Goal: Task Accomplishment & Management: Use online tool/utility

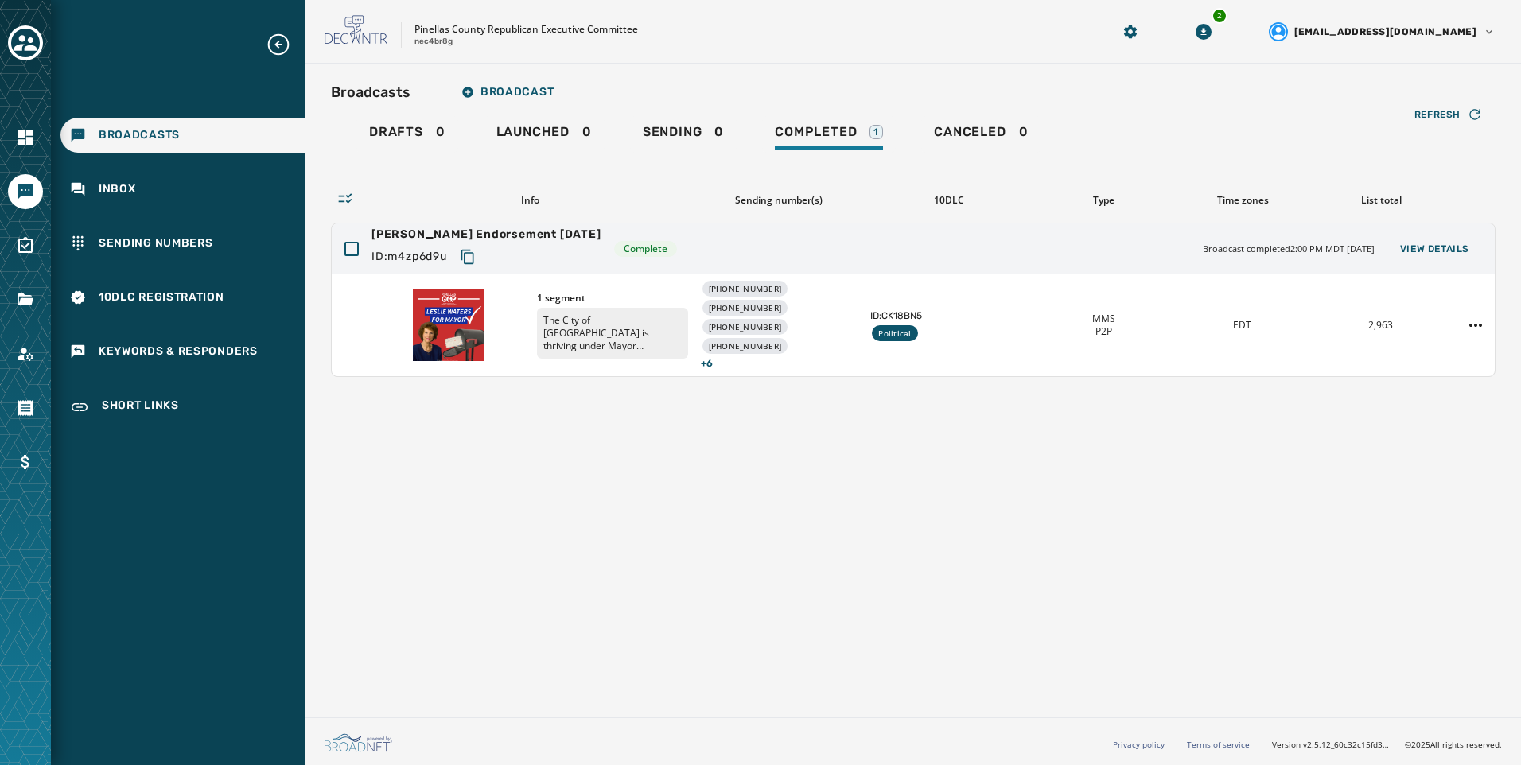
click at [131, 332] on div "Broadcasts Inbox Sending Numbers 10DLC Registration Keywords & Responders Short…" at bounding box center [178, 229] width 255 height 395
click at [131, 336] on div "Keywords & Responders" at bounding box center [182, 351] width 245 height 35
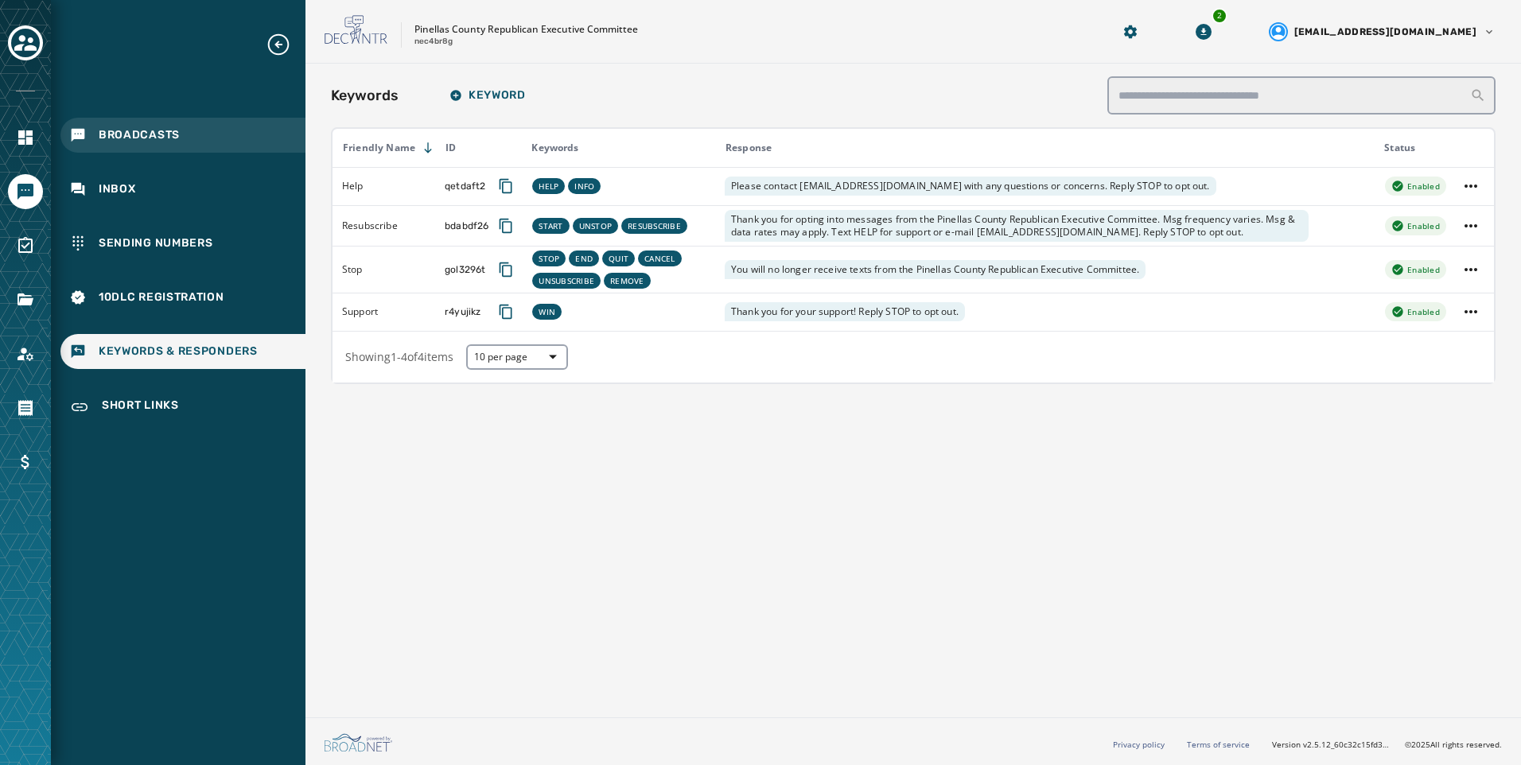
click at [180, 134] on div "Broadcasts" at bounding box center [182, 135] width 245 height 35
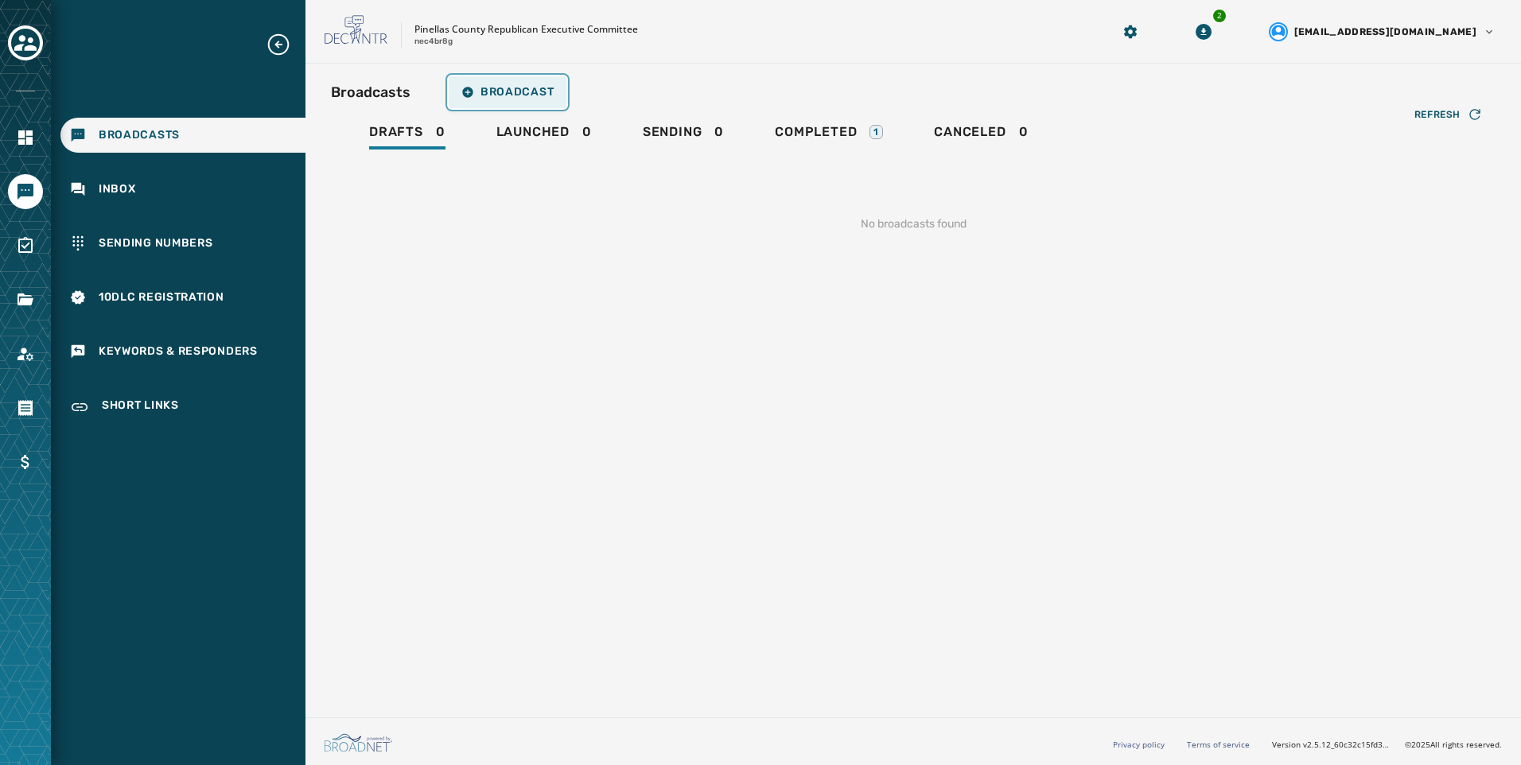
click at [554, 102] on button "Broadcast" at bounding box center [508, 92] width 118 height 32
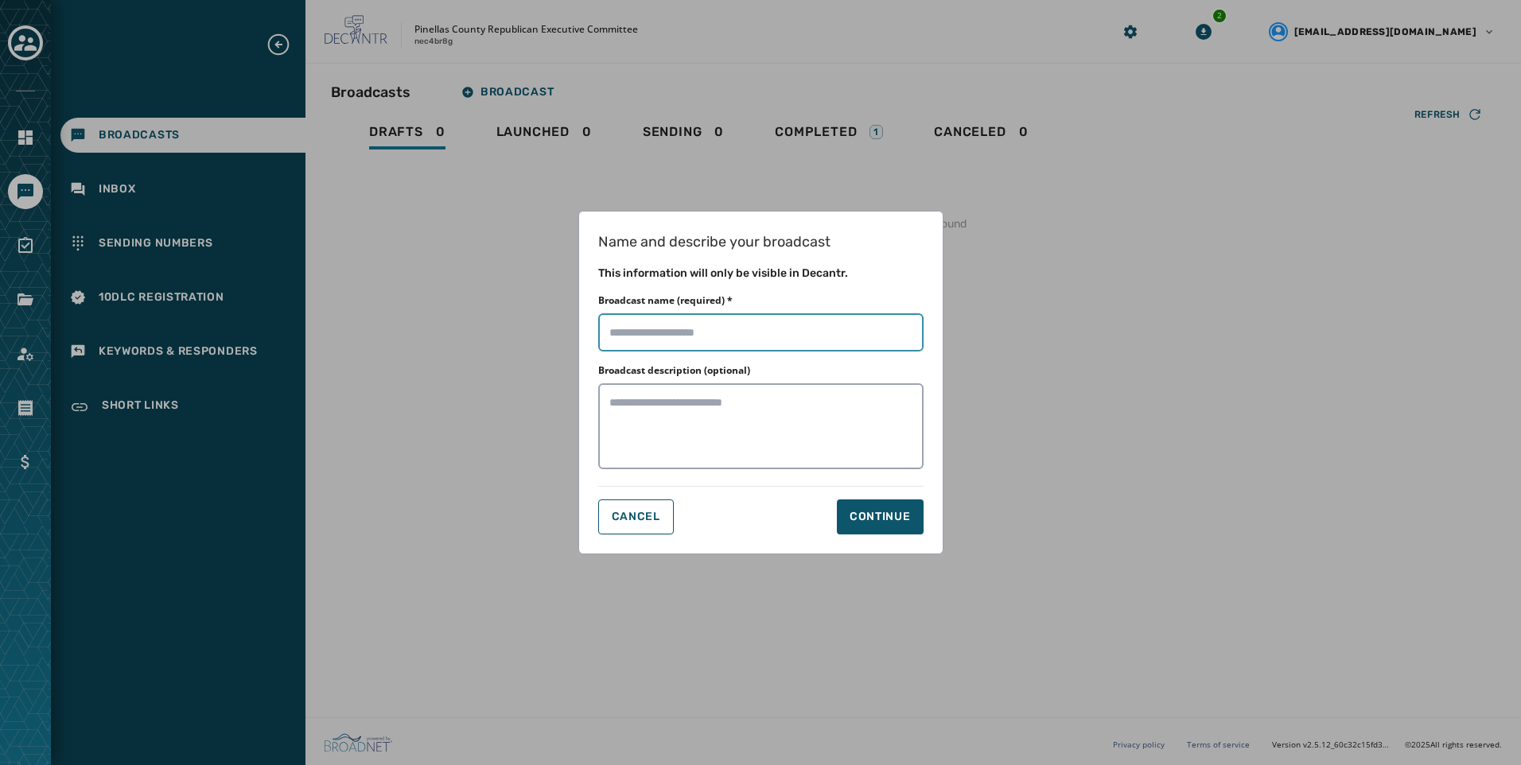
click at [721, 333] on input "Broadcast name (required) *" at bounding box center [760, 332] width 325 height 38
type input "**********"
click at [854, 533] on button "Continue" at bounding box center [880, 517] width 87 height 35
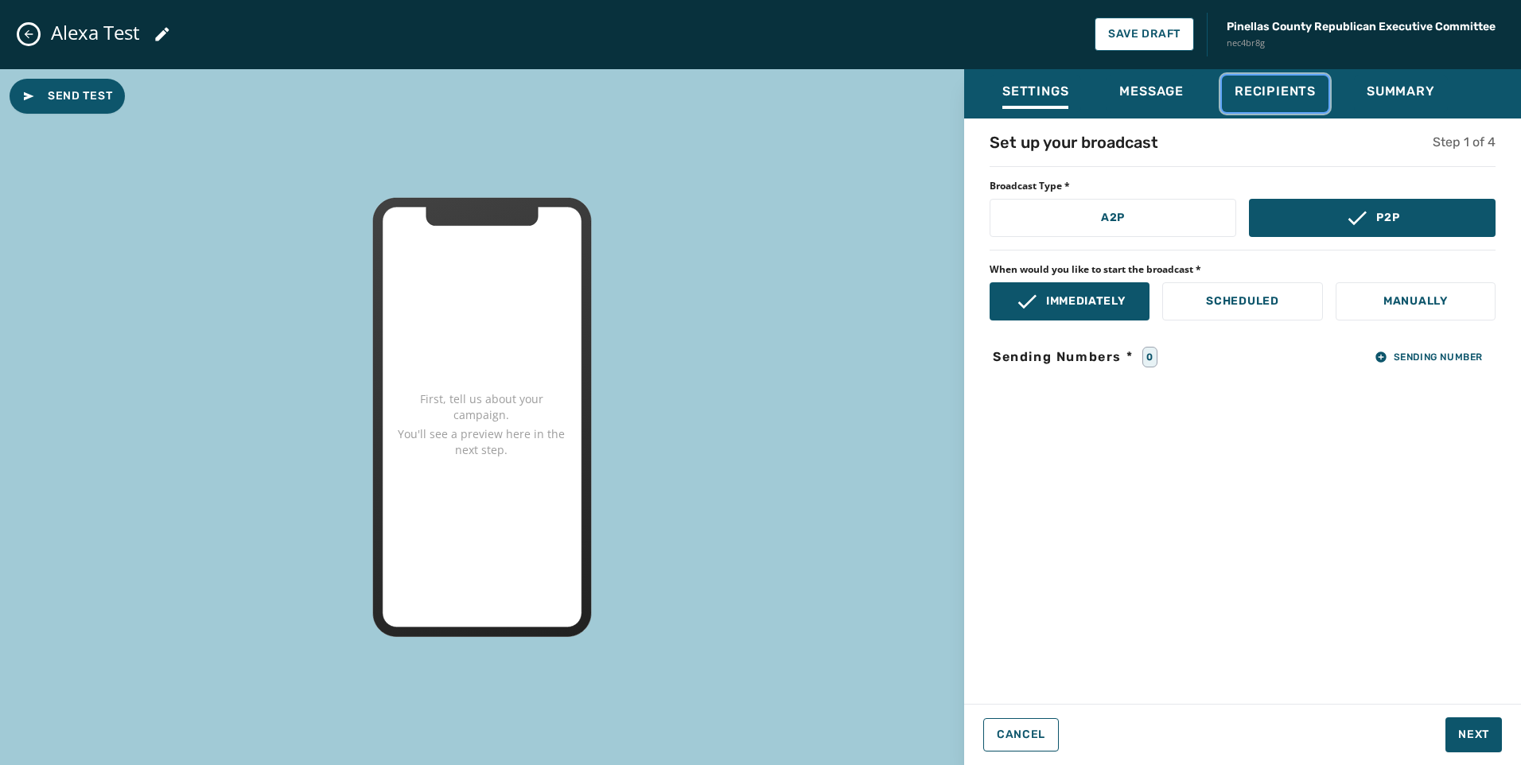
click at [1279, 101] on div "Recipients" at bounding box center [1275, 96] width 81 height 25
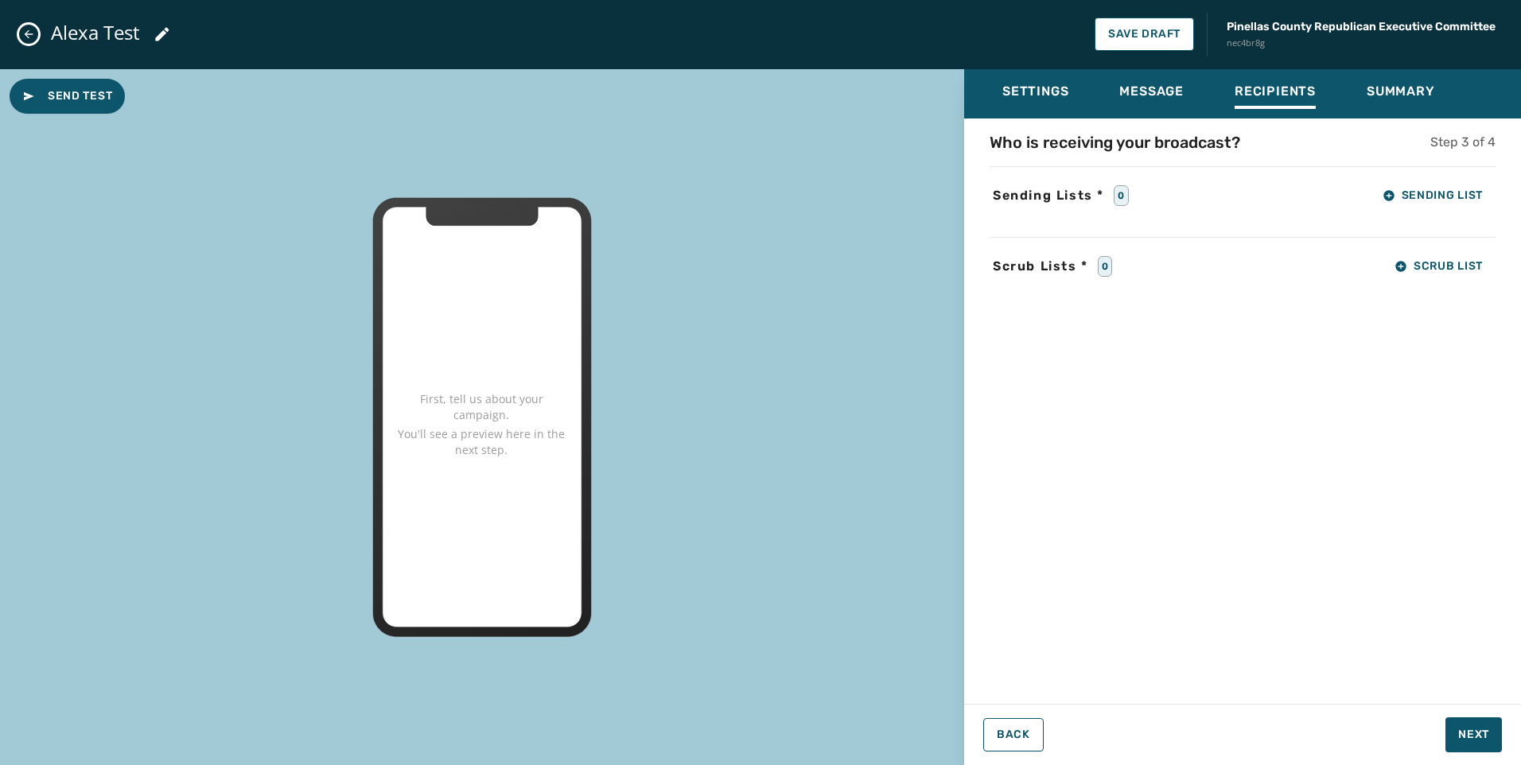
click at [1435, 214] on div "Who is receiving your broadcast? Step 3 of 4 Sending Lists * 0 Sending List Scr…" at bounding box center [1242, 406] width 557 height 551
click at [1435, 208] on button "Sending List" at bounding box center [1433, 196] width 126 height 32
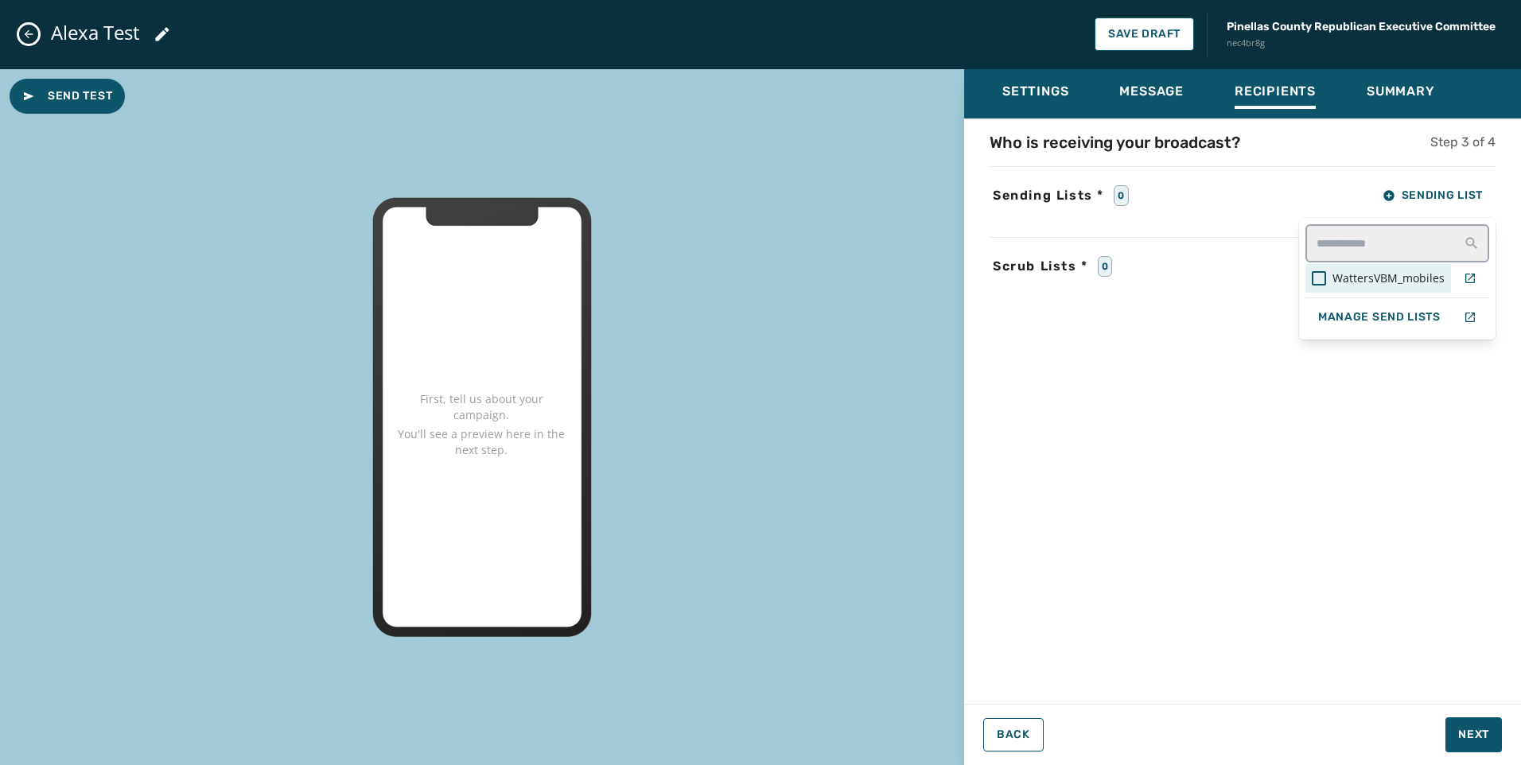
click at [1373, 273] on span "WattersVBM_mobiles" at bounding box center [1389, 279] width 112 height 16
click at [1187, 93] on div "Settings Message Recipients Summary Who is receiving your broadcast? Step 3 of …" at bounding box center [1242, 375] width 557 height 613
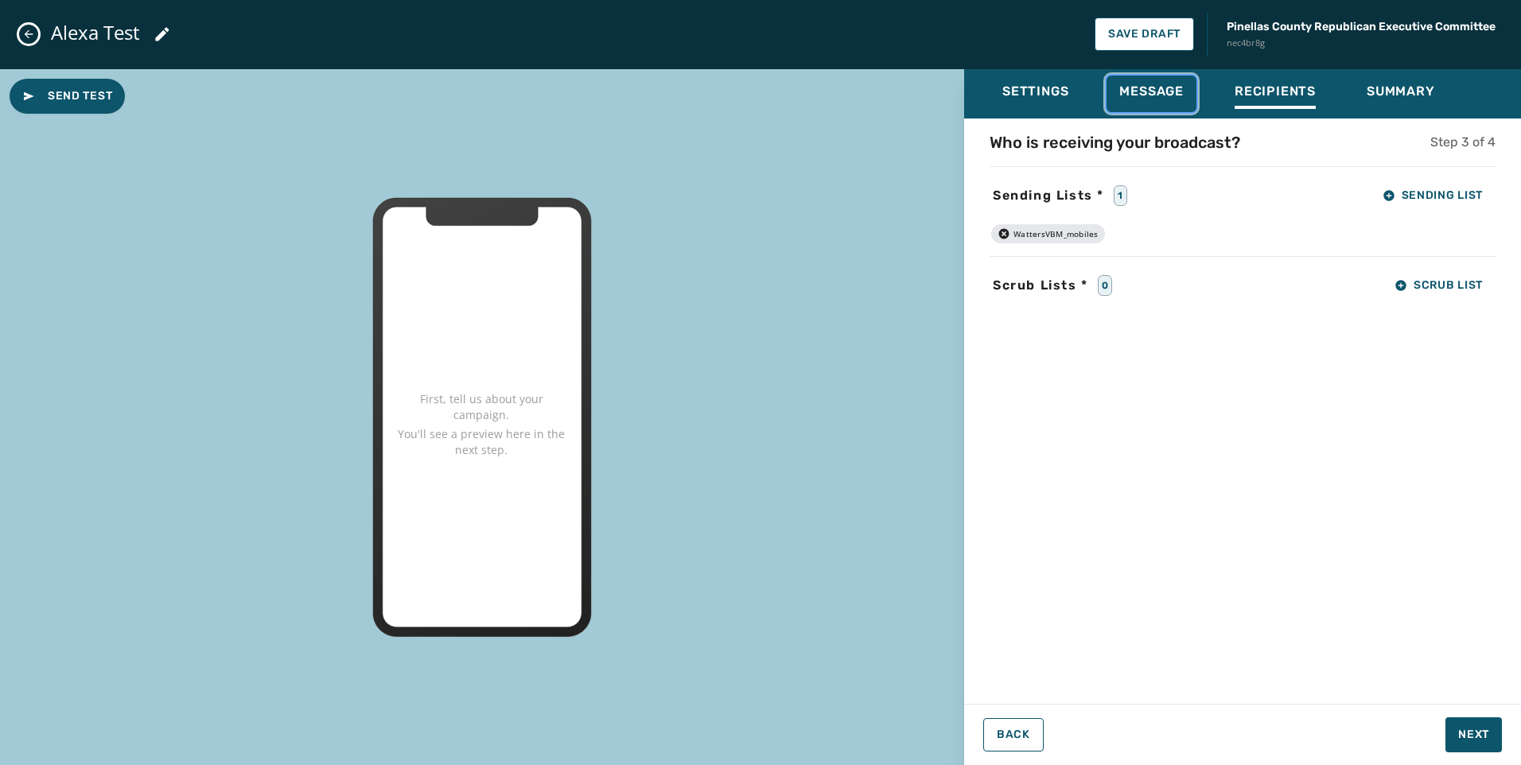
click at [1181, 93] on span "Message" at bounding box center [1151, 92] width 64 height 16
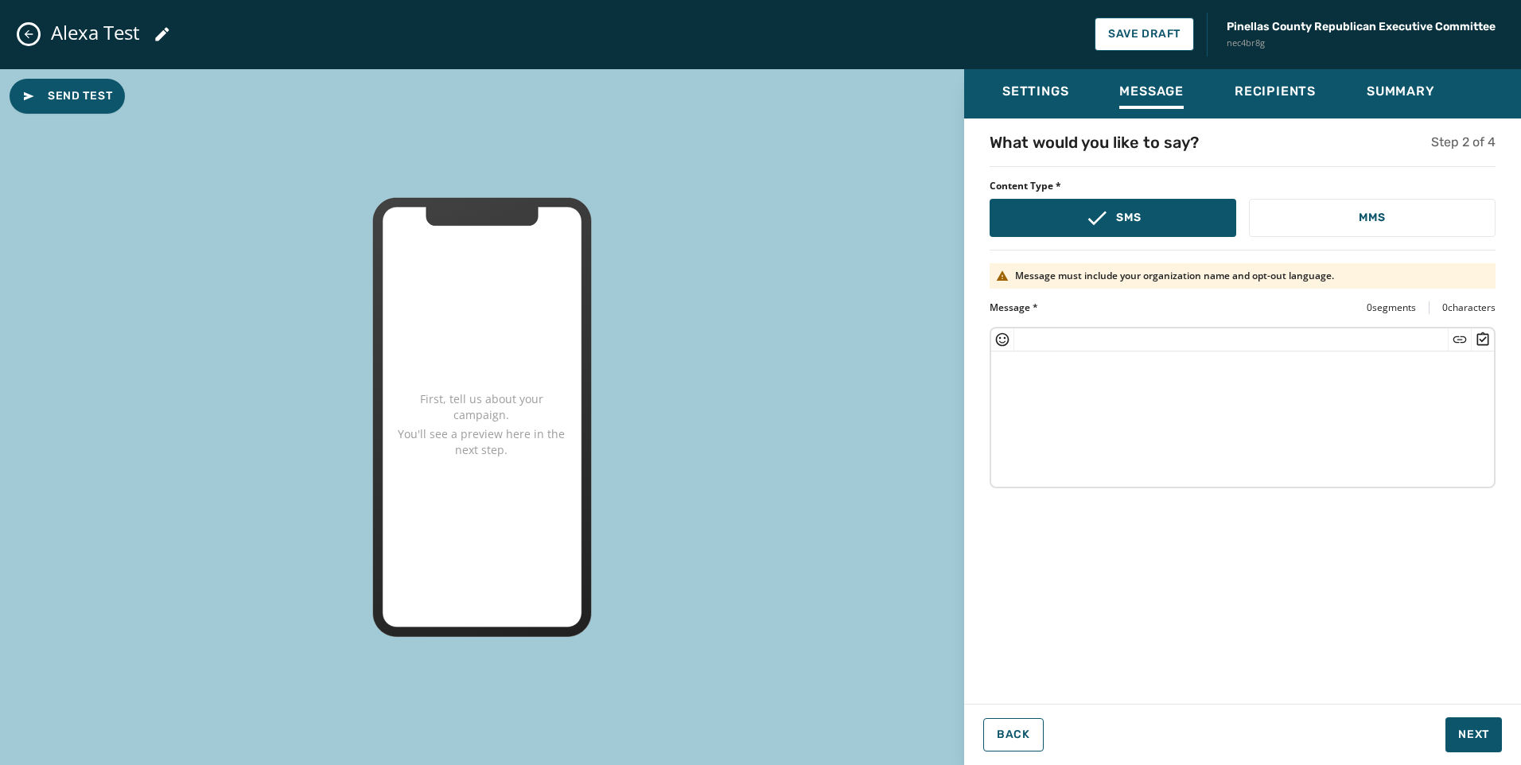
click at [1278, 395] on textarea at bounding box center [1242, 417] width 503 height 130
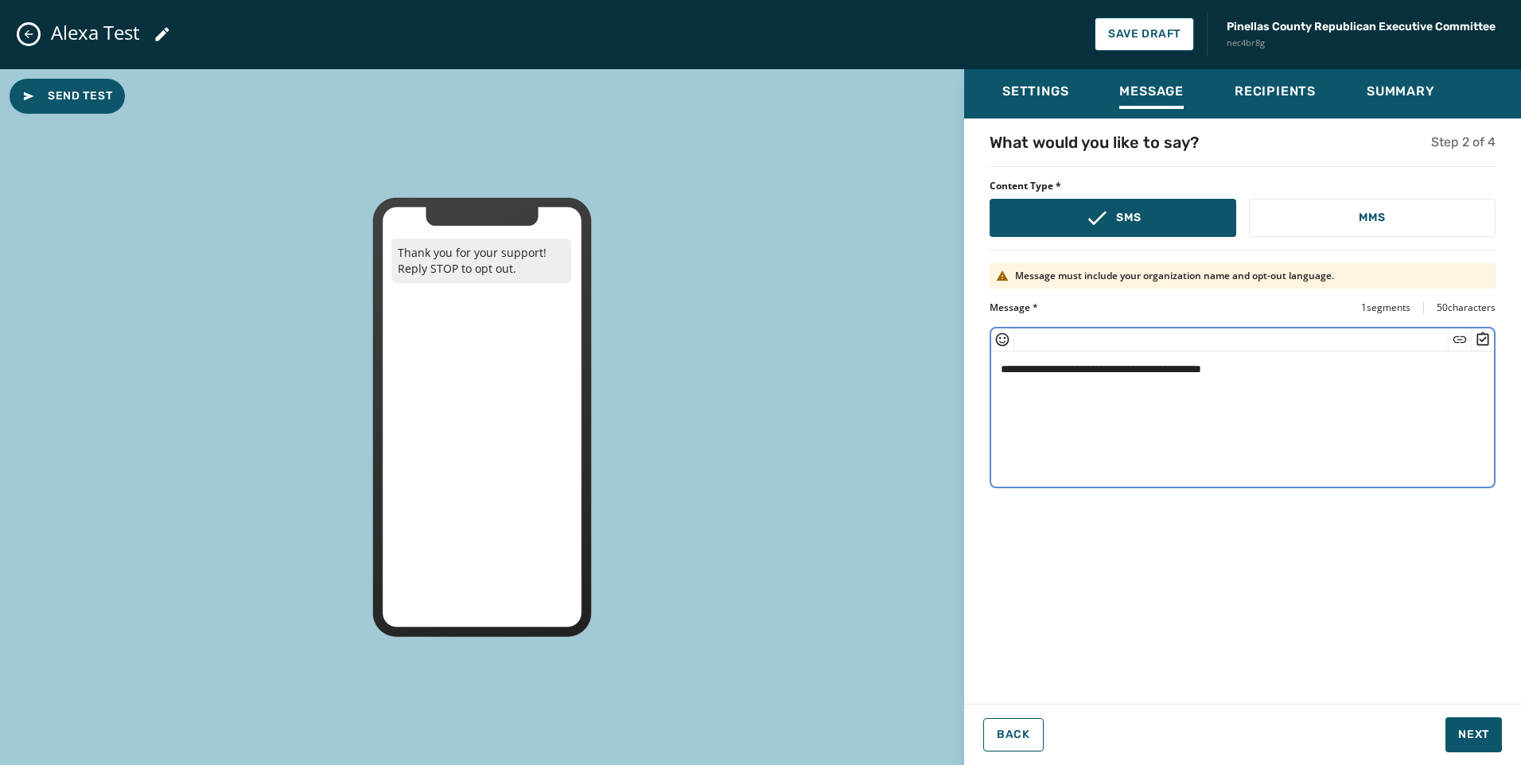
type textarea "**********"
click at [1049, 103] on div "Settings" at bounding box center [1035, 96] width 66 height 25
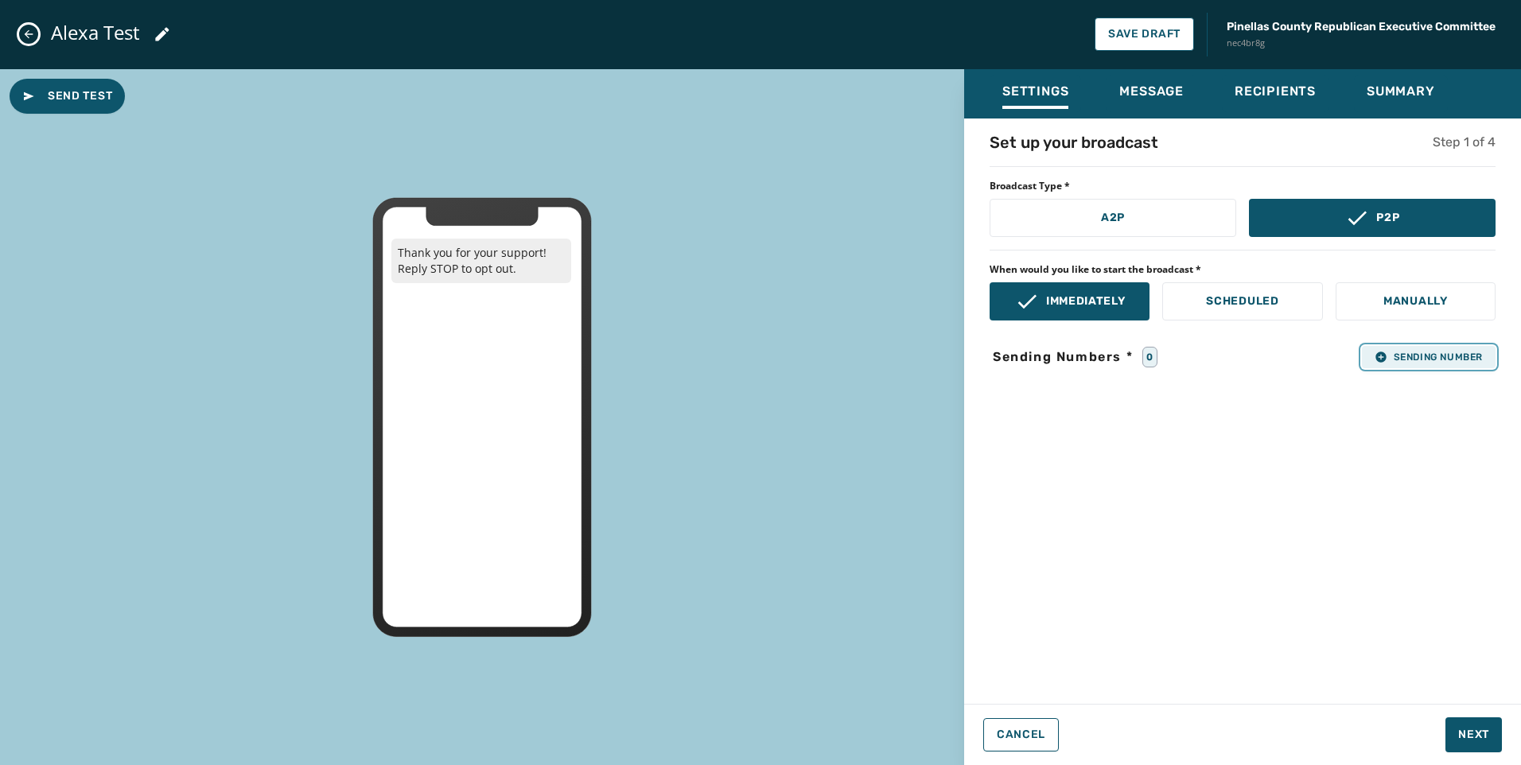
click at [1454, 364] on button "Sending Number" at bounding box center [1429, 357] width 134 height 22
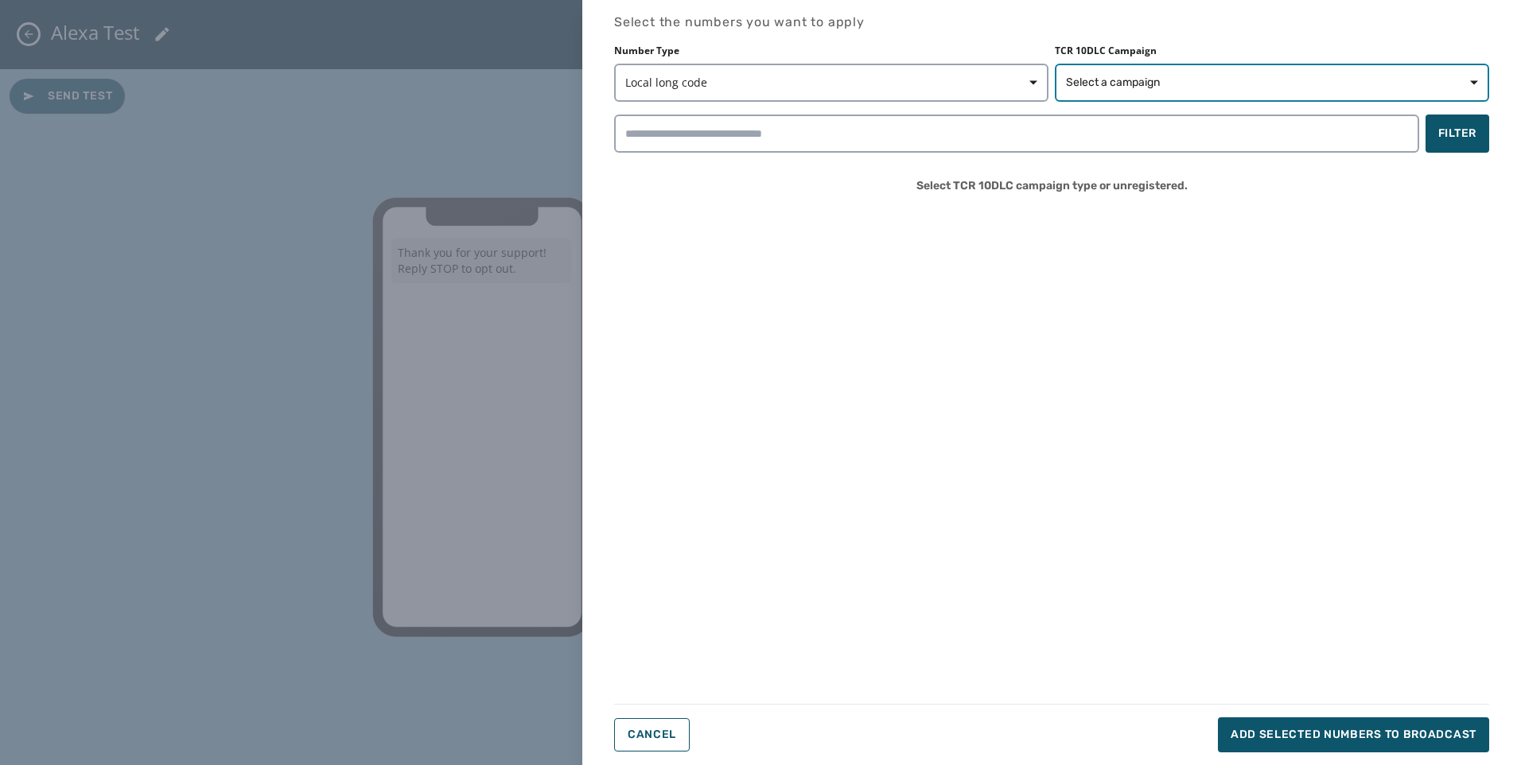
click at [1118, 73] on button "Select a campaign" at bounding box center [1272, 83] width 434 height 38
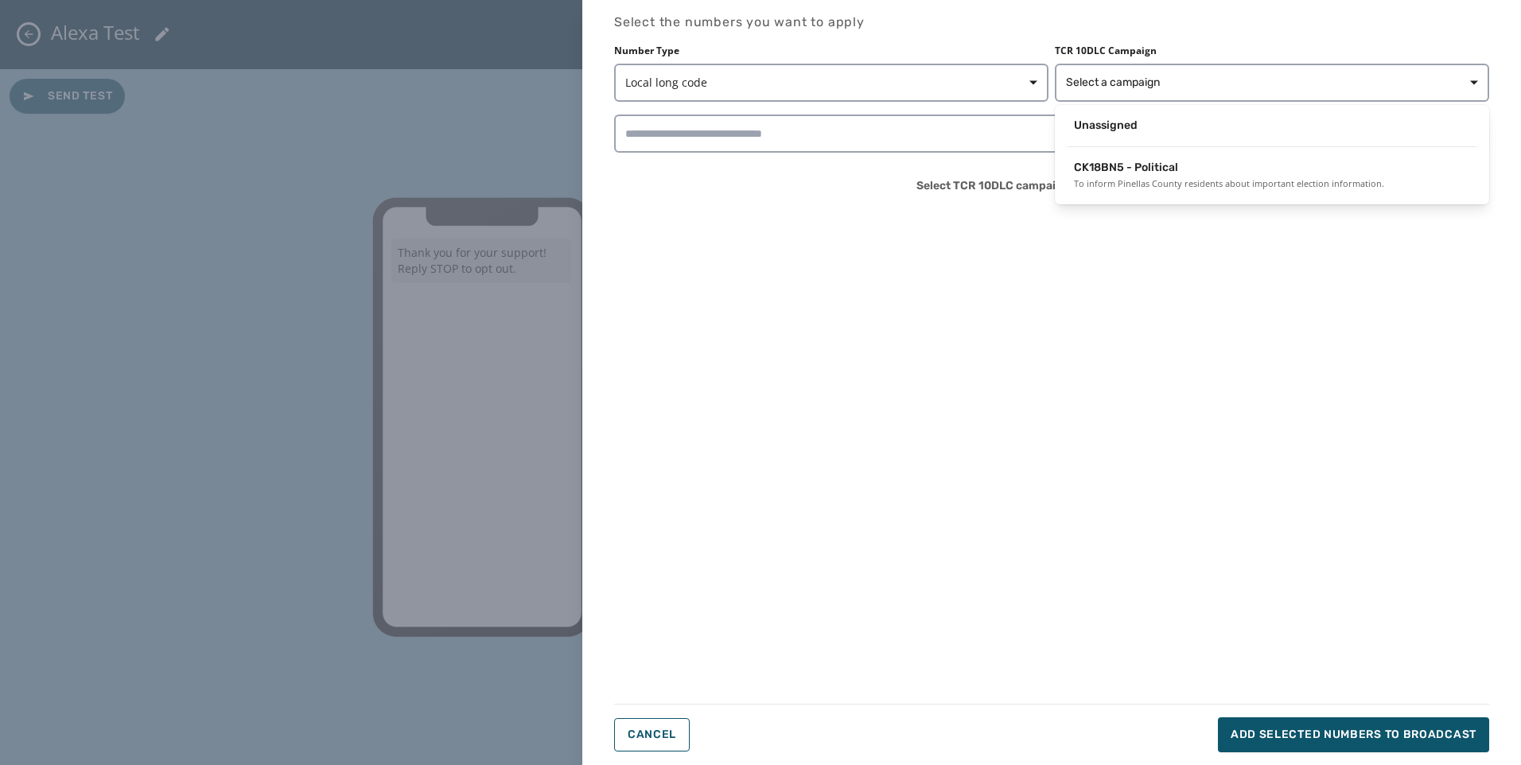
click at [1116, 144] on div "Unassigned" at bounding box center [1272, 129] width 434 height 36
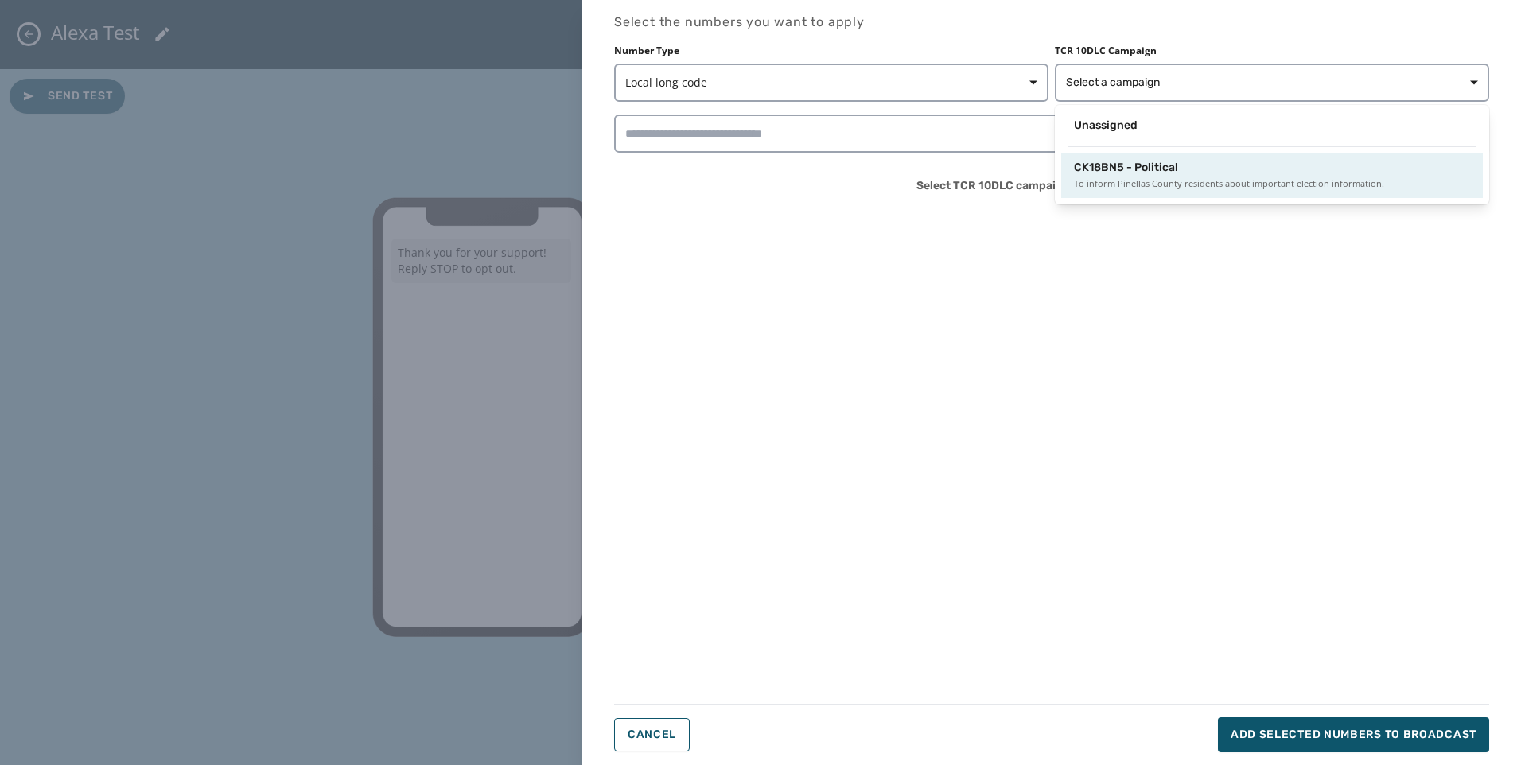
click at [1116, 168] on span "CK18BN5 - Political" at bounding box center [1126, 168] width 104 height 16
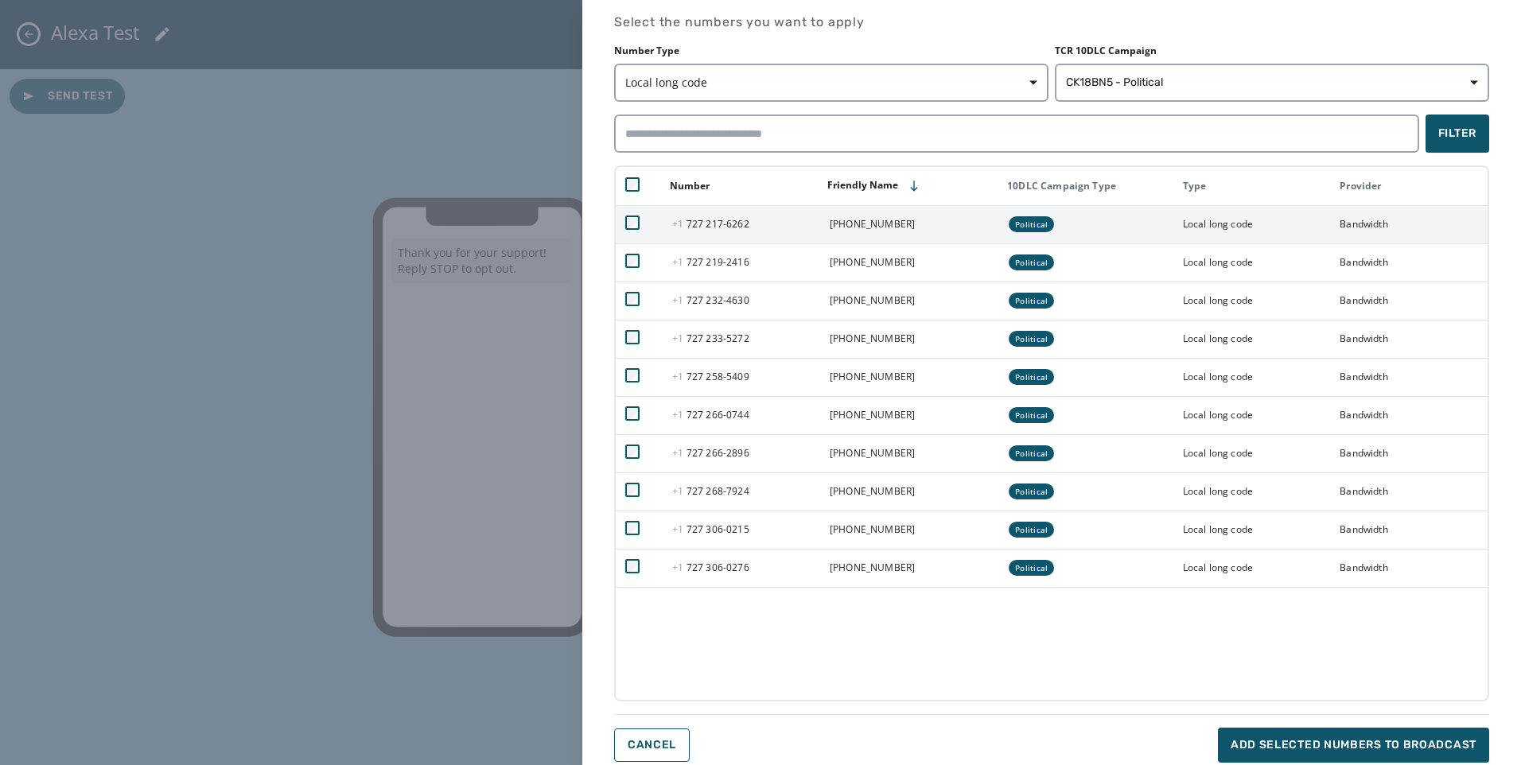
click at [681, 224] on span "+1" at bounding box center [679, 224] width 14 height 14
click at [624, 225] on td at bounding box center [639, 224] width 47 height 38
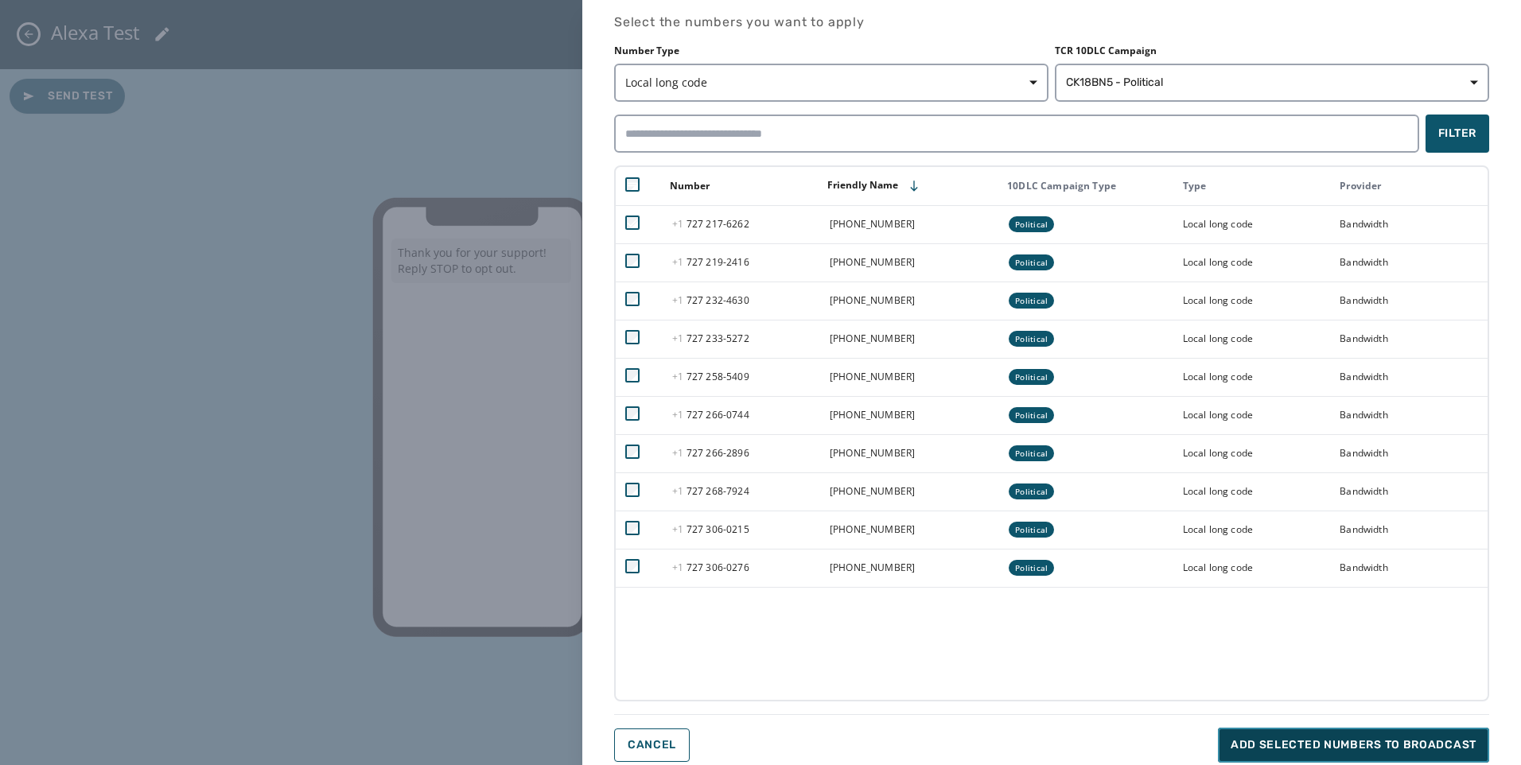
click at [1439, 741] on span "Add selected numbers to broadcast" at bounding box center [1354, 746] width 246 height 16
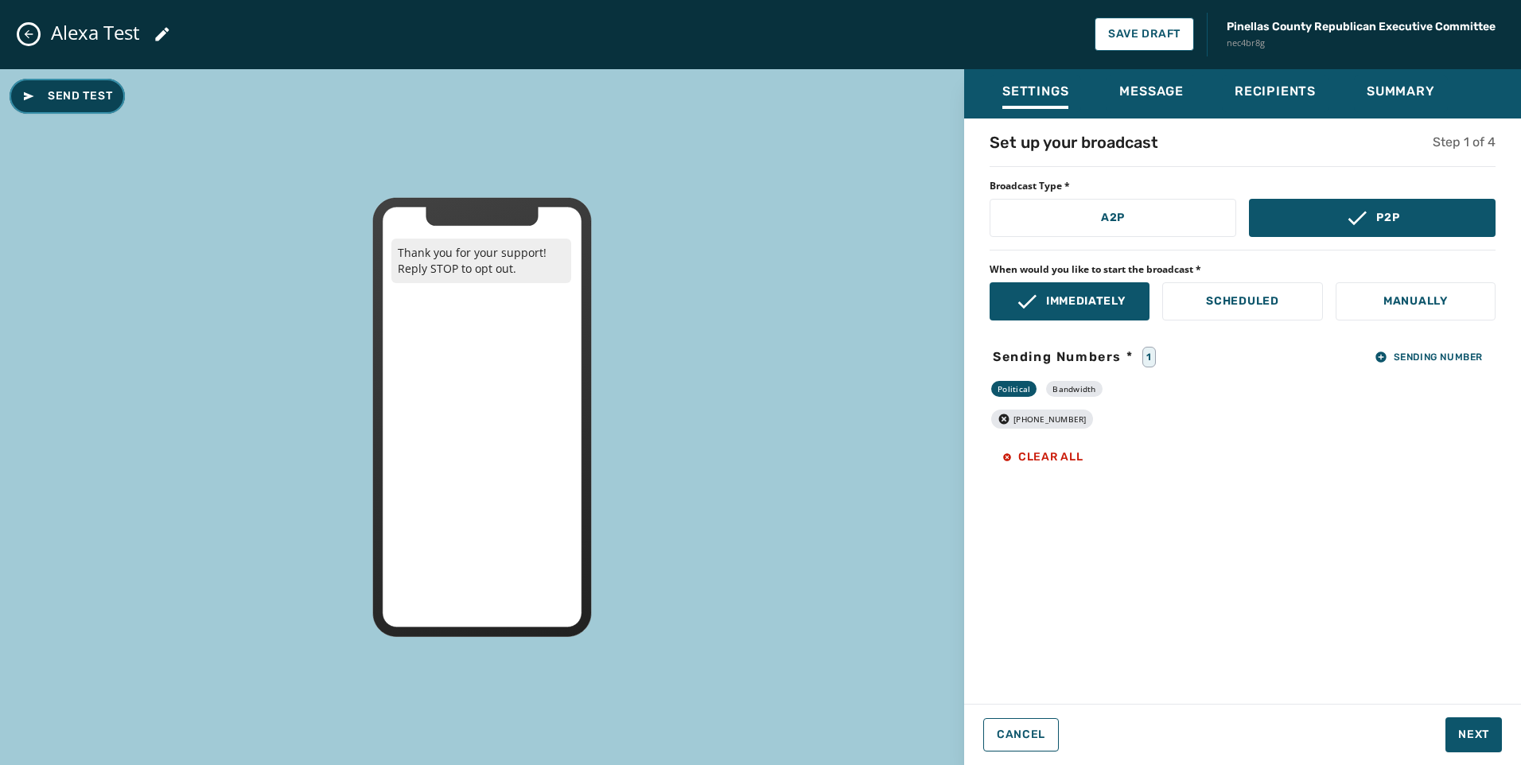
click at [63, 92] on span "Send Test" at bounding box center [67, 96] width 90 height 16
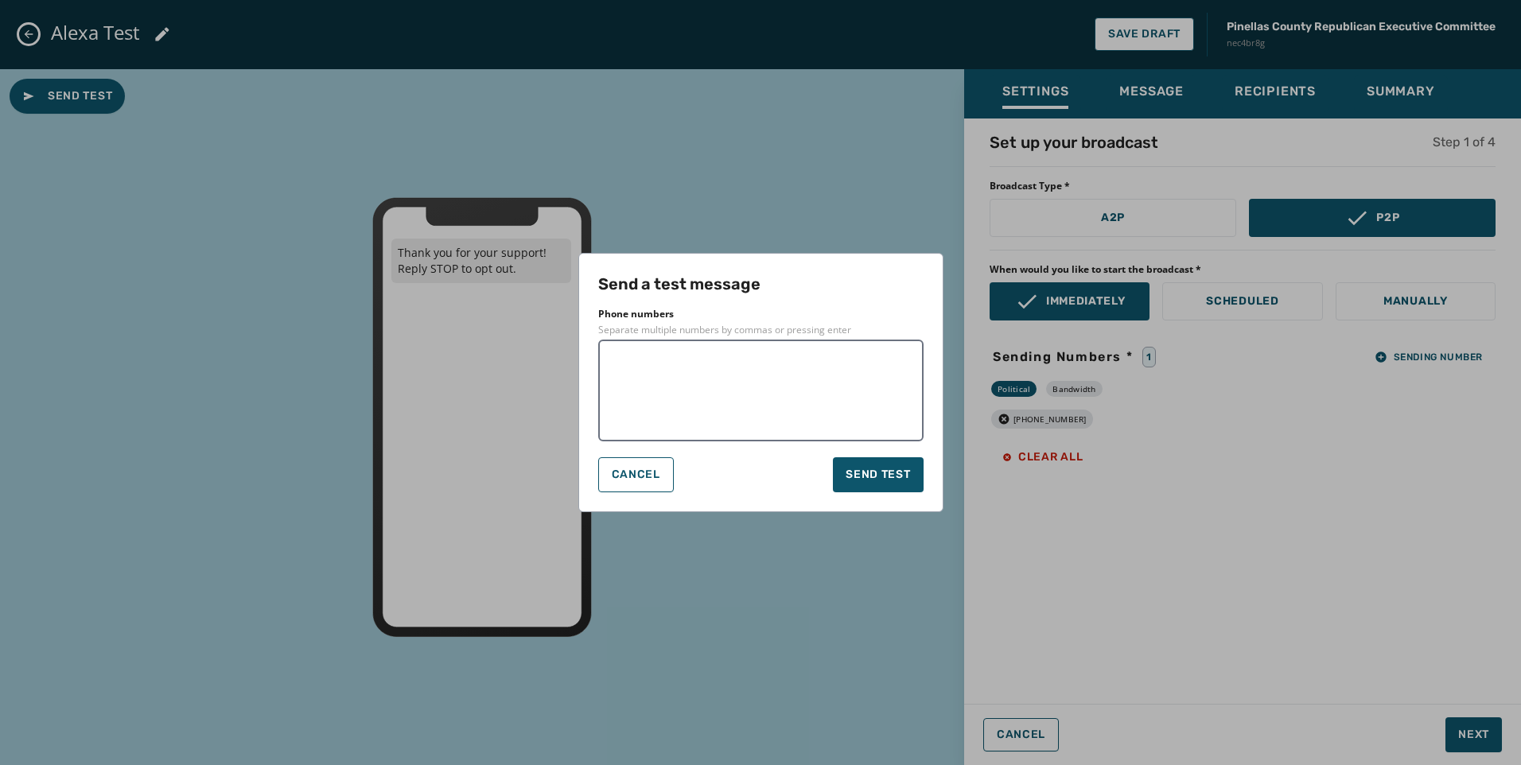
click at [712, 349] on div at bounding box center [760, 391] width 325 height 102
click at [708, 360] on textarea at bounding box center [760, 391] width 303 height 80
type textarea "**********"
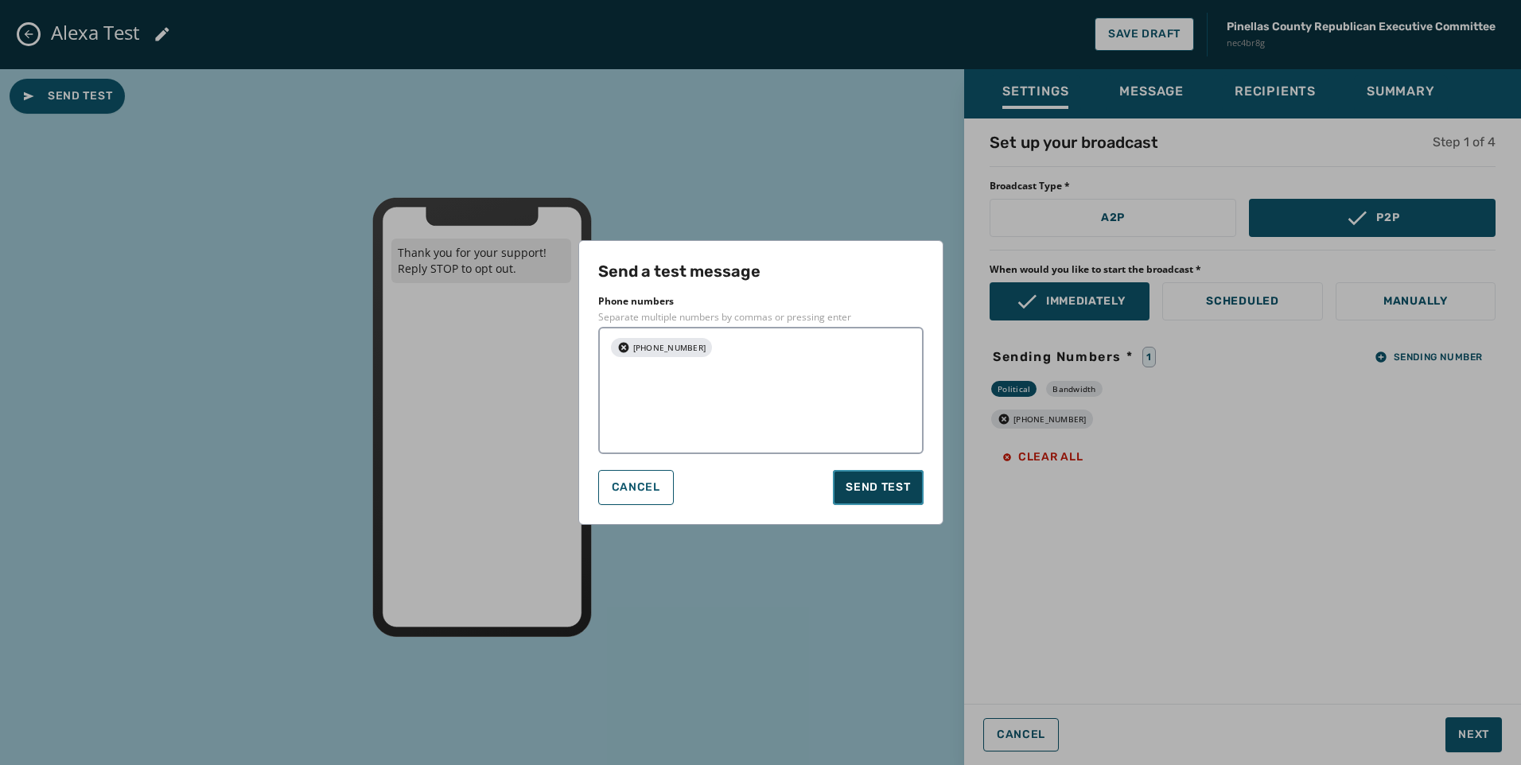
click at [851, 481] on span "Send test" at bounding box center [878, 488] width 64 height 16
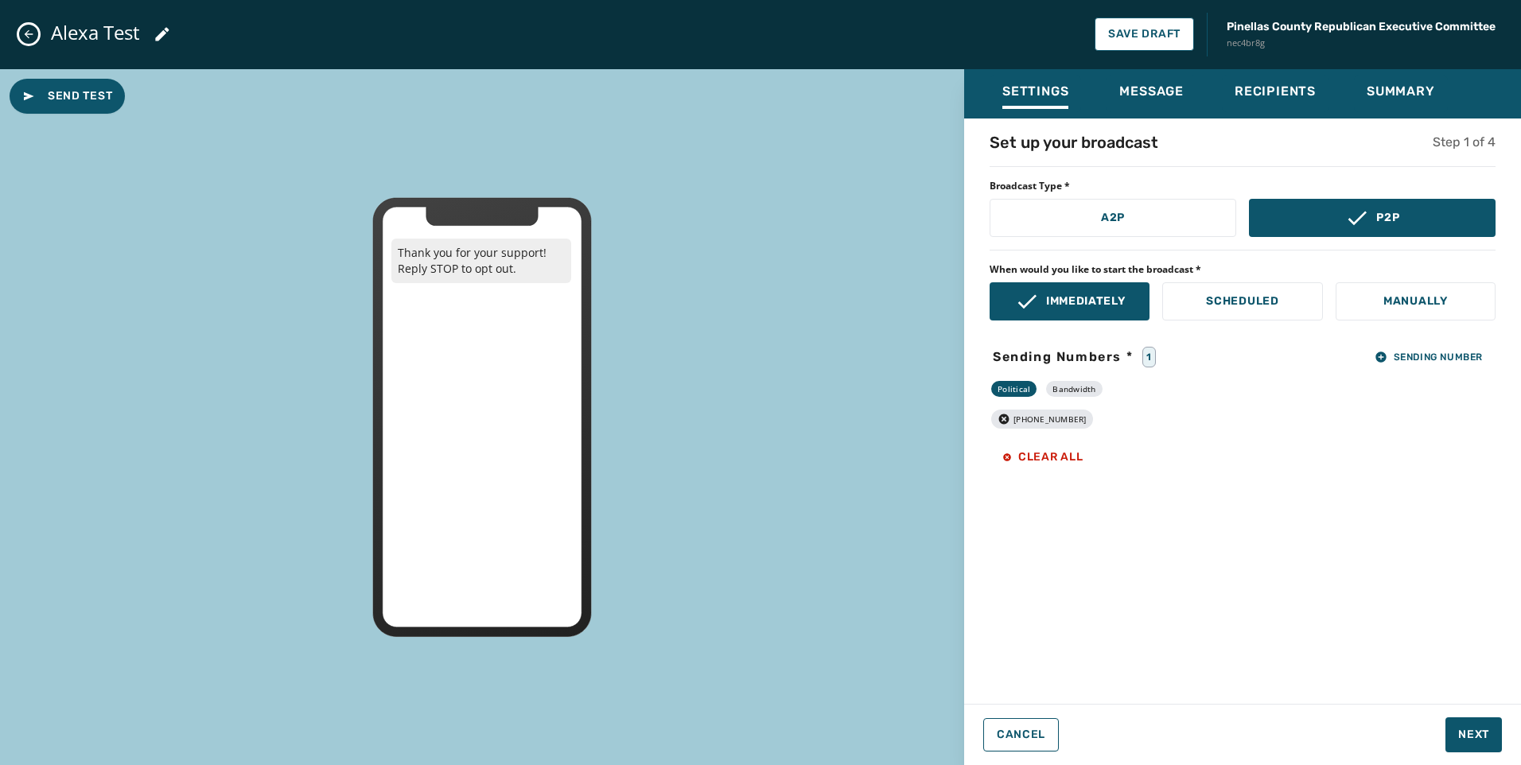
click at [32, 32] on icon "Close admin drawer" at bounding box center [28, 34] width 13 height 13
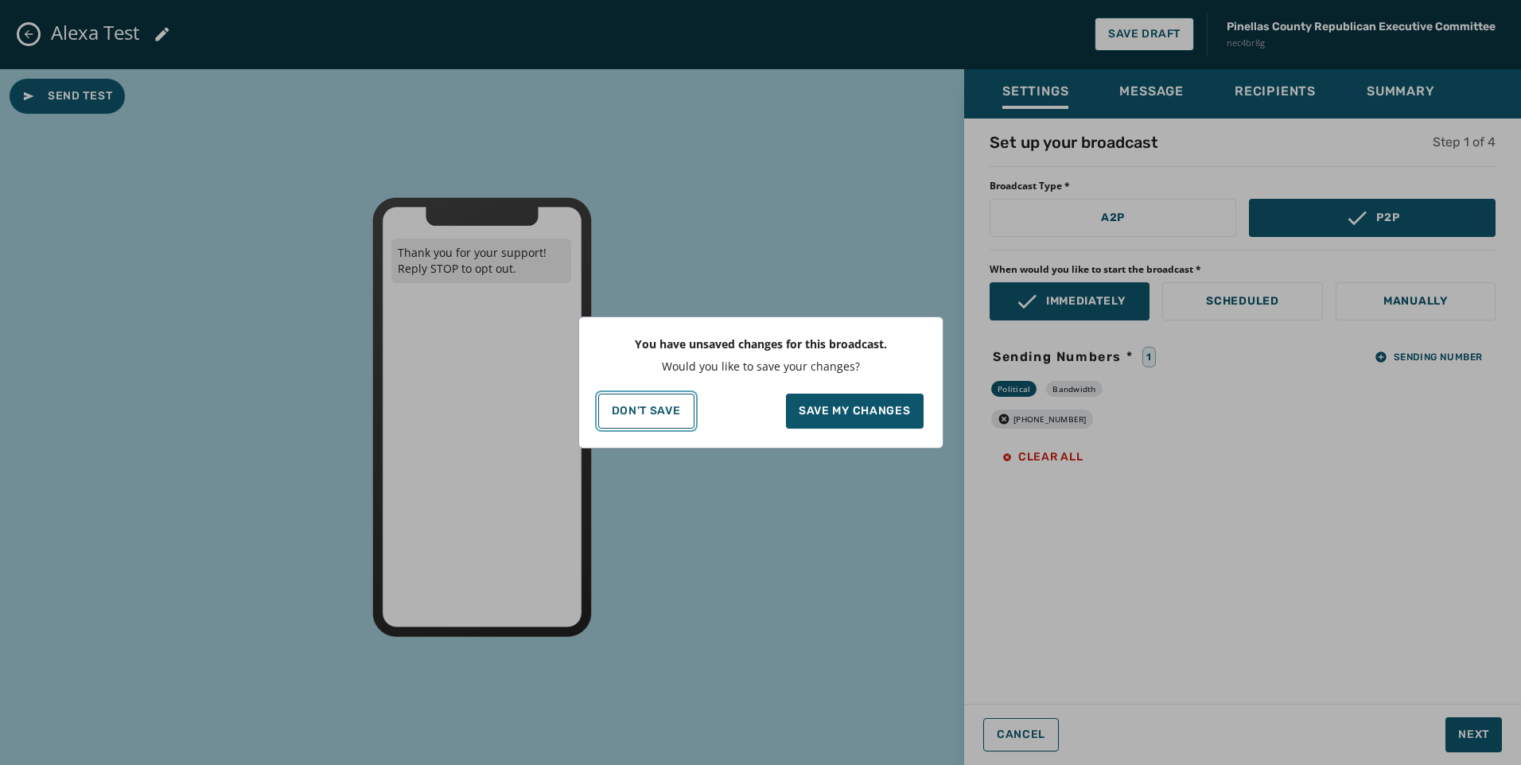
click at [649, 414] on p "Don't Save" at bounding box center [646, 411] width 69 height 13
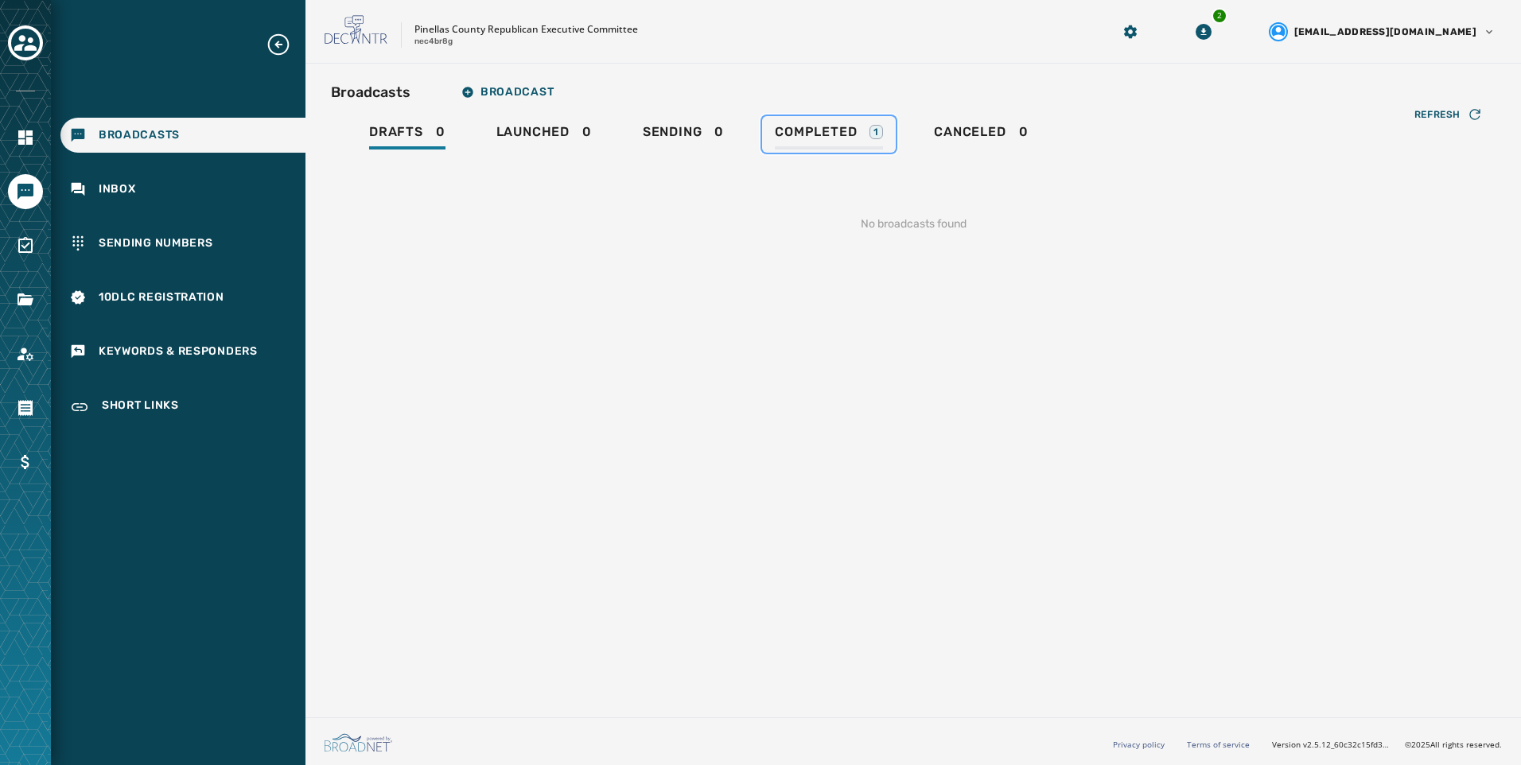
click at [855, 117] on link "Completed 1" at bounding box center [829, 134] width 134 height 37
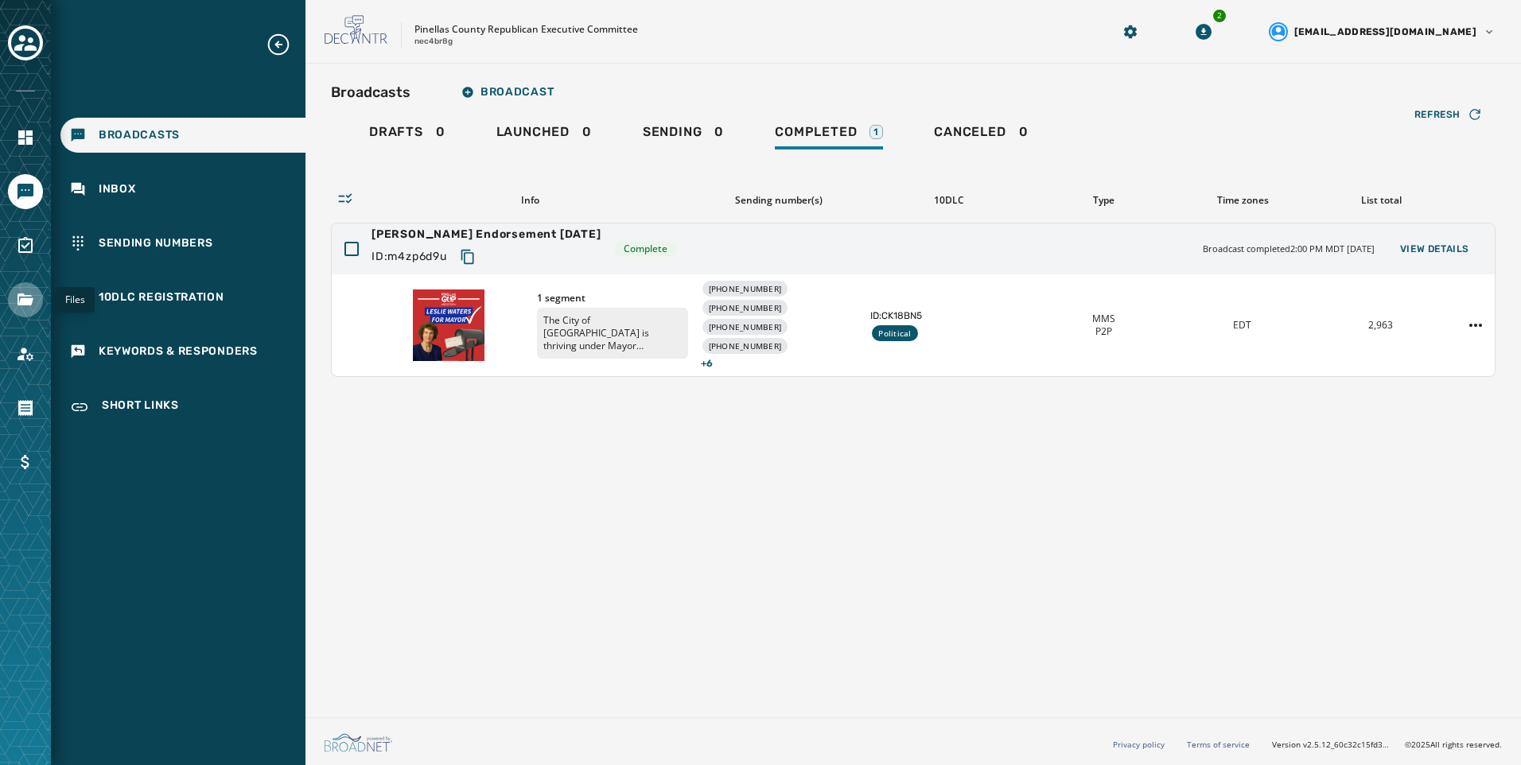
click at [30, 293] on icon "Navigate to Files" at bounding box center [25, 299] width 19 height 19
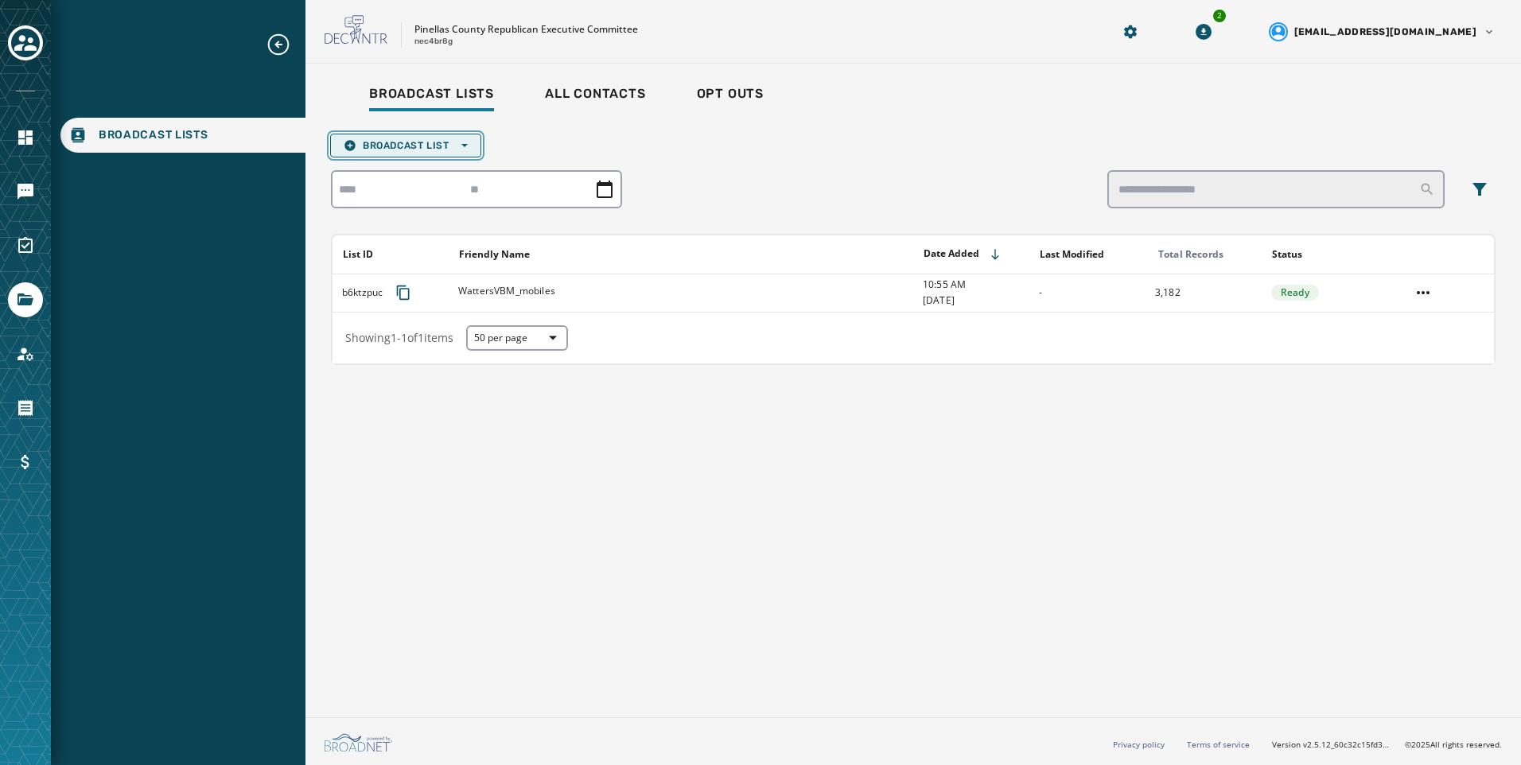
click at [448, 150] on span "Broadcast List Open options" at bounding box center [406, 145] width 124 height 13
click at [448, 162] on button "Upload List" at bounding box center [406, 169] width 150 height 22
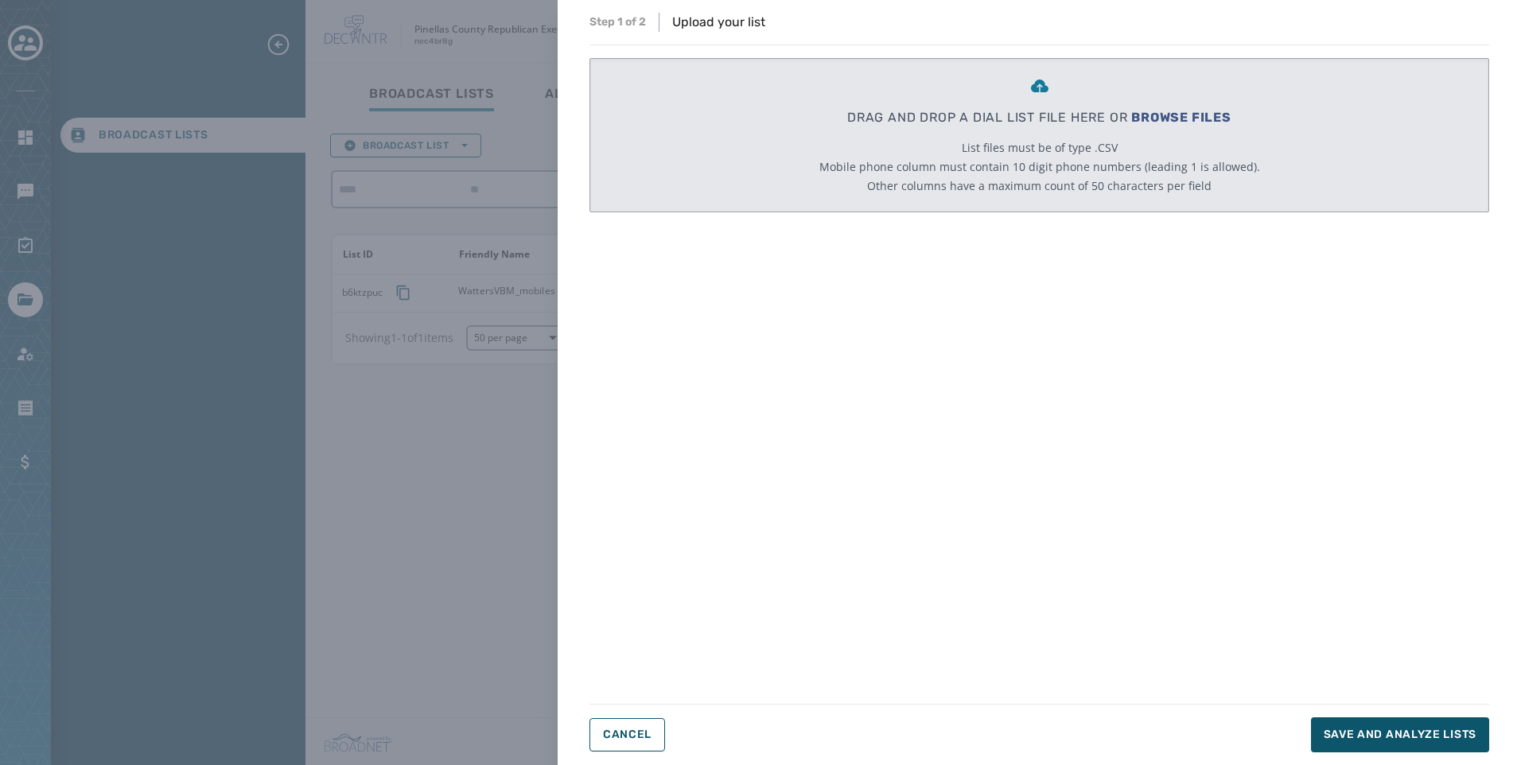
click at [1146, 113] on span "BROWSE FILES" at bounding box center [1181, 117] width 100 height 15
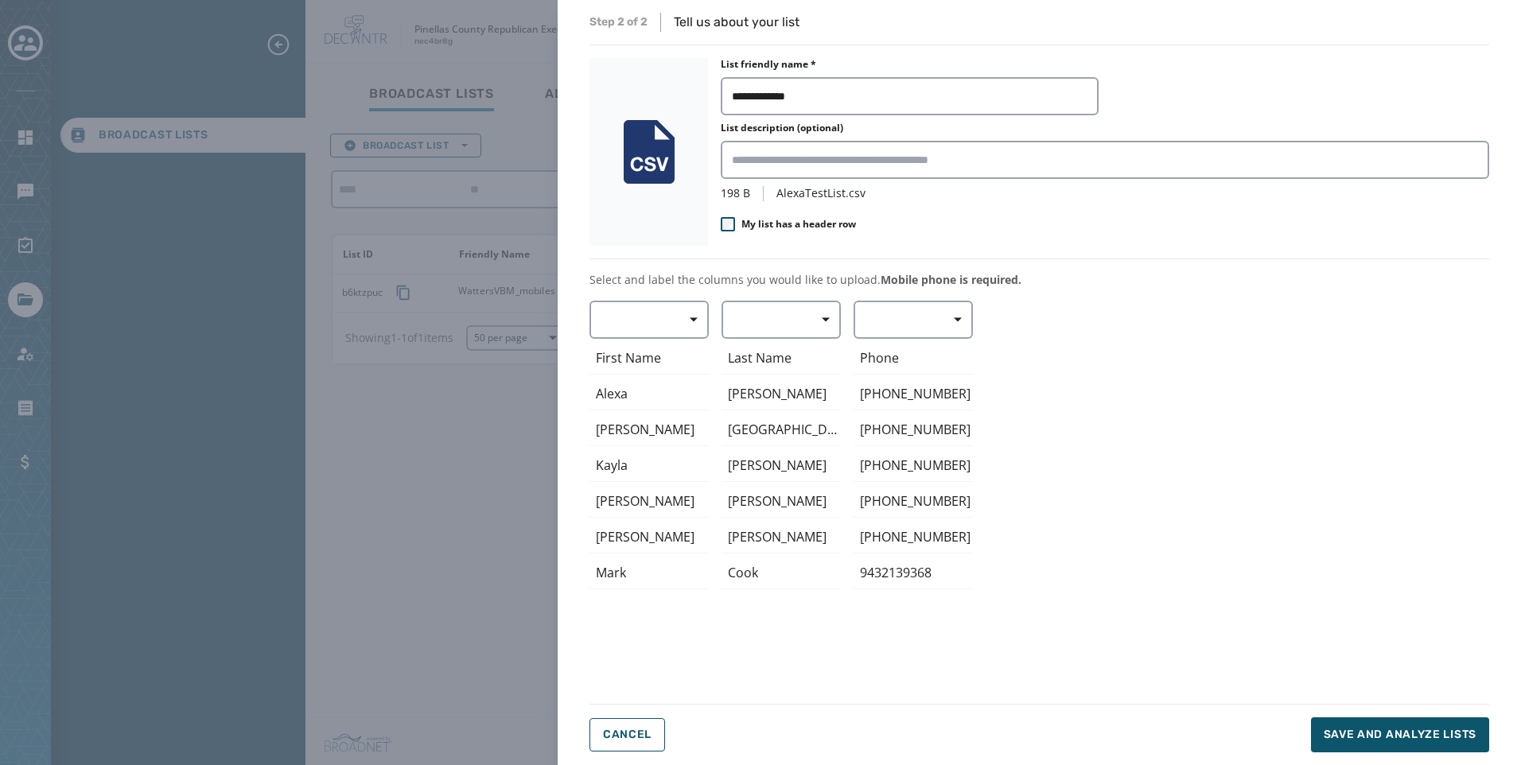
click at [774, 223] on span "My list has a header row" at bounding box center [798, 224] width 115 height 13
click at [687, 319] on span "button" at bounding box center [688, 320] width 38 height 32
click at [674, 411] on span "First Name" at bounding box center [645, 414] width 73 height 16
click at [822, 306] on span "button" at bounding box center [820, 320] width 38 height 32
click at [795, 436] on span "Last Name" at bounding box center [777, 442] width 73 height 16
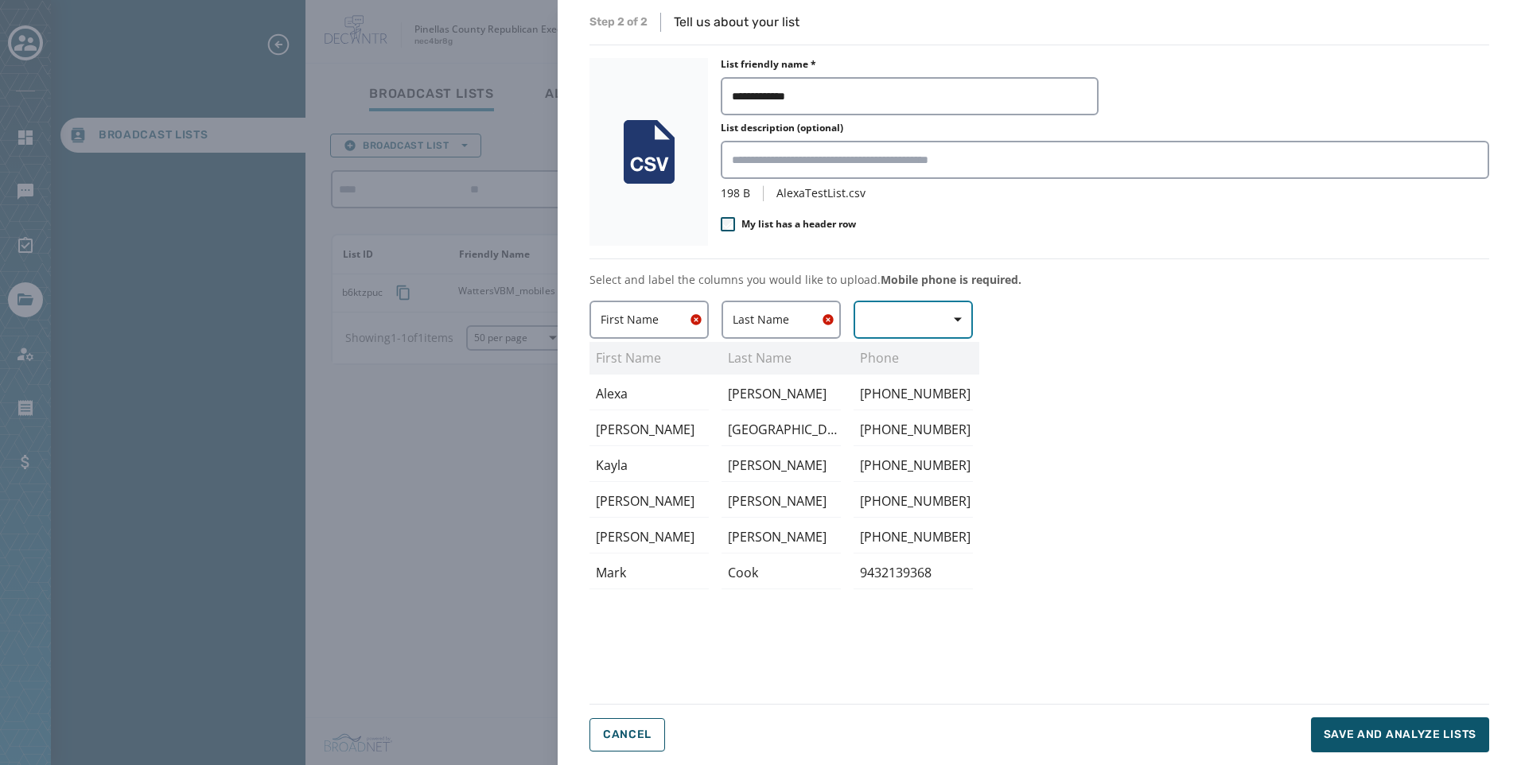
click at [900, 333] on button "button" at bounding box center [913, 320] width 119 height 38
click at [916, 359] on span "Mobile Phone" at bounding box center [909, 356] width 73 height 16
click at [1240, 403] on div "First Name First Name Alexa [PERSON_NAME] [PERSON_NAME] [PERSON_NAME] [PERSON_N…" at bounding box center [1040, 492] width 900 height 383
click at [1399, 725] on button "Save and analyze lists" at bounding box center [1400, 735] width 178 height 35
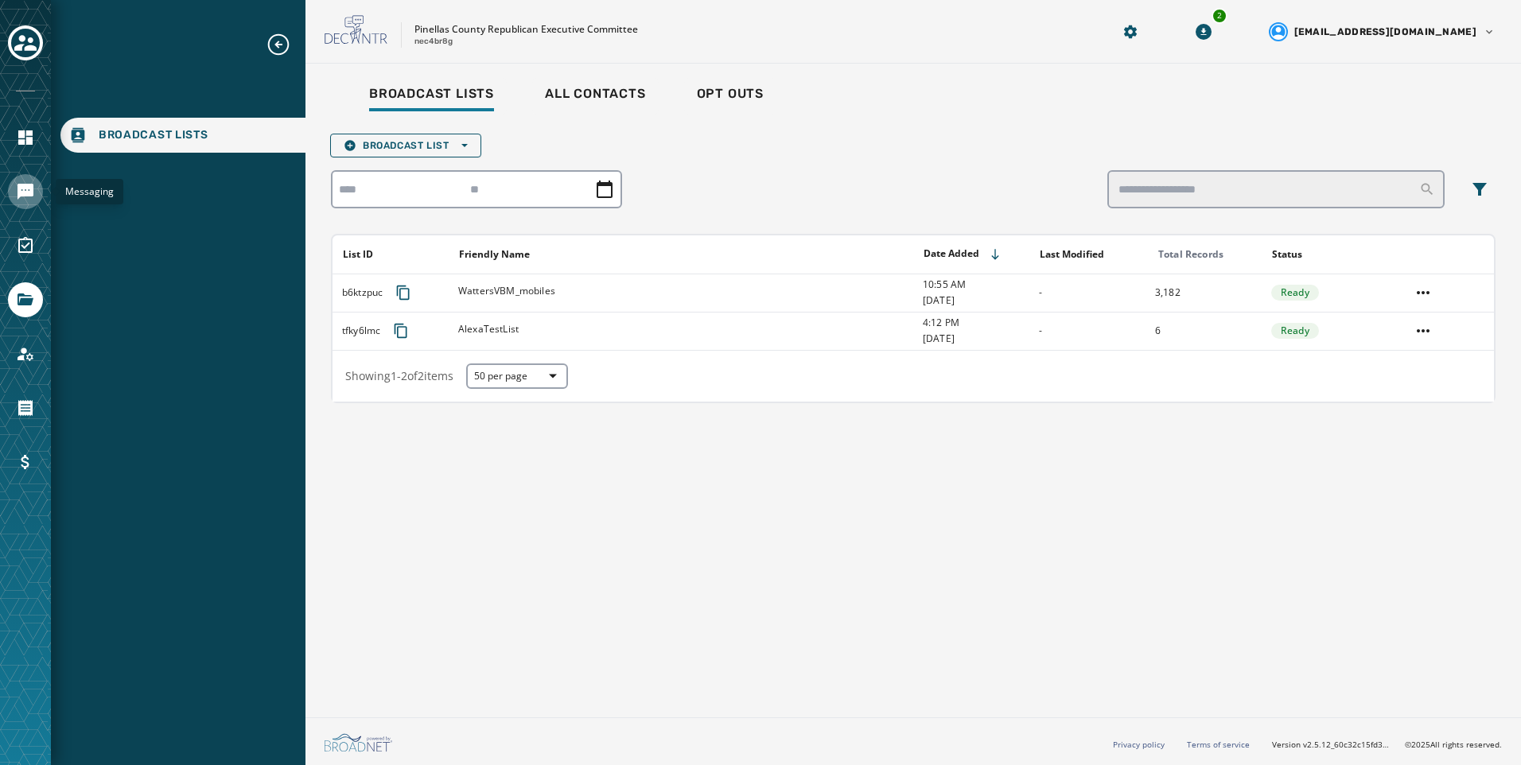
click at [21, 197] on icon "Navigate to Messaging" at bounding box center [26, 192] width 16 height 16
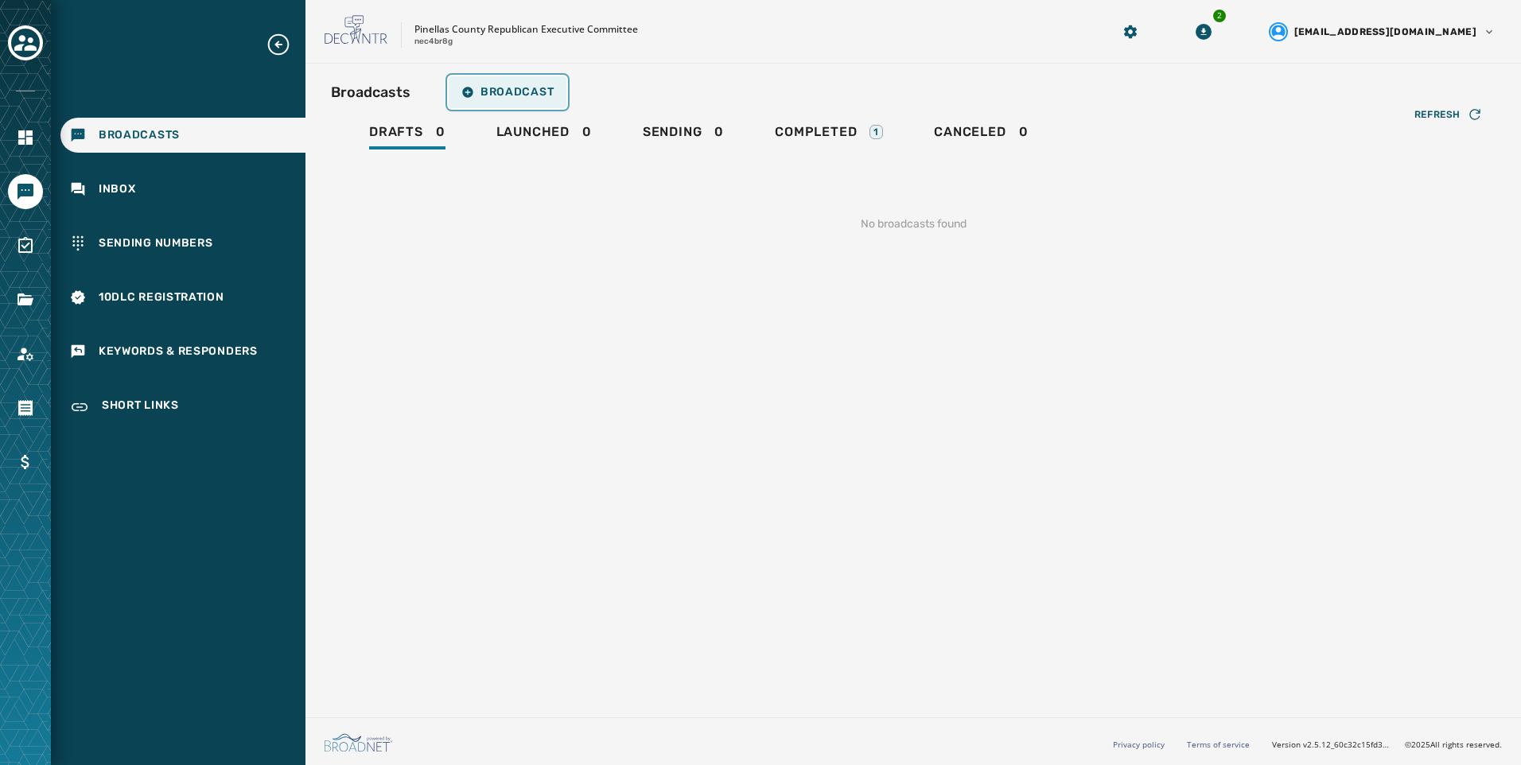
click at [528, 83] on button "Broadcast" at bounding box center [508, 92] width 118 height 32
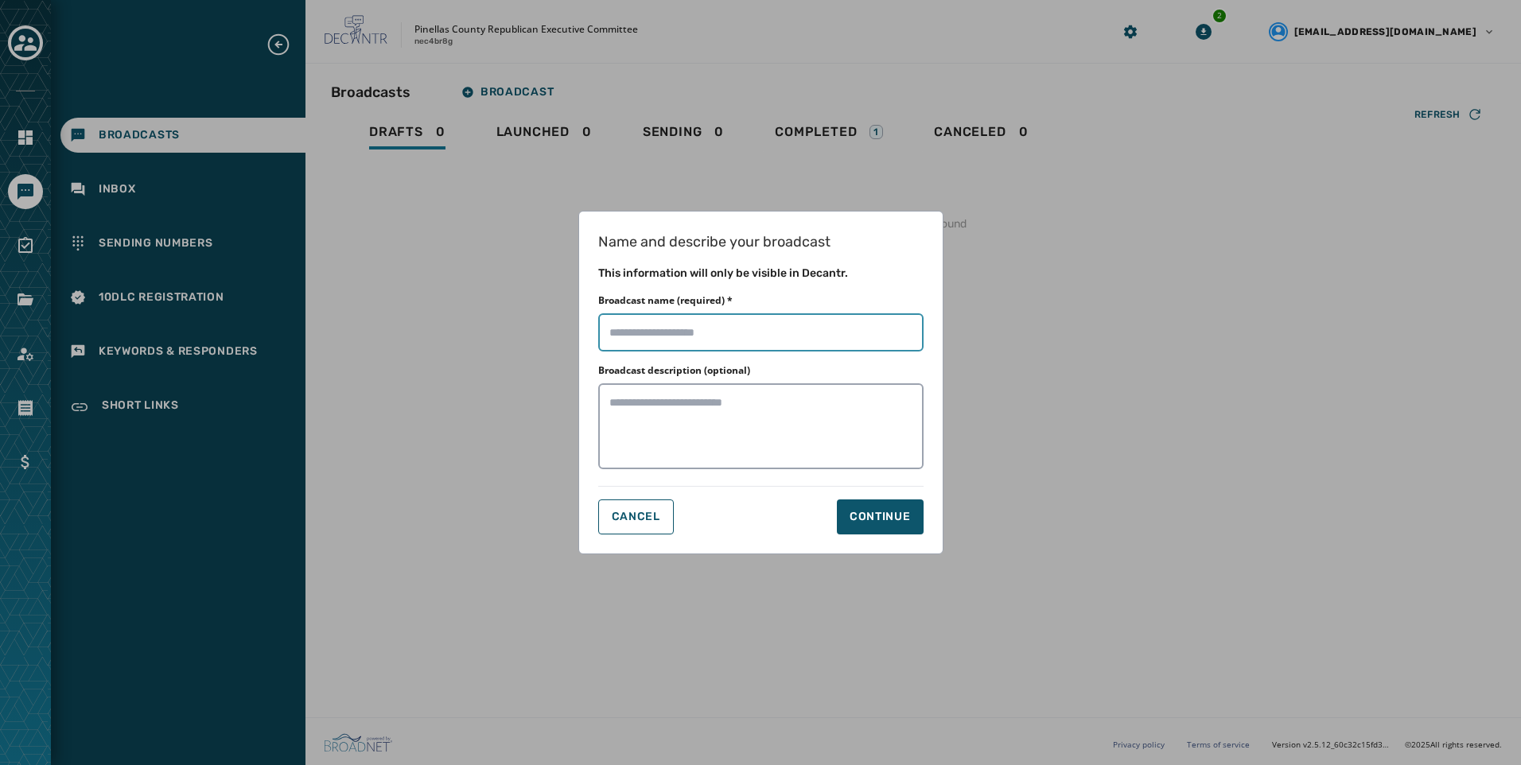
click at [794, 333] on input "Broadcast name (required) *" at bounding box center [760, 332] width 325 height 38
type input "********"
click at [882, 541] on div "Name and describe your broadcast This information will only be visible in Decan…" at bounding box center [760, 383] width 365 height 344
click at [887, 531] on button "Continue" at bounding box center [880, 517] width 87 height 35
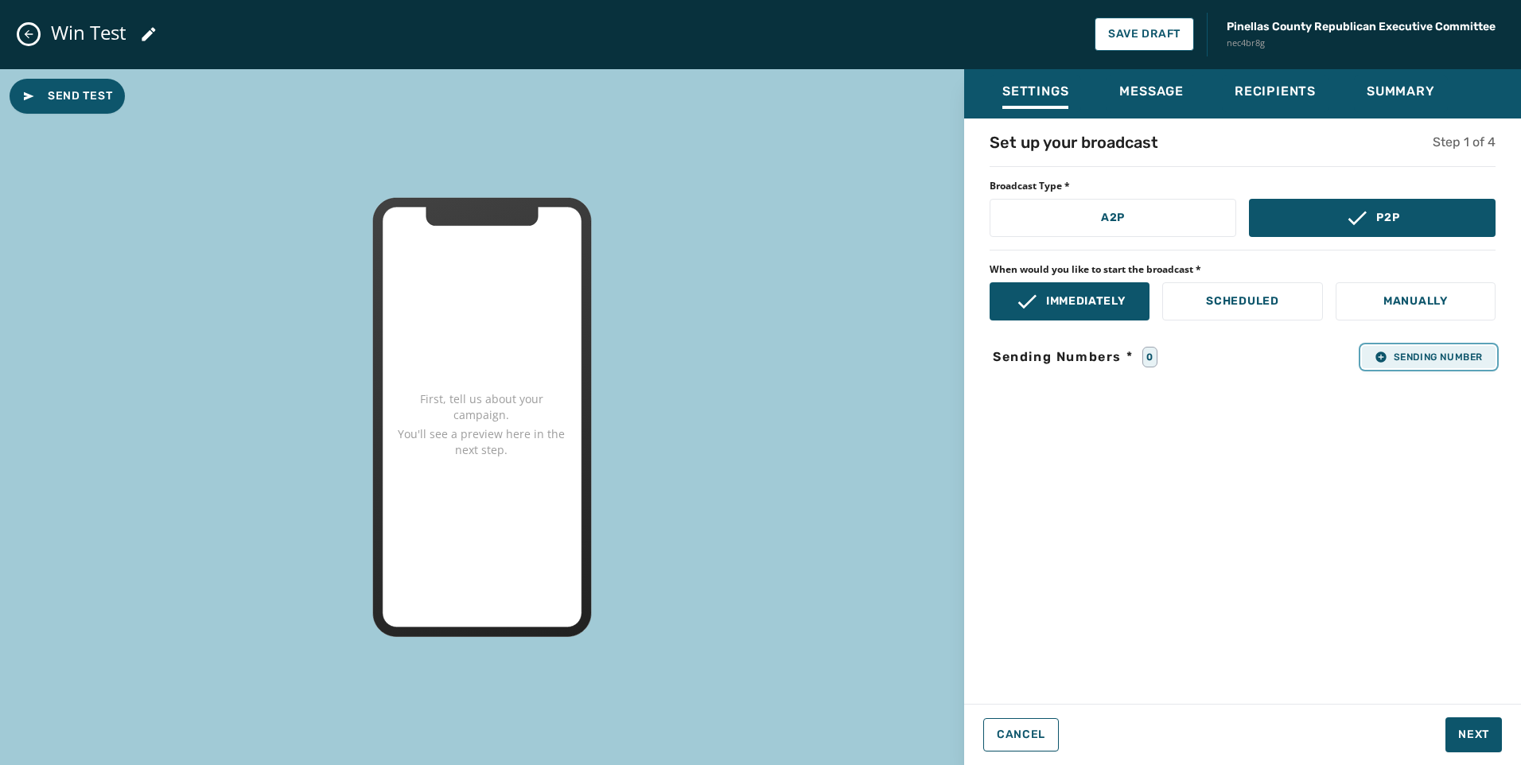
click at [1434, 361] on span "Sending Number" at bounding box center [1429, 357] width 108 height 13
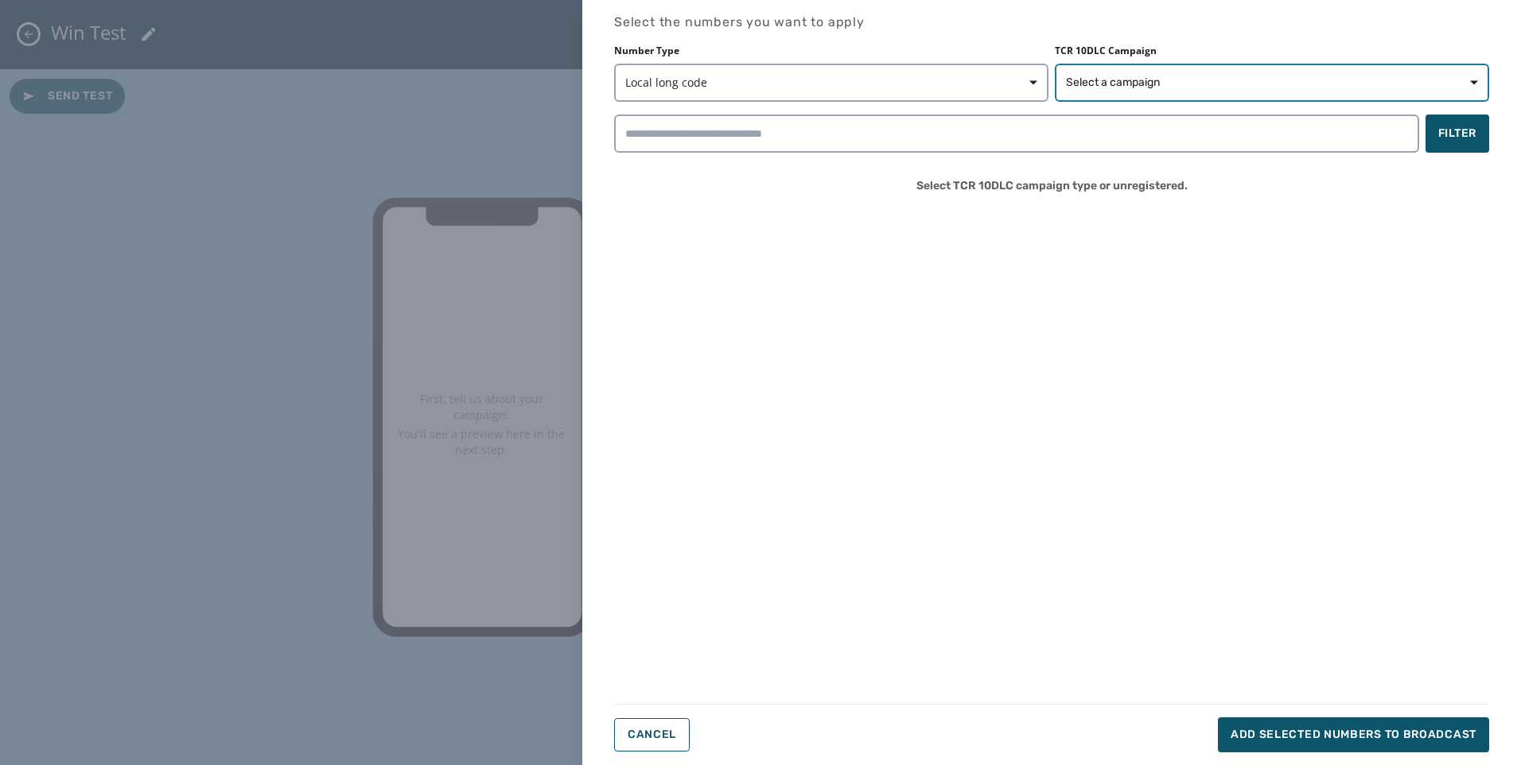
click at [1150, 76] on span "Select a campaign" at bounding box center [1113, 83] width 94 height 16
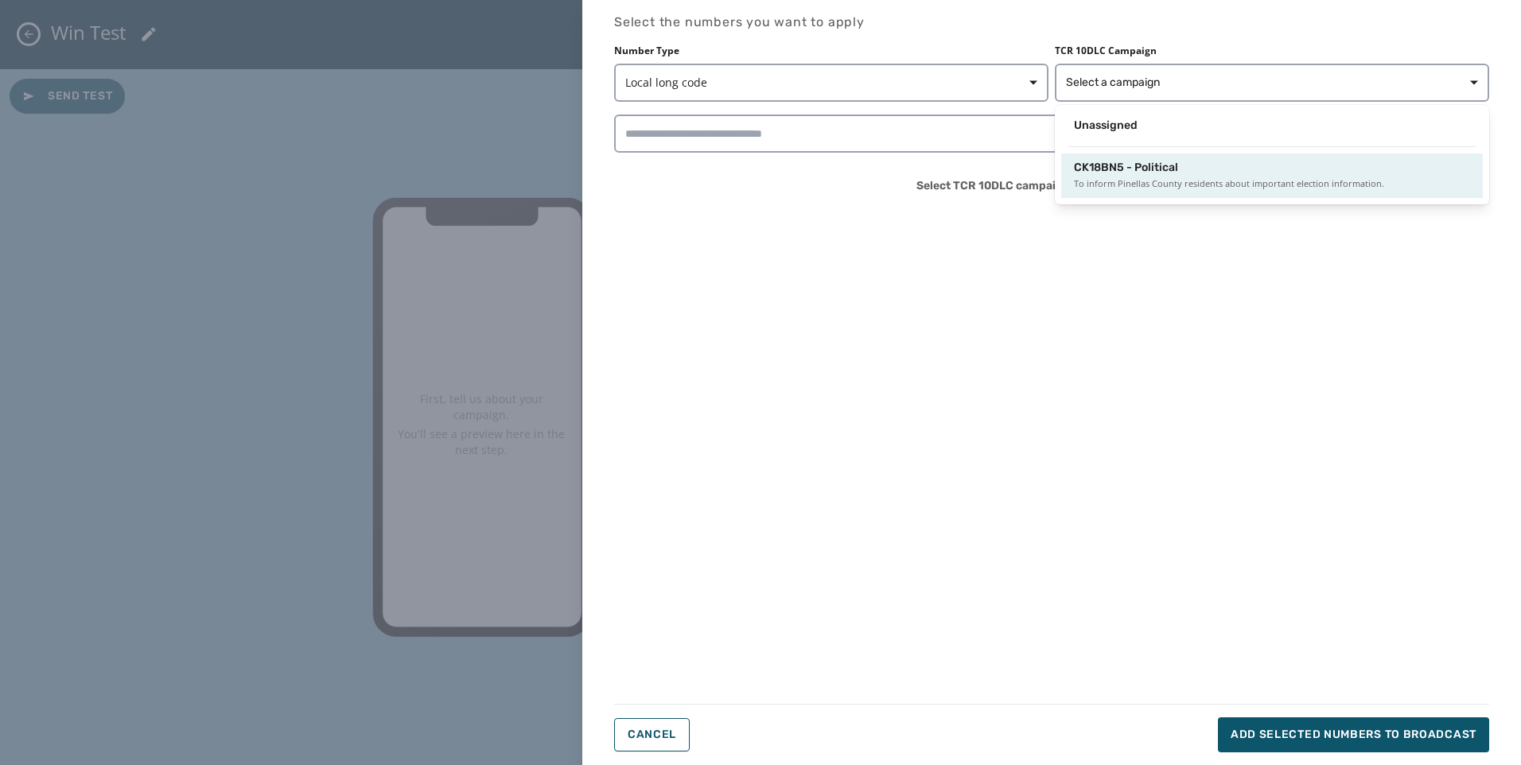
click at [1141, 186] on span "To inform Pinellas County residents about important election information." at bounding box center [1272, 184] width 396 height 16
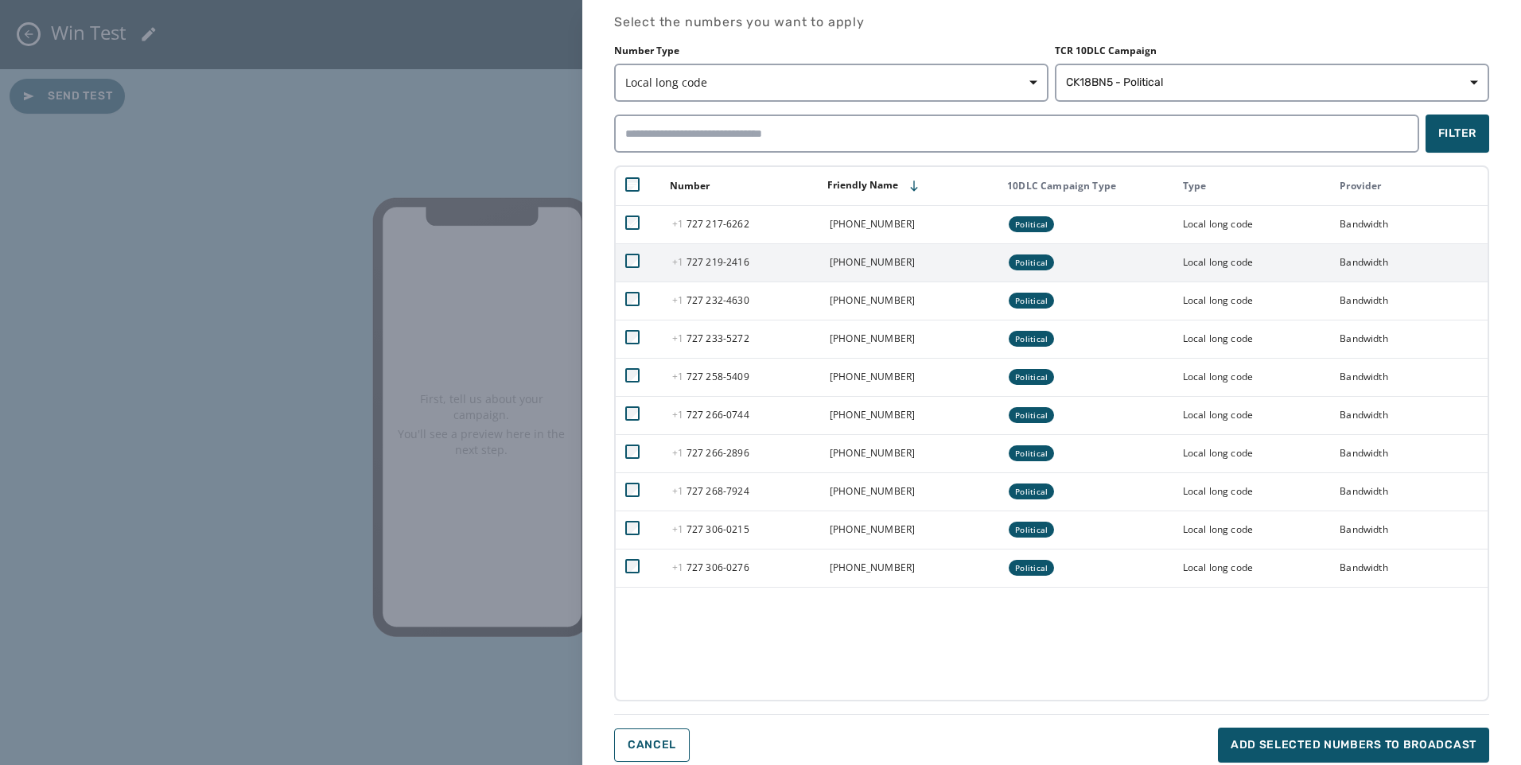
click at [637, 249] on td at bounding box center [639, 262] width 47 height 38
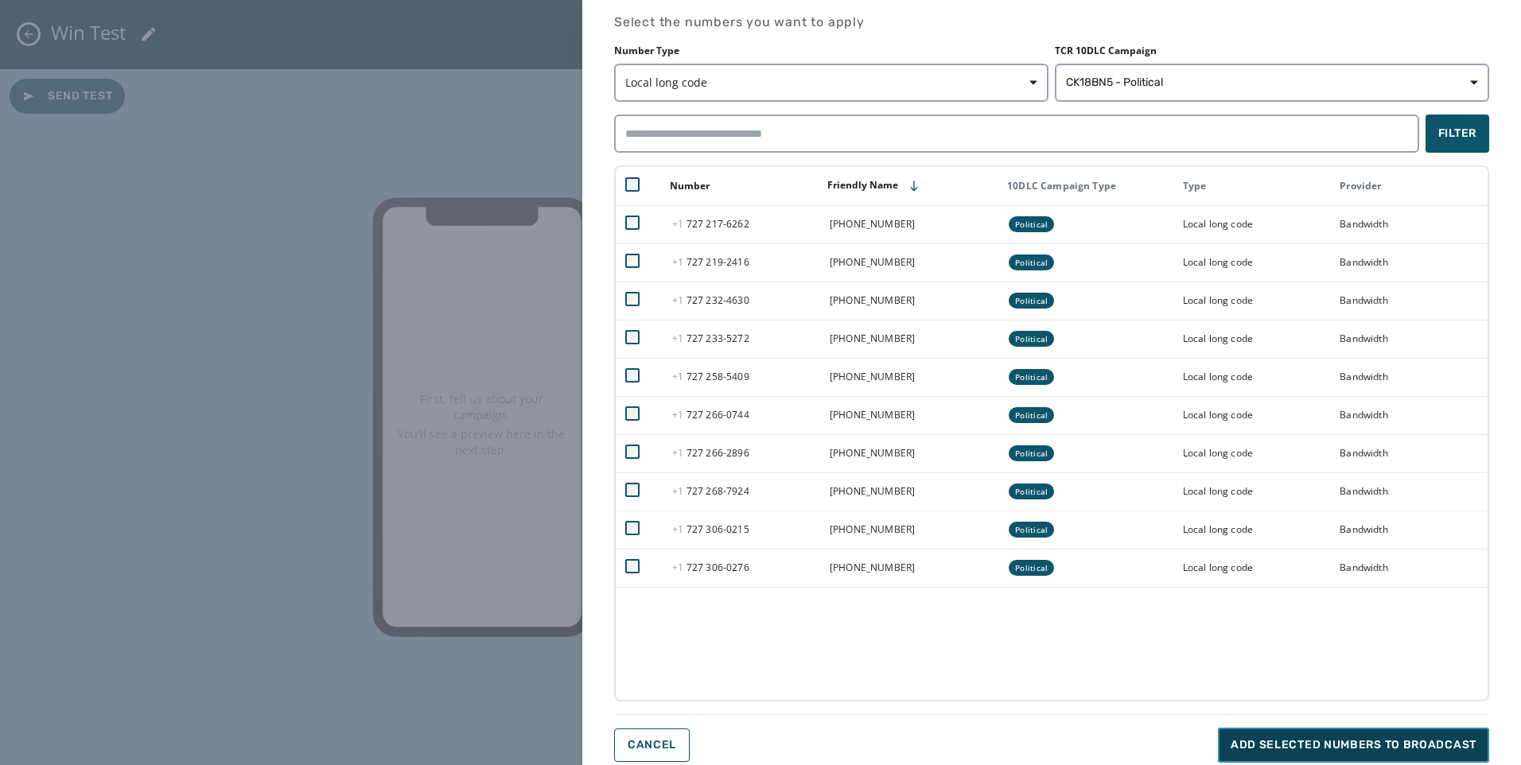
click at [1356, 734] on button "Add selected numbers to broadcast" at bounding box center [1353, 745] width 271 height 35
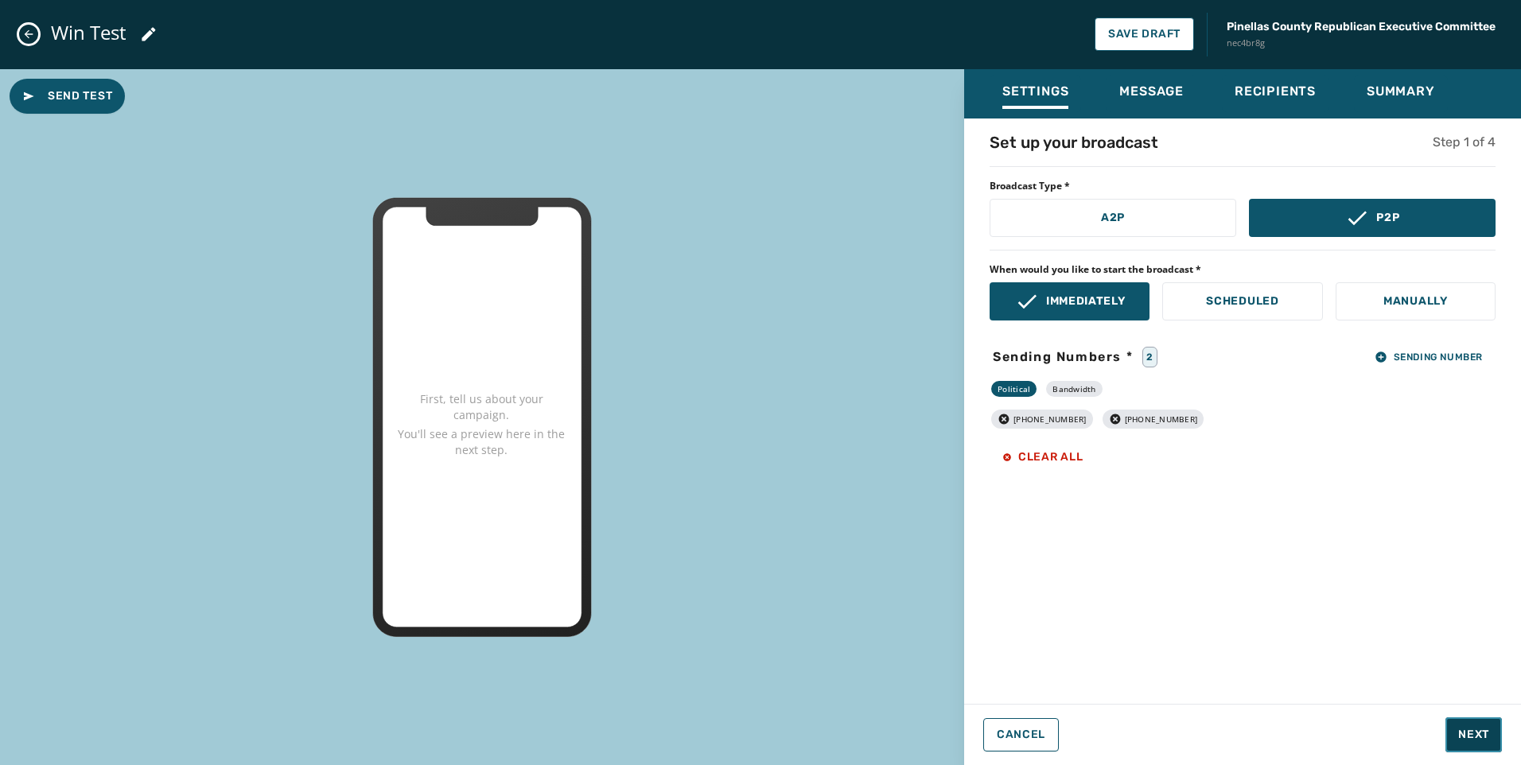
click at [1462, 744] on button "Next" at bounding box center [1474, 735] width 56 height 35
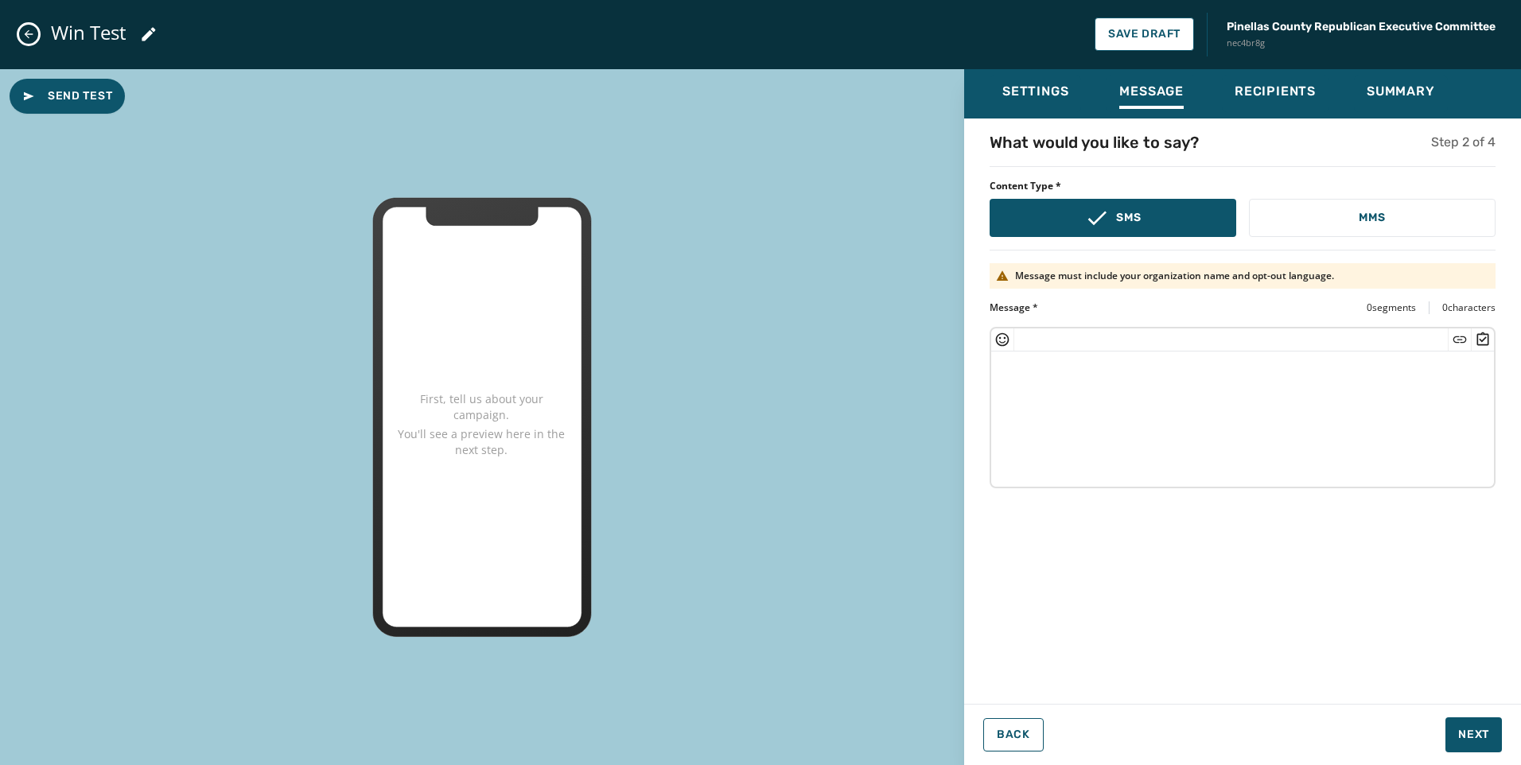
click at [1305, 471] on textarea at bounding box center [1242, 417] width 503 height 130
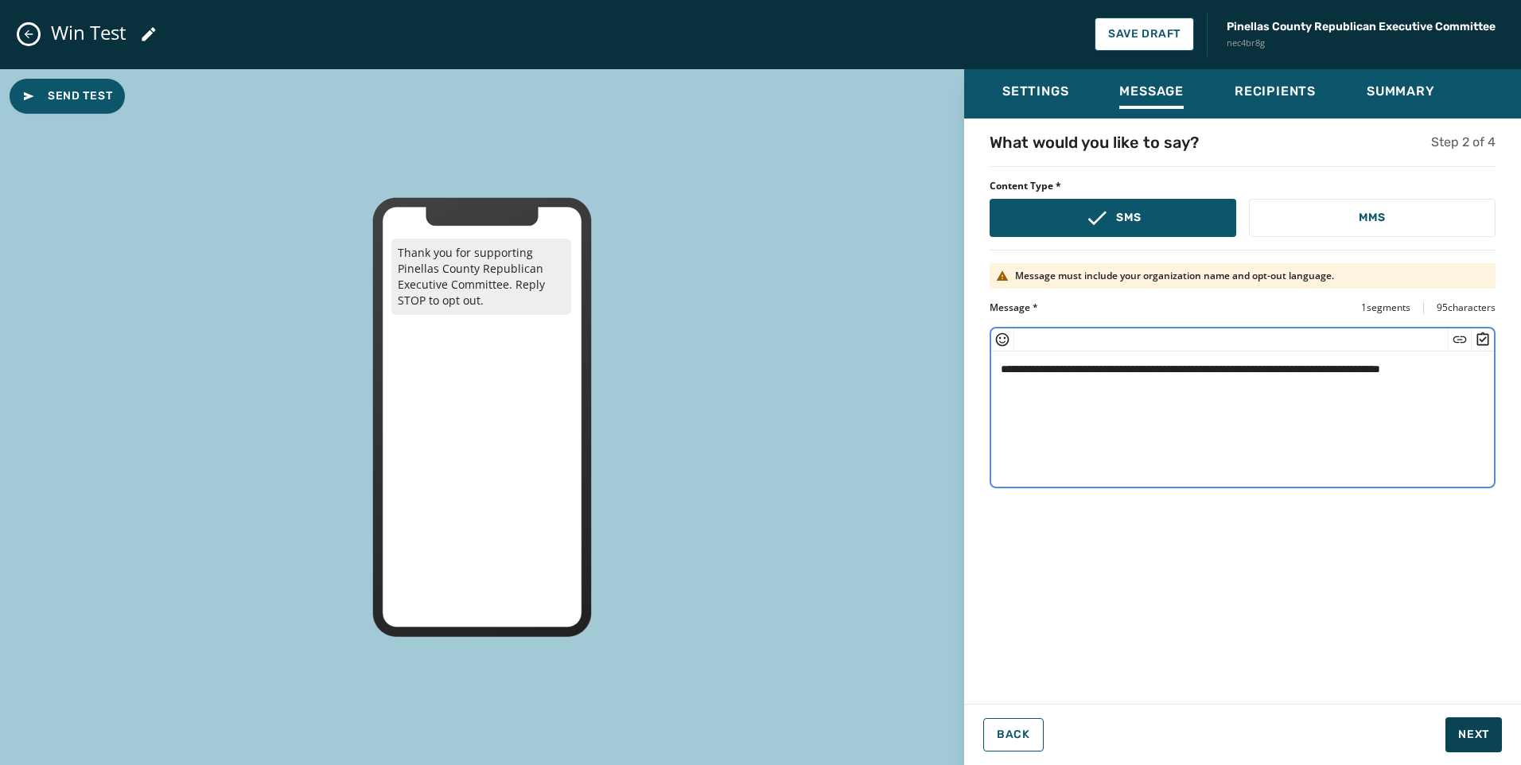
type textarea "**********"
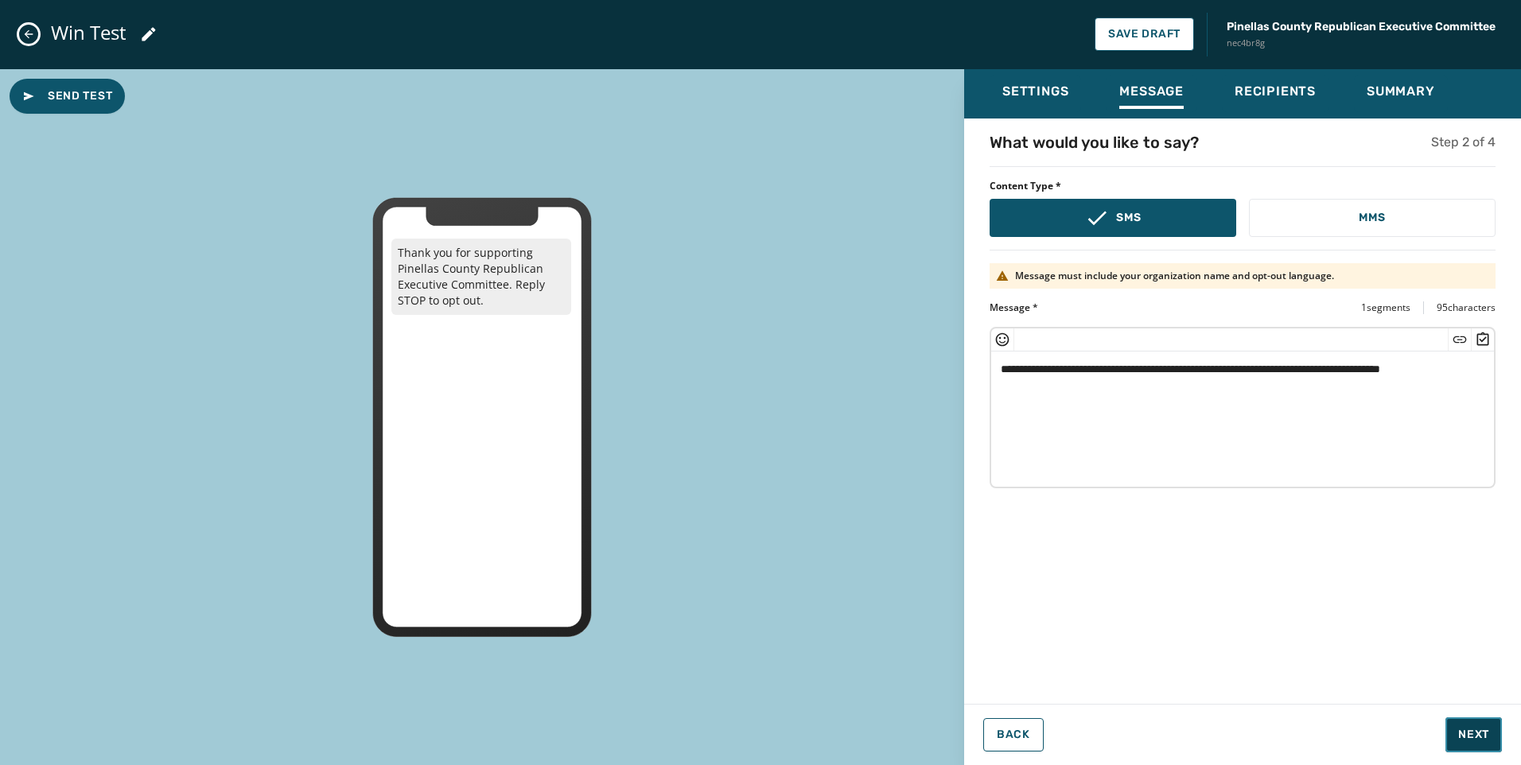
click at [1457, 732] on button "Next" at bounding box center [1474, 735] width 56 height 35
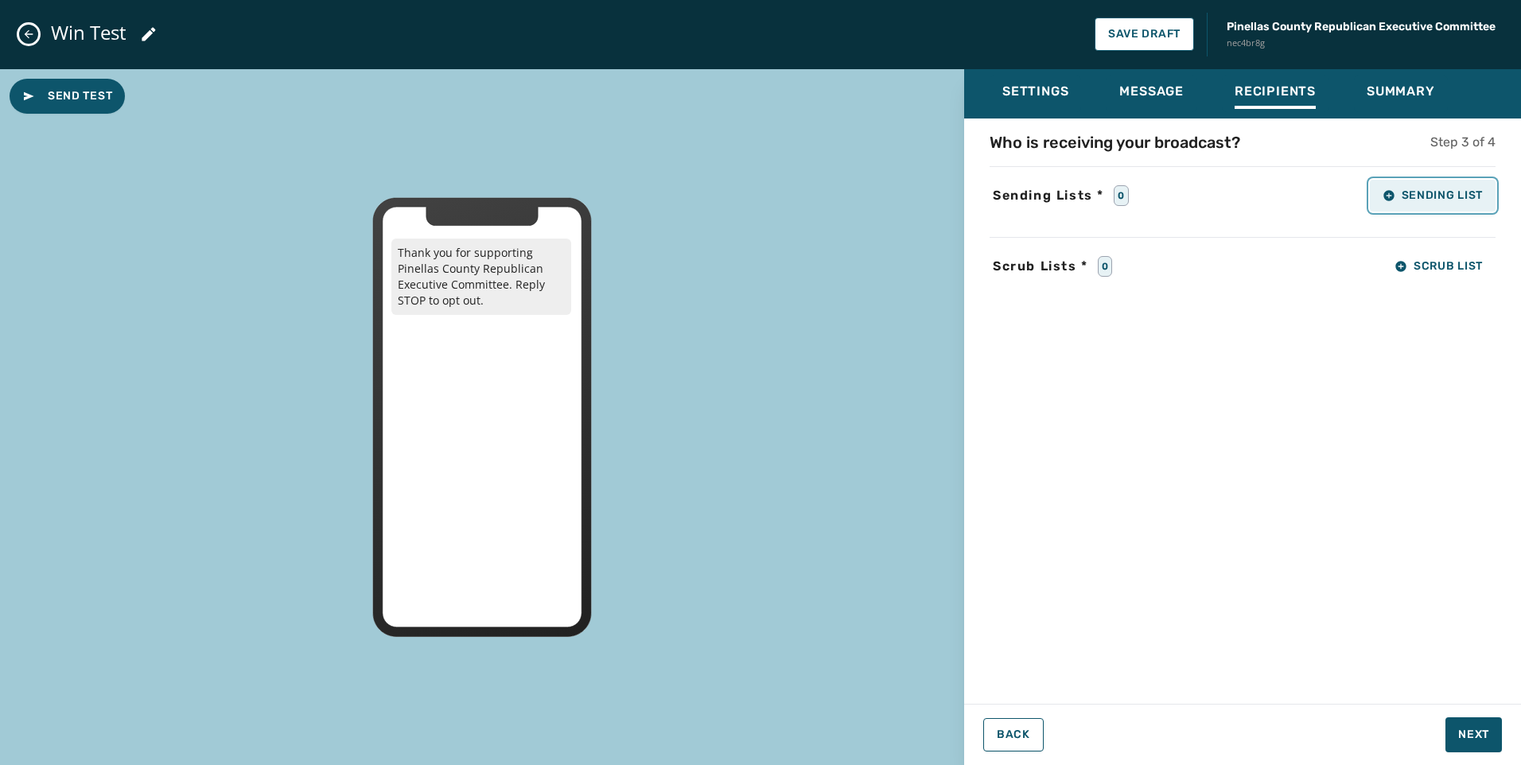
click at [1453, 195] on span "Sending List" at bounding box center [1433, 195] width 100 height 13
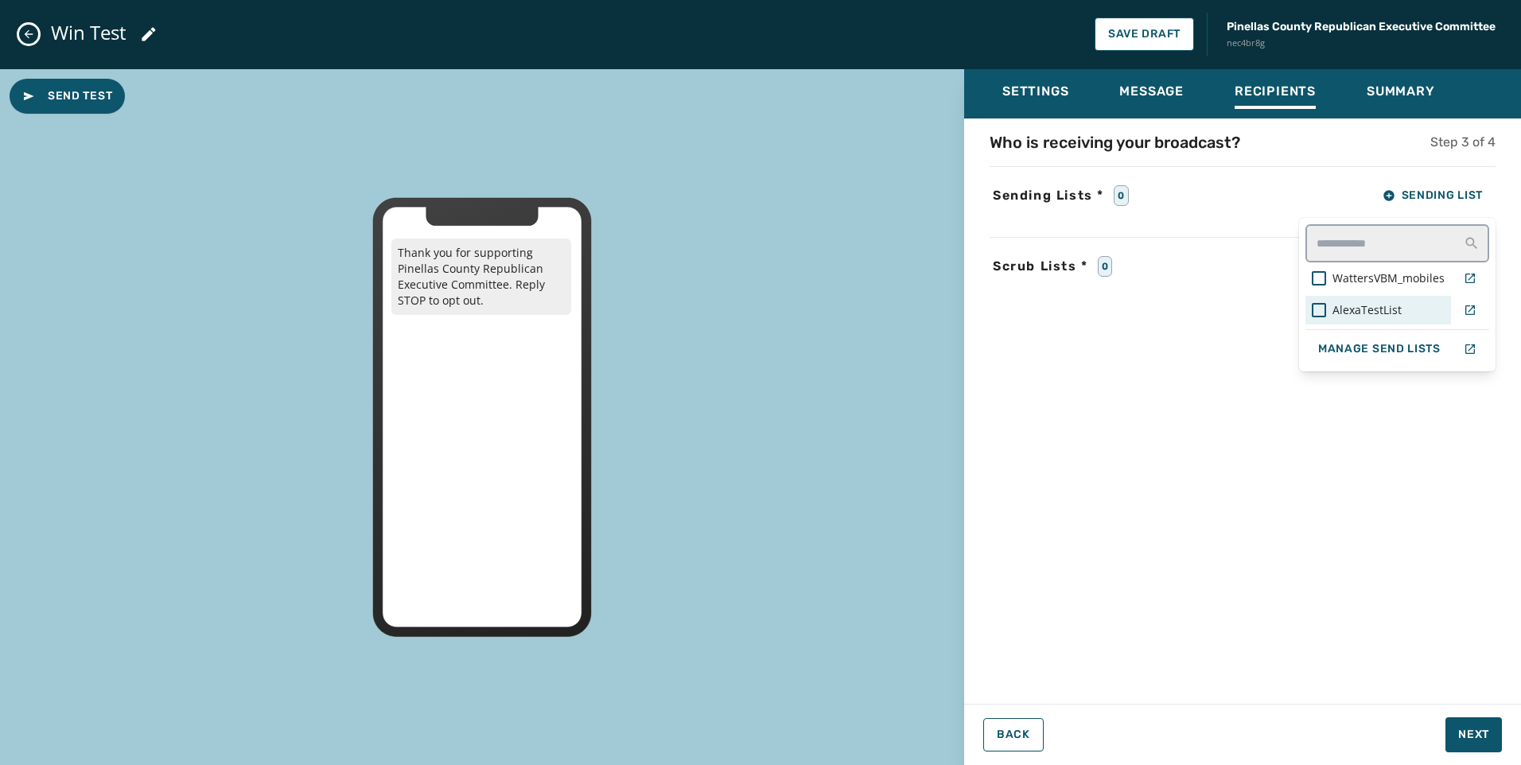
click at [1359, 314] on span "AlexaTestList" at bounding box center [1367, 310] width 69 height 16
click at [1411, 499] on div "Who is receiving your broadcast? Step 3 of 4 Sending Lists * 1 Sending List Wat…" at bounding box center [1242, 406] width 557 height 551
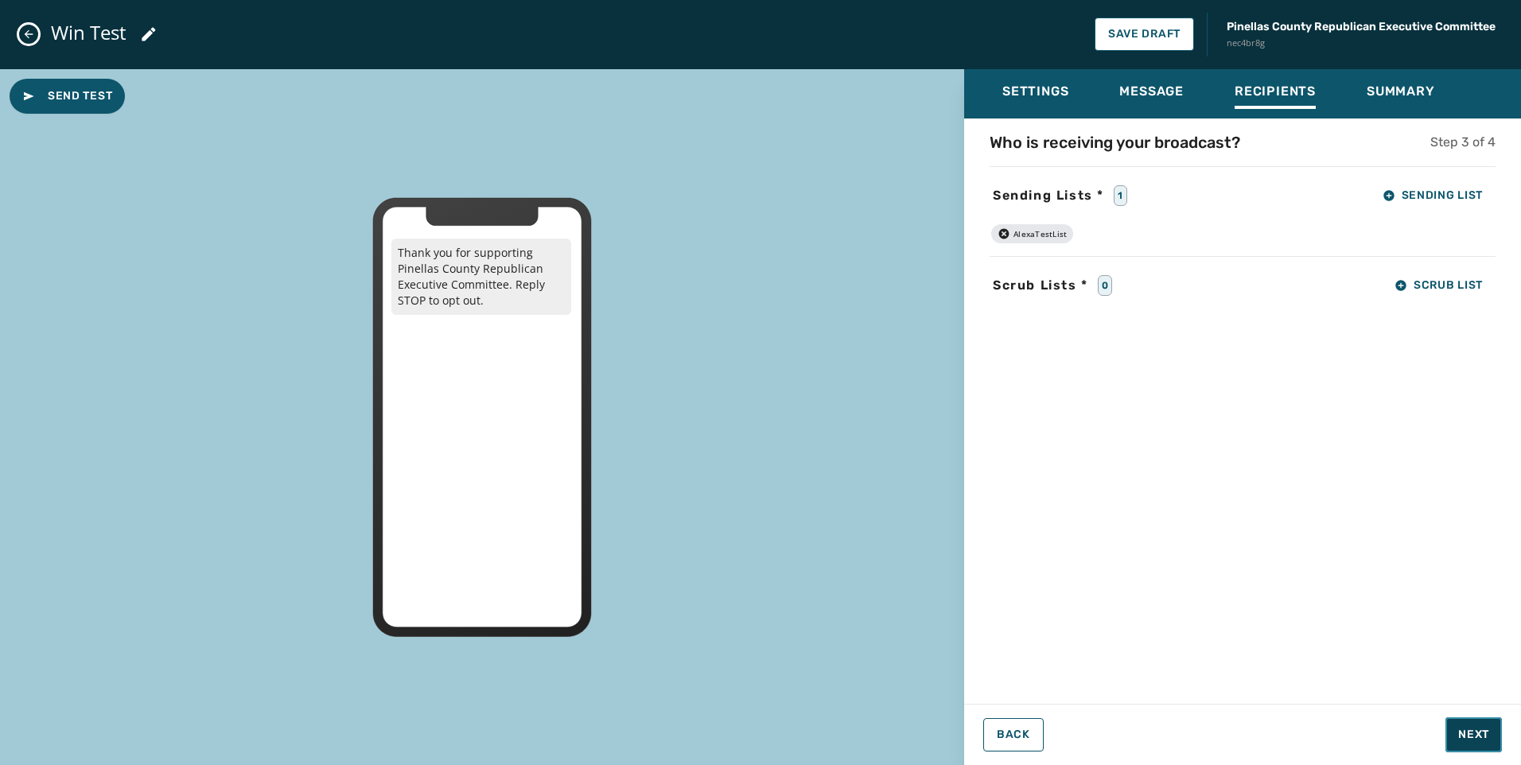
click at [1474, 738] on span "Next" at bounding box center [1473, 735] width 31 height 16
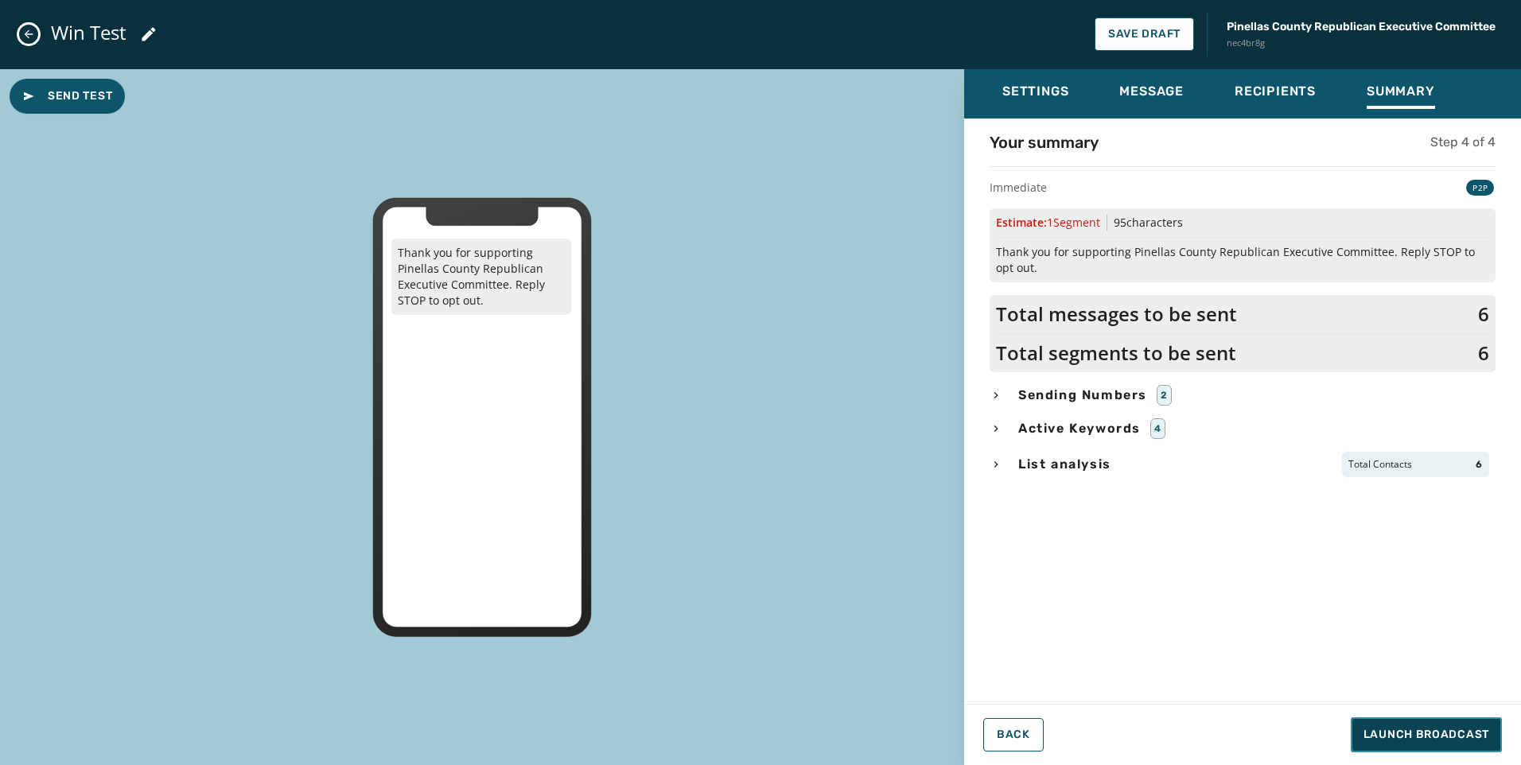
click at [1481, 732] on span "Launch Broadcast" at bounding box center [1427, 735] width 126 height 16
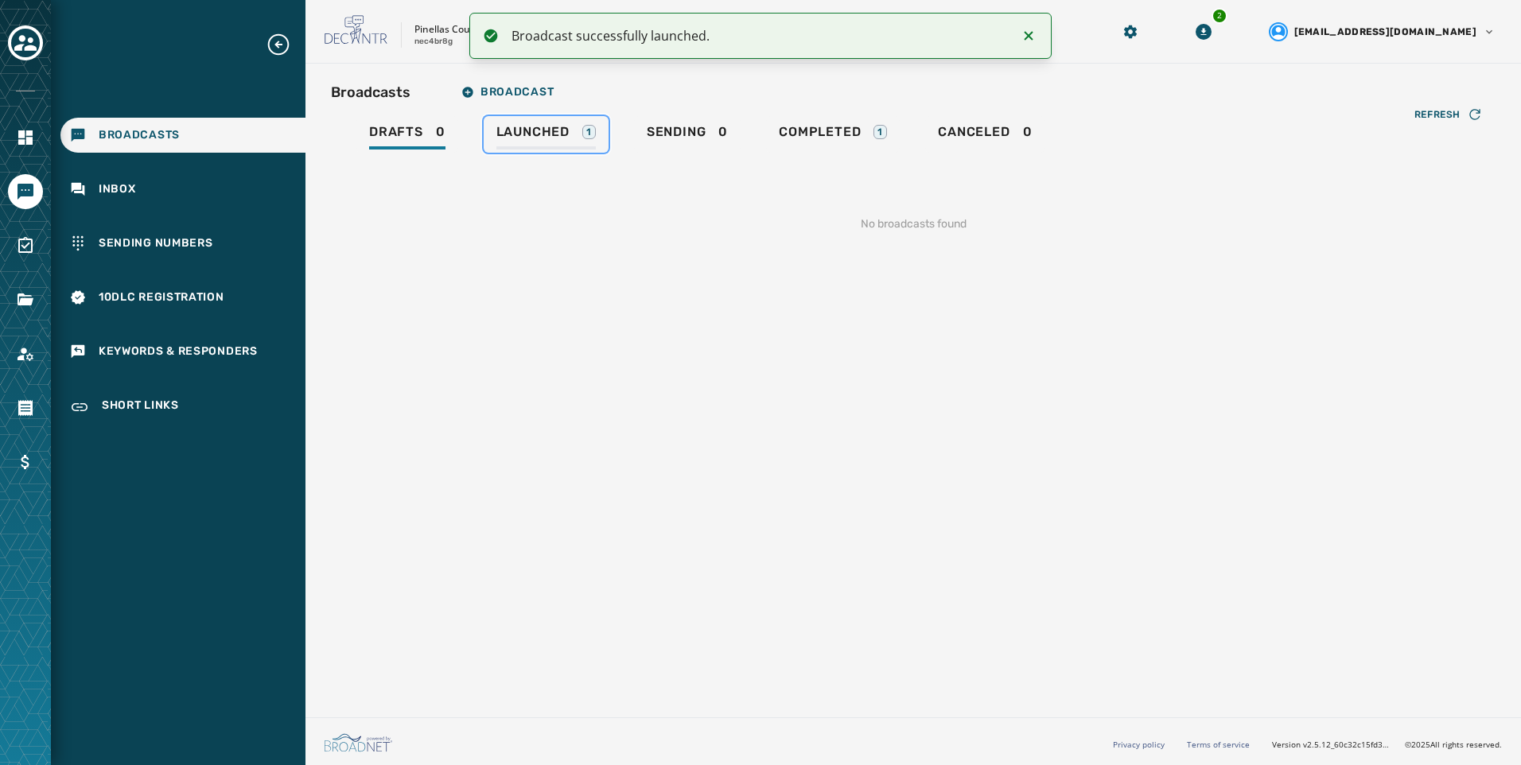
click at [566, 133] on span "Launched" at bounding box center [532, 132] width 73 height 16
click at [683, 130] on span "Sending" at bounding box center [673, 132] width 60 height 16
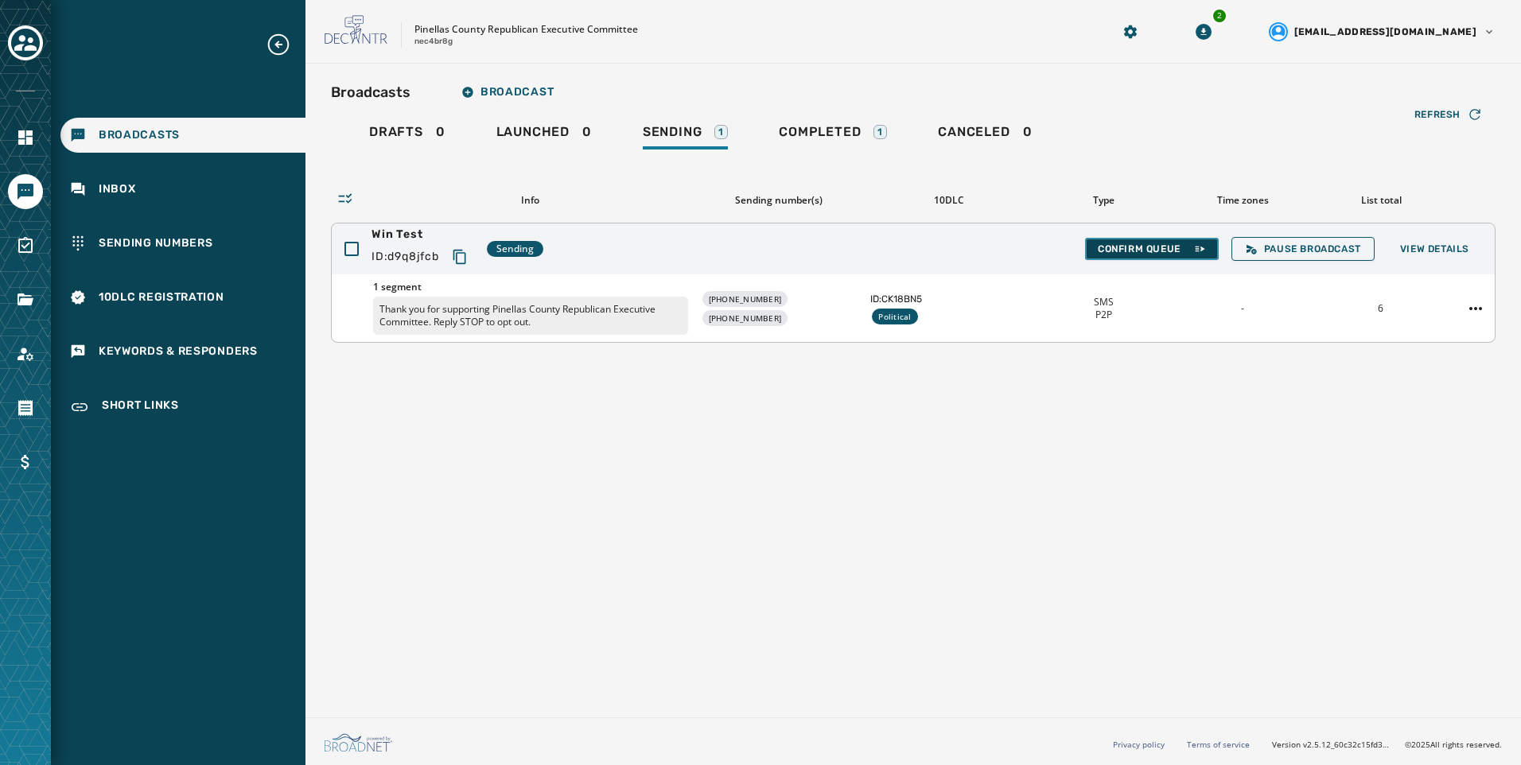
click at [1149, 247] on span "Confirm Queue" at bounding box center [1152, 249] width 108 height 13
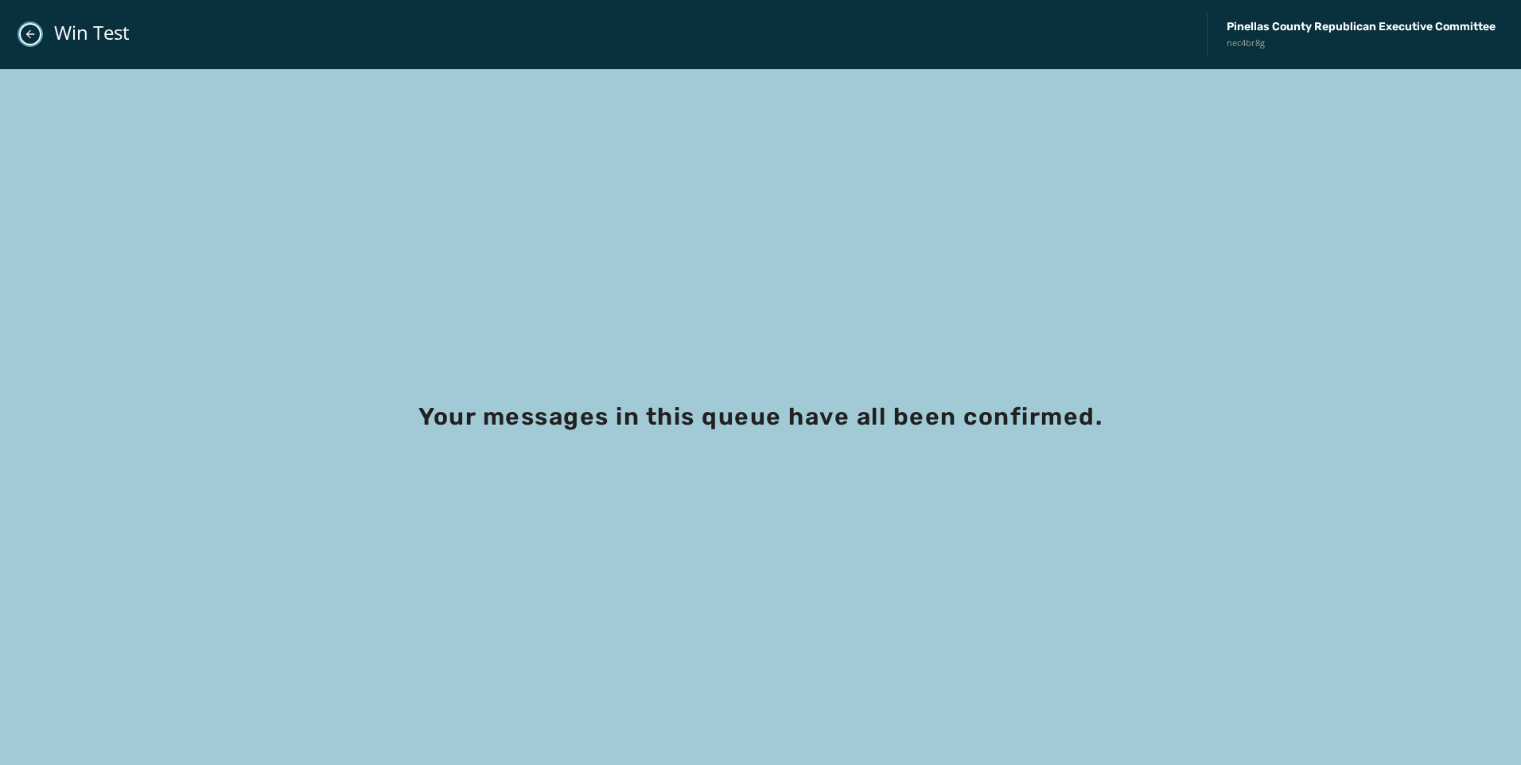
click at [30, 36] on icon "Close admin drawer" at bounding box center [30, 34] width 13 height 13
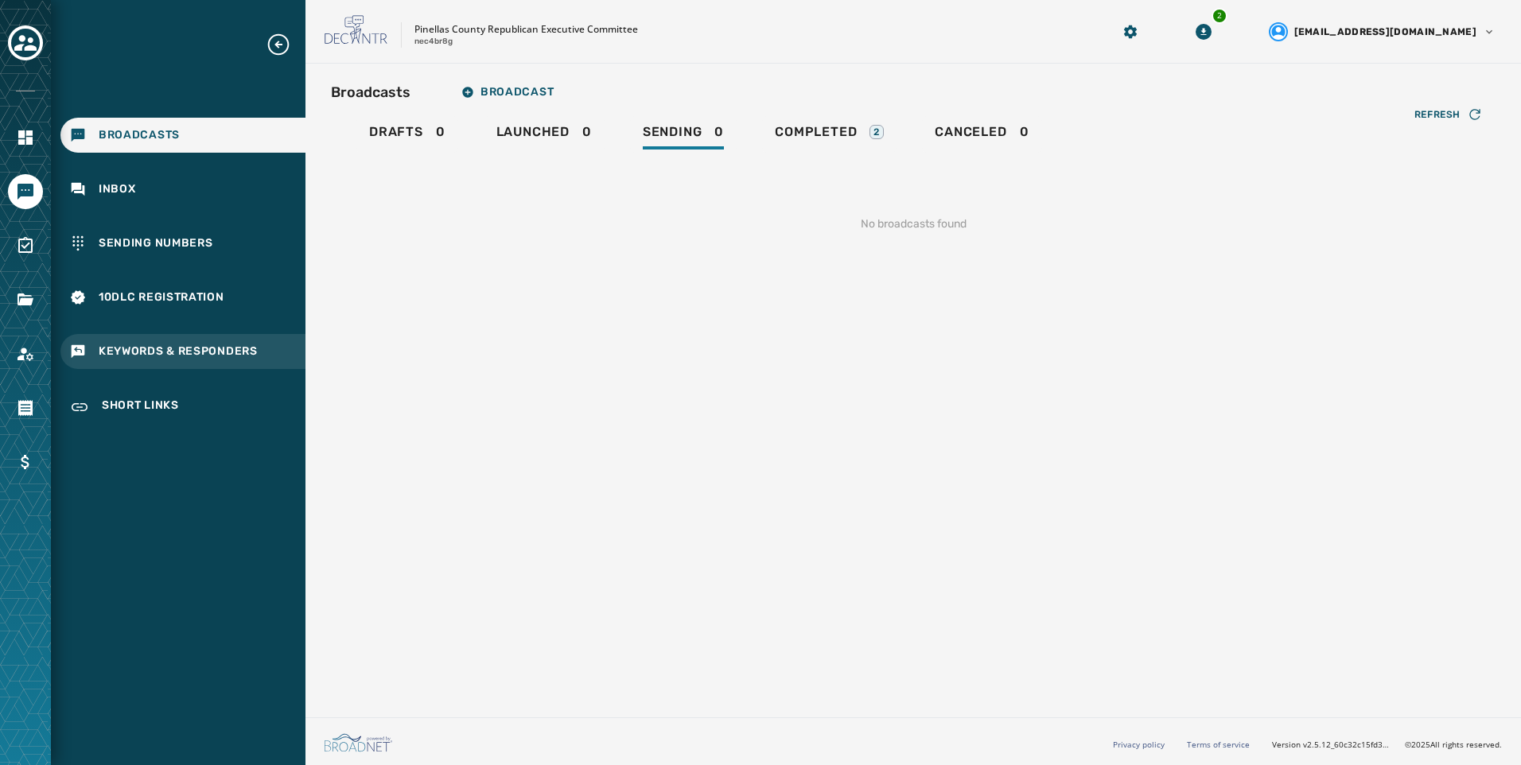
click at [198, 352] on span "Keywords & Responders" at bounding box center [178, 352] width 159 height 16
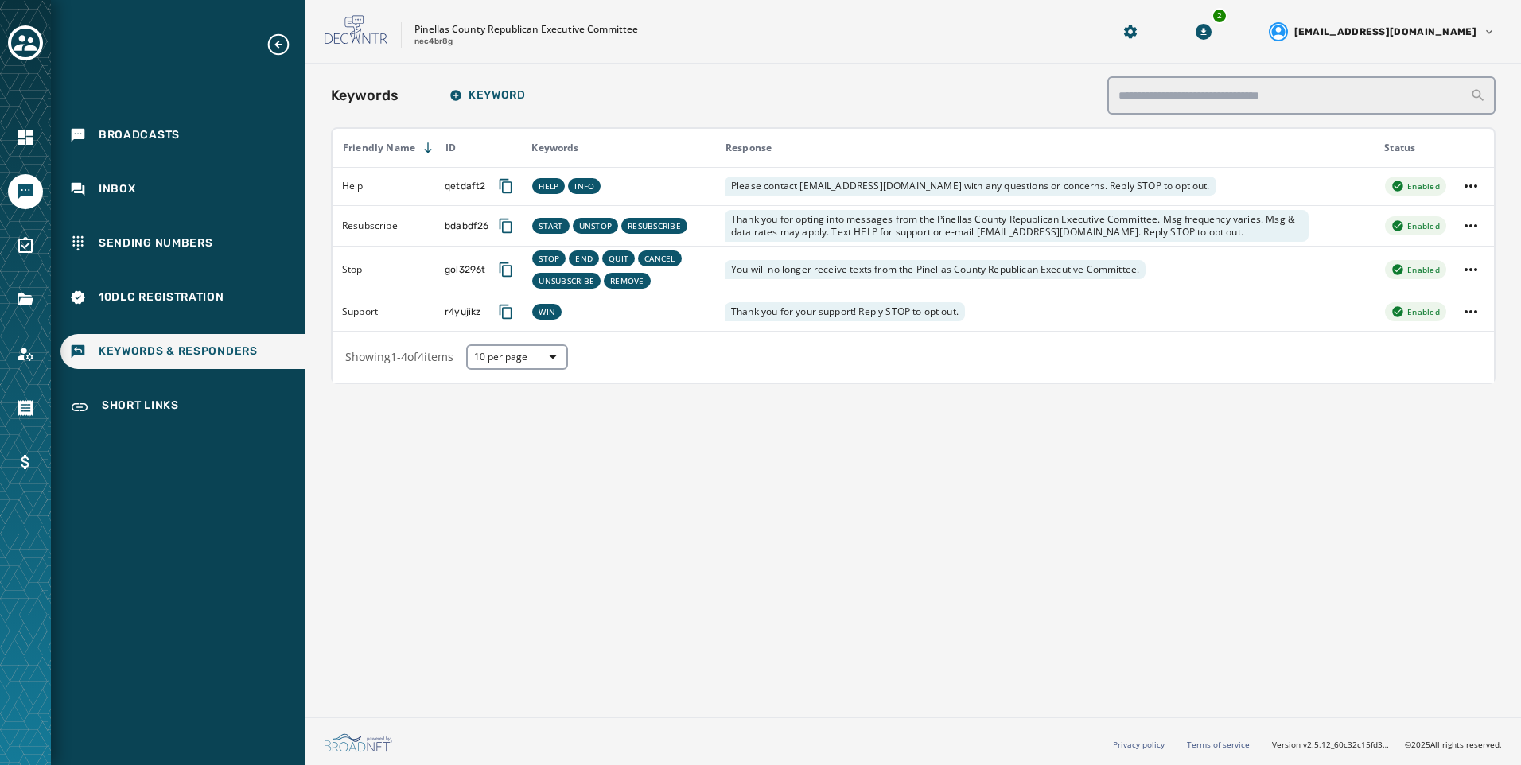
drag, startPoint x: 750, startPoint y: 563, endPoint x: 699, endPoint y: 450, distance: 124.6
click at [750, 563] on div "Keywords Keyword Friendly Name ID Keywords Response Status Help qetdaft2 HELP I…" at bounding box center [914, 388] width 1216 height 648
click at [208, 123] on div "Broadcasts" at bounding box center [182, 135] width 245 height 35
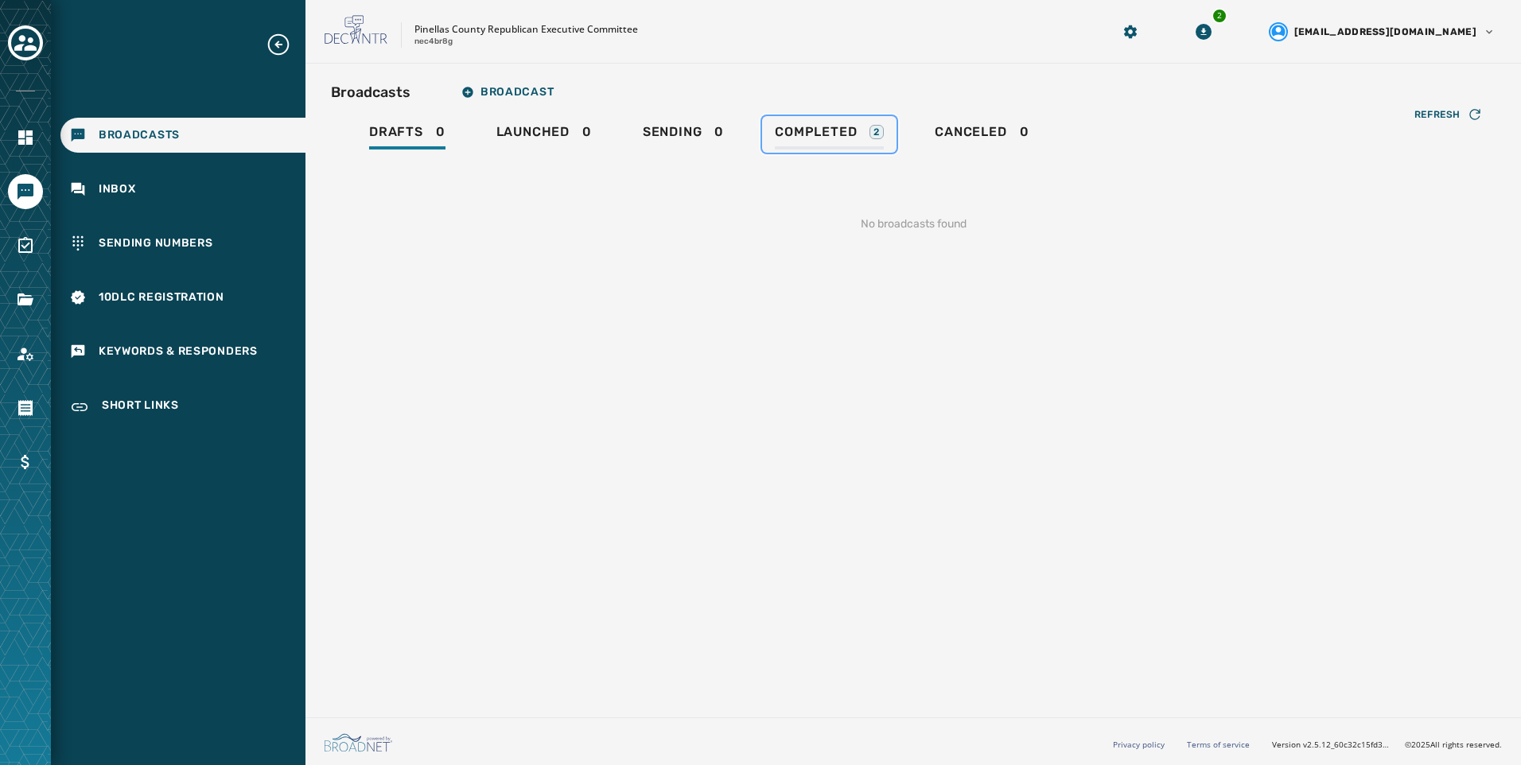
click at [839, 135] on span "Completed" at bounding box center [816, 132] width 82 height 16
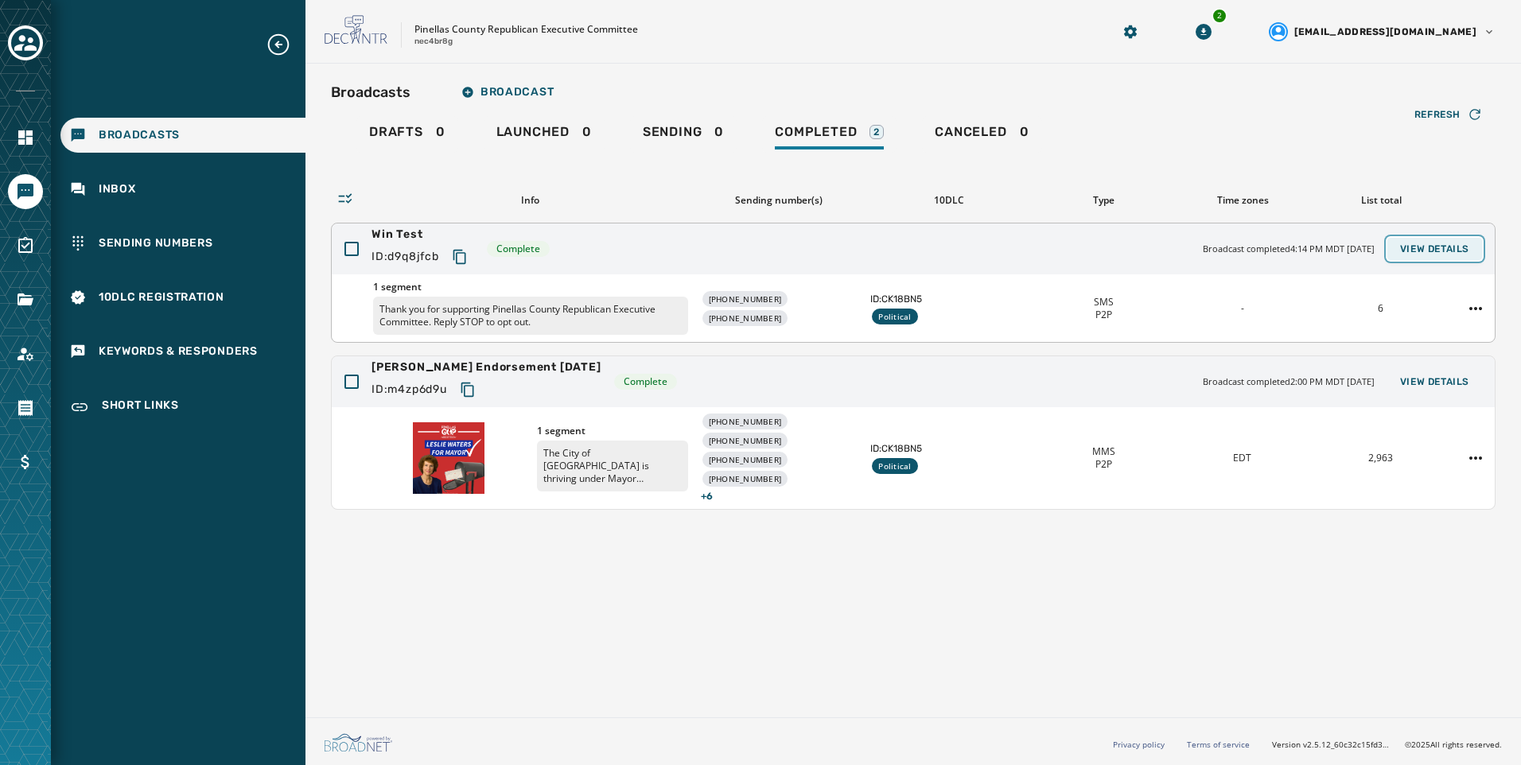
click at [1457, 257] on button "View Details" at bounding box center [1435, 249] width 95 height 22
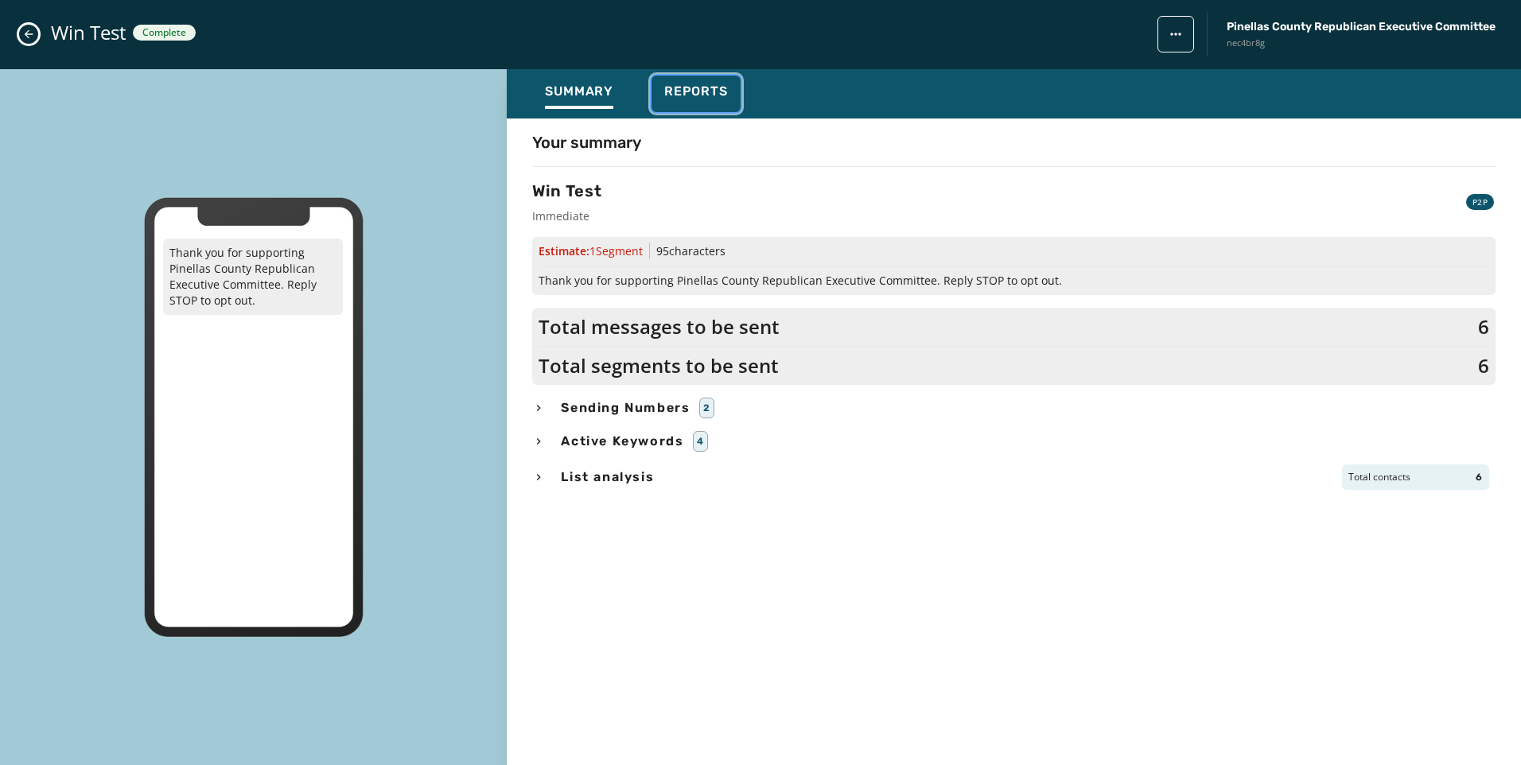
click at [707, 98] on span "Reports" at bounding box center [696, 92] width 64 height 16
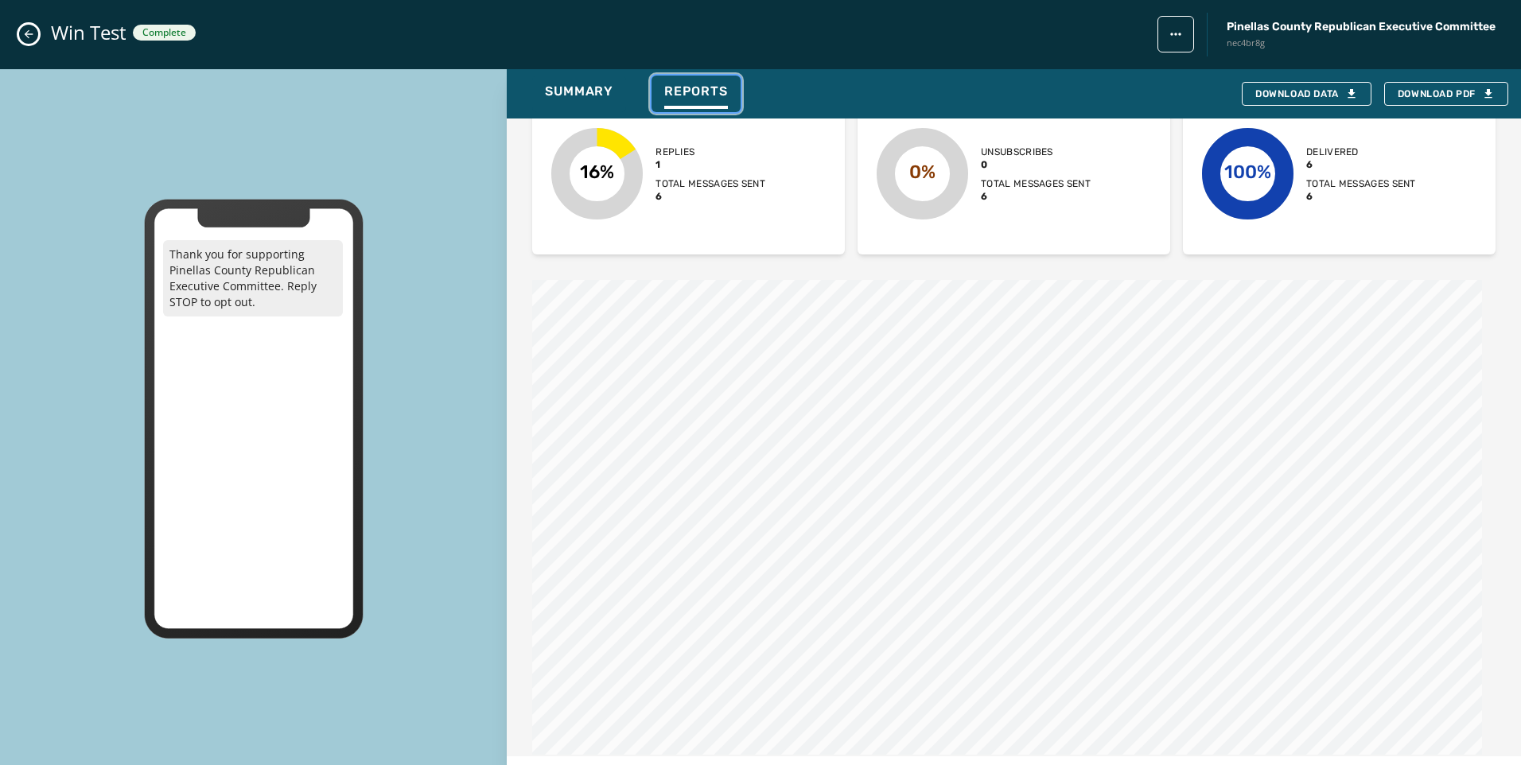
scroll to position [158, 0]
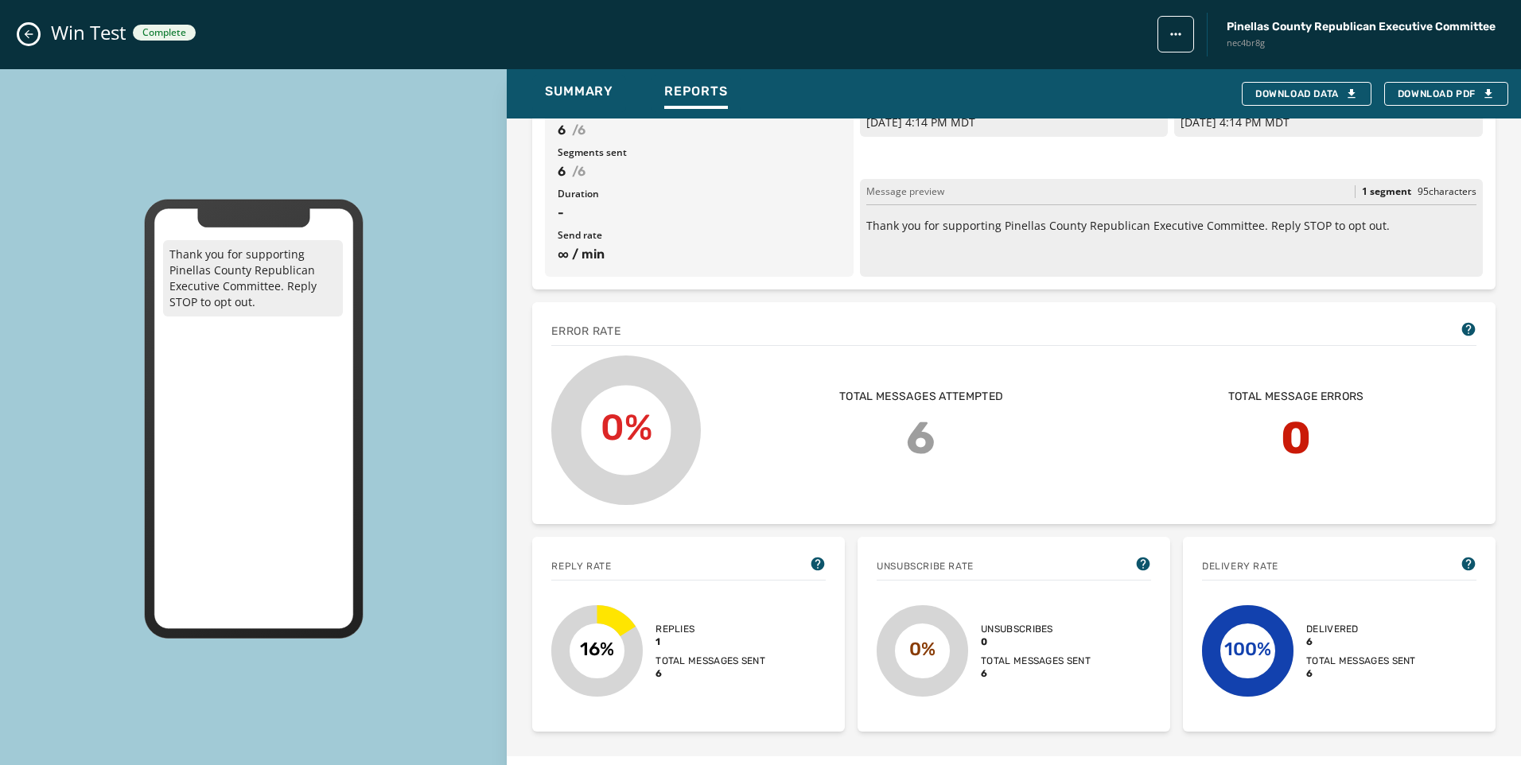
click at [37, 33] on button "Close admin drawer" at bounding box center [28, 34] width 19 height 19
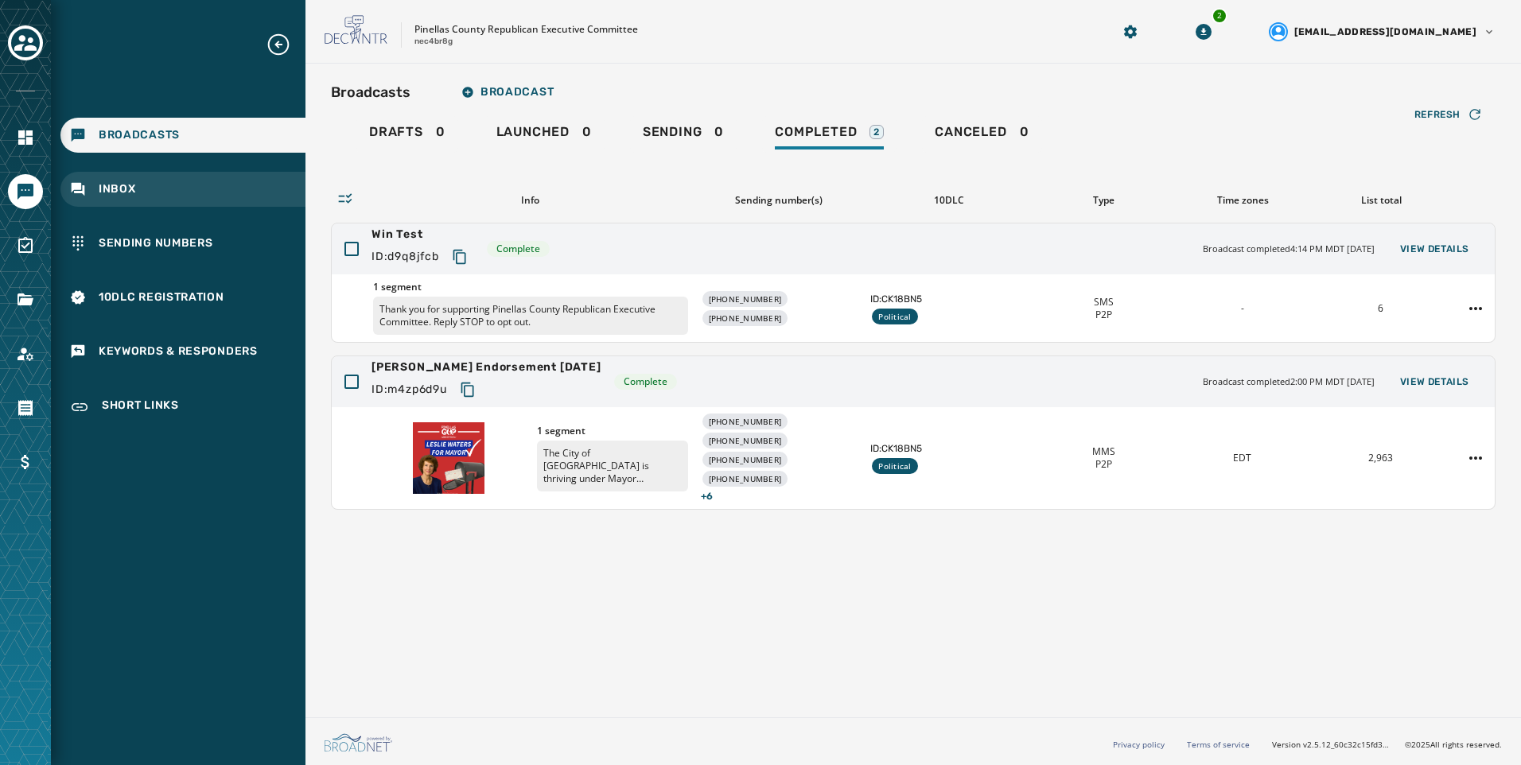
click at [239, 193] on div "Inbox" at bounding box center [182, 189] width 245 height 35
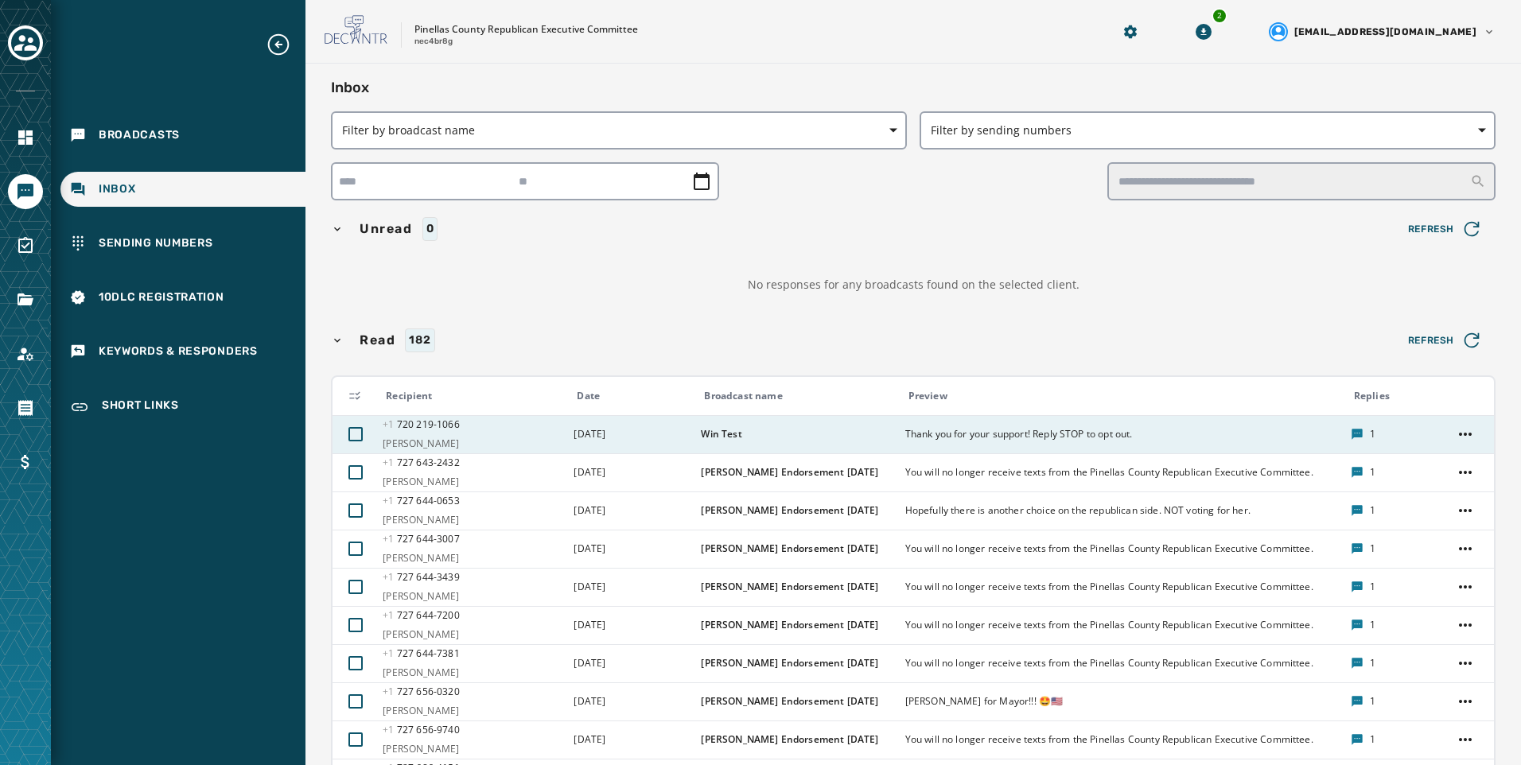
click at [1467, 438] on td at bounding box center [1468, 434] width 51 height 38
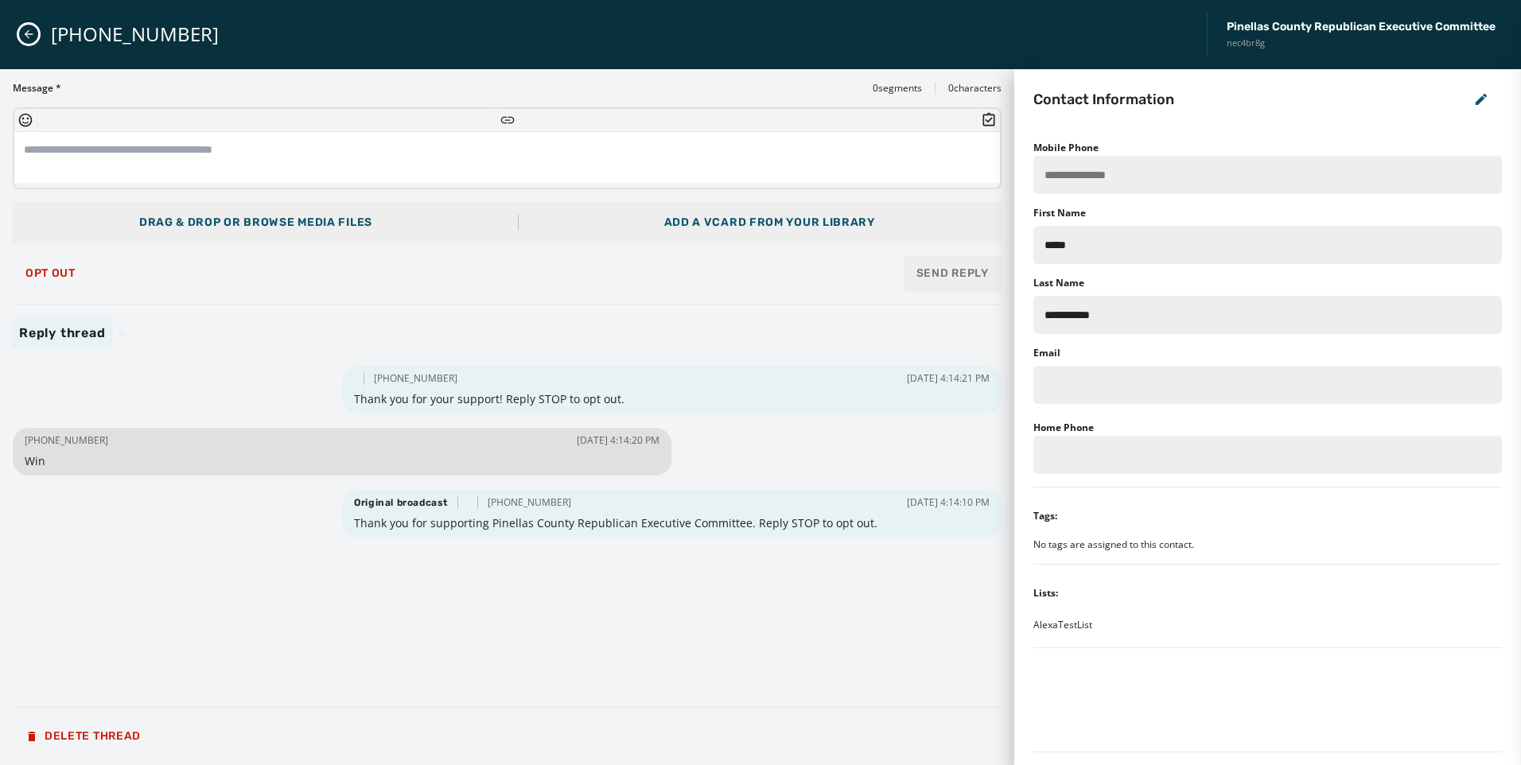
click at [26, 37] on icon "Close admin drawer" at bounding box center [28, 34] width 13 height 13
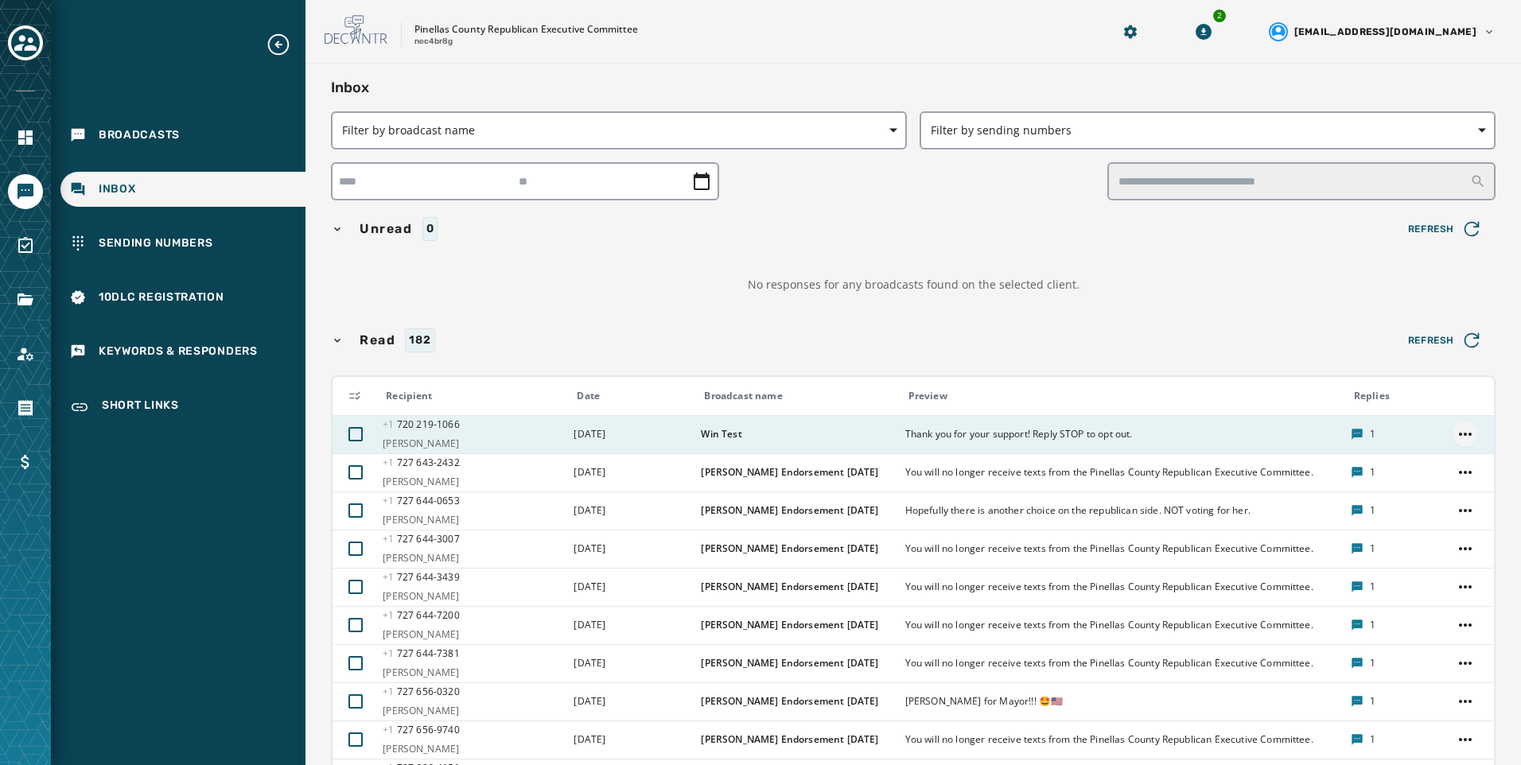
click at [1452, 436] on html "Broadcasts Inbox Sending Numbers 10DLC Registration Keywords & Responders Short…" at bounding box center [760, 382] width 1521 height 765
click at [1465, 509] on div "Set as unread" at bounding box center [1453, 510] width 98 height 25
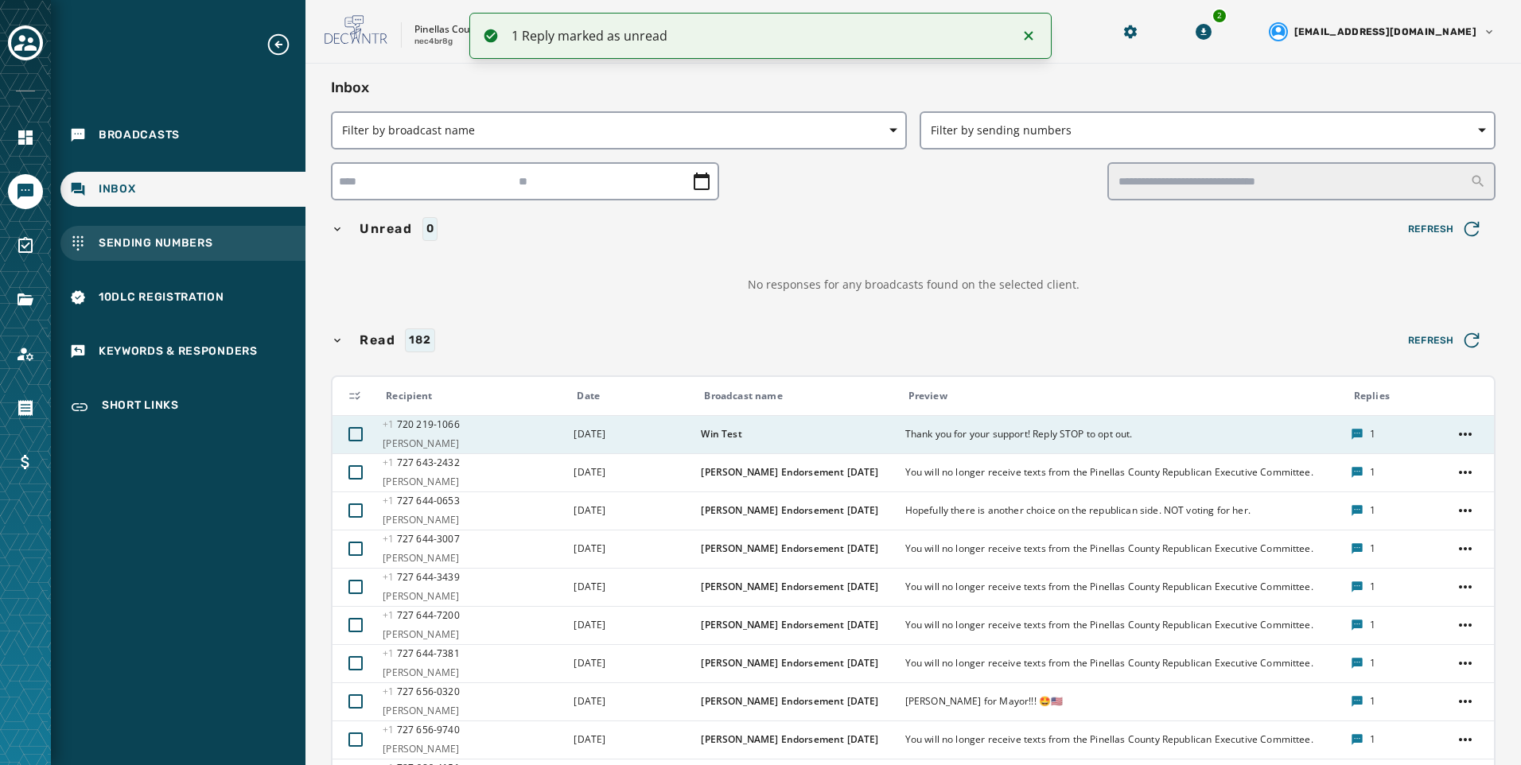
click at [252, 259] on div "Sending Numbers" at bounding box center [182, 243] width 245 height 35
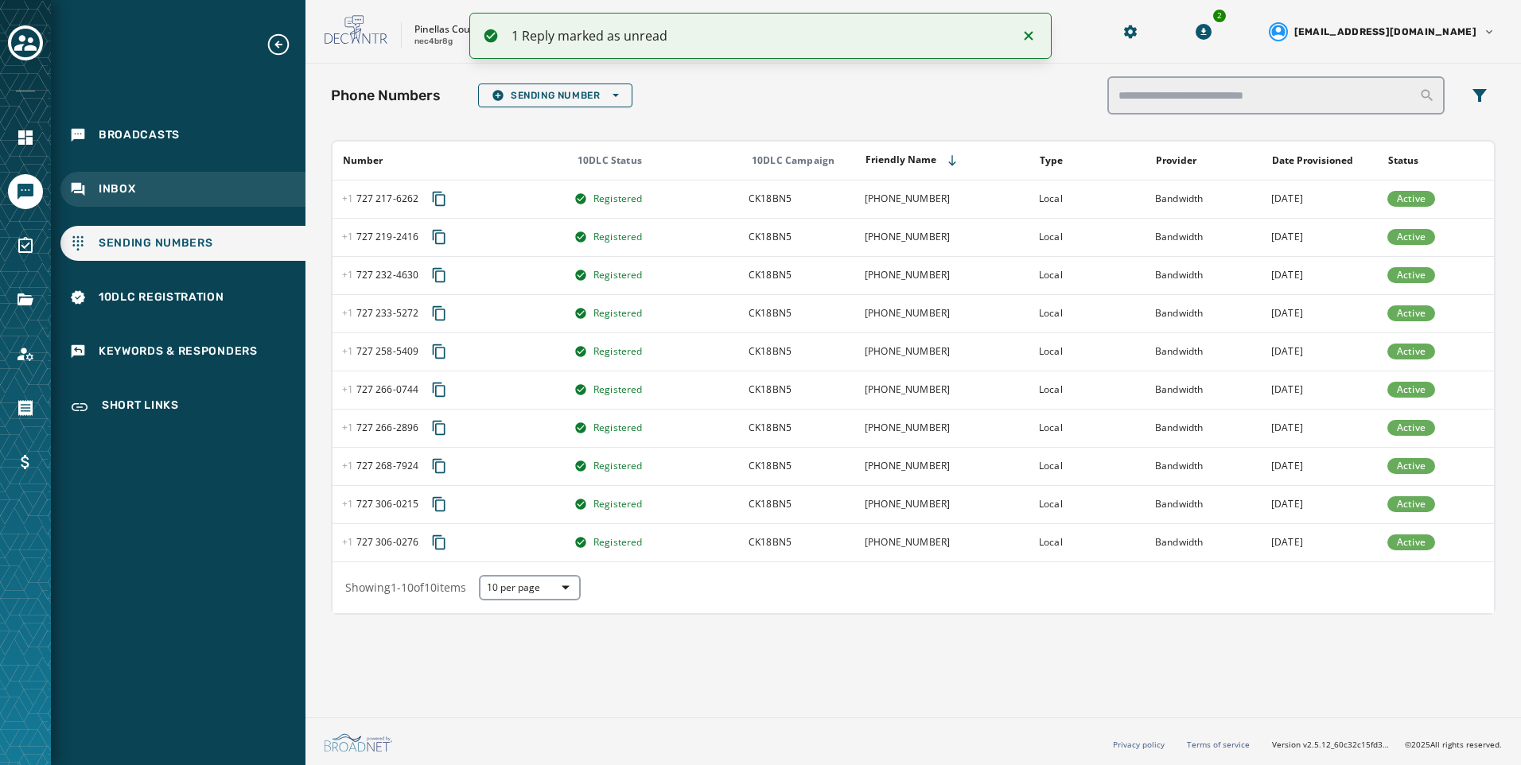
click at [241, 204] on div "Inbox" at bounding box center [182, 189] width 245 height 35
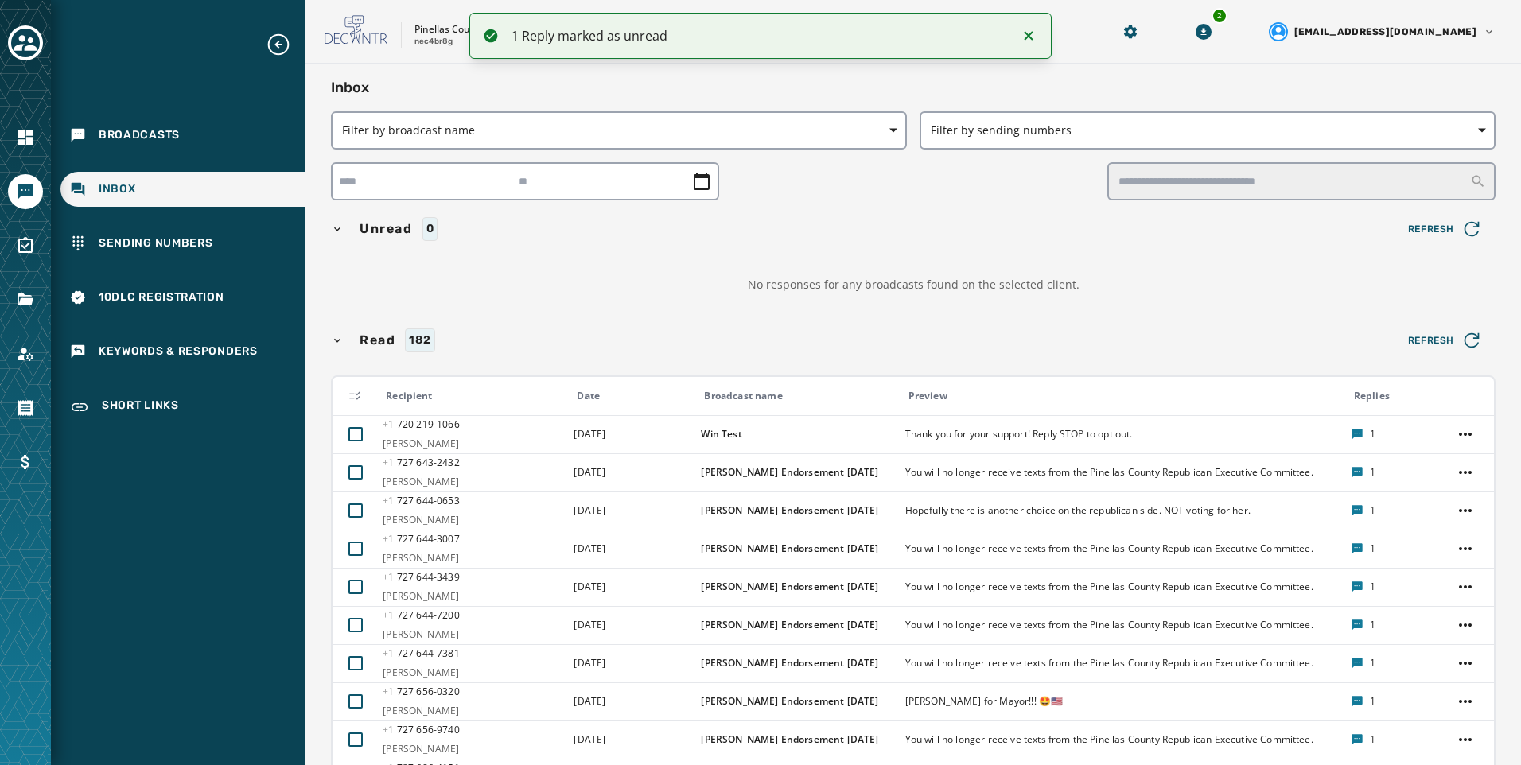
click at [384, 229] on span "Unread" at bounding box center [386, 229] width 60 height 19
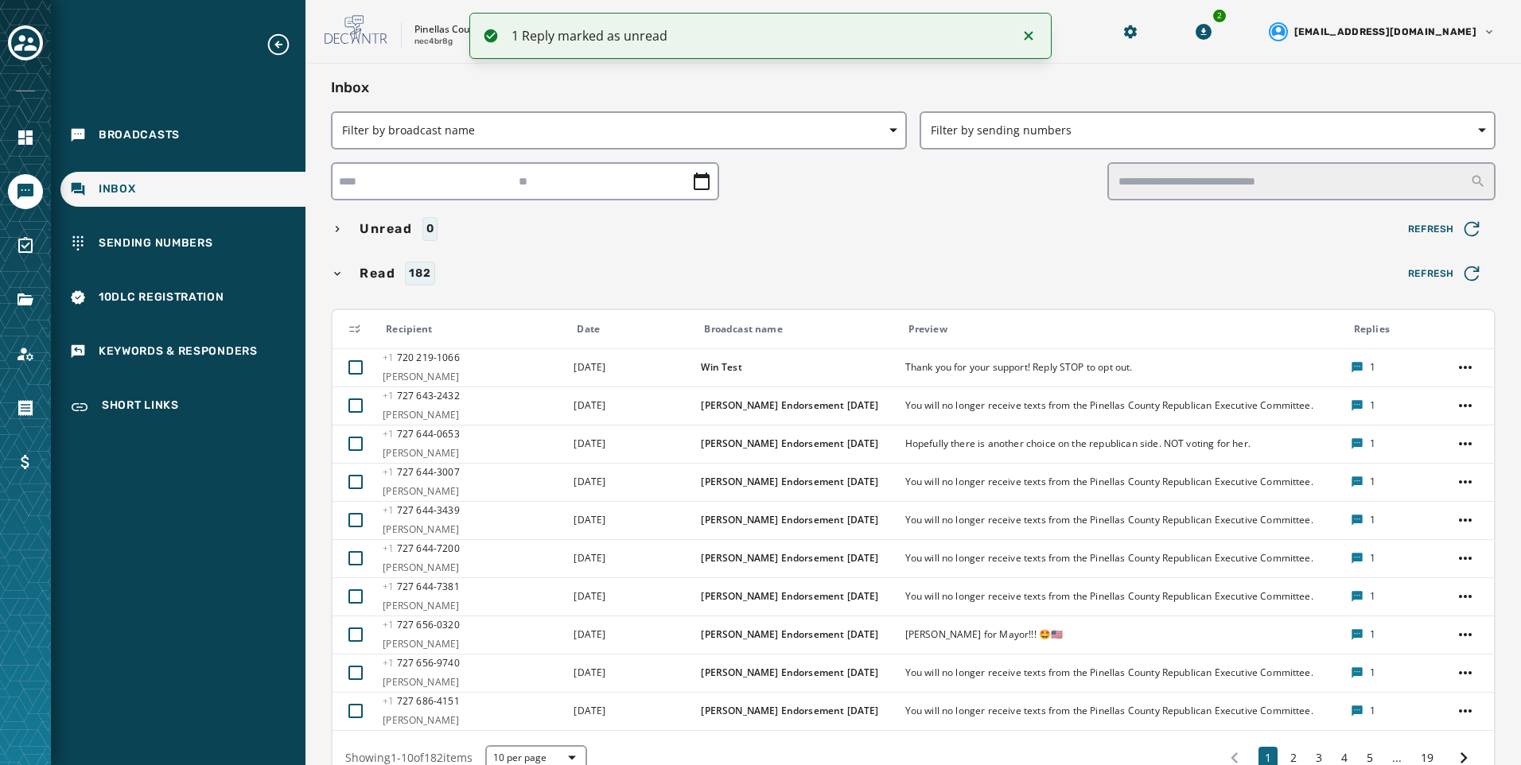
click at [384, 229] on span "Unread" at bounding box center [386, 229] width 60 height 19
